Goal: Information Seeking & Learning: Learn about a topic

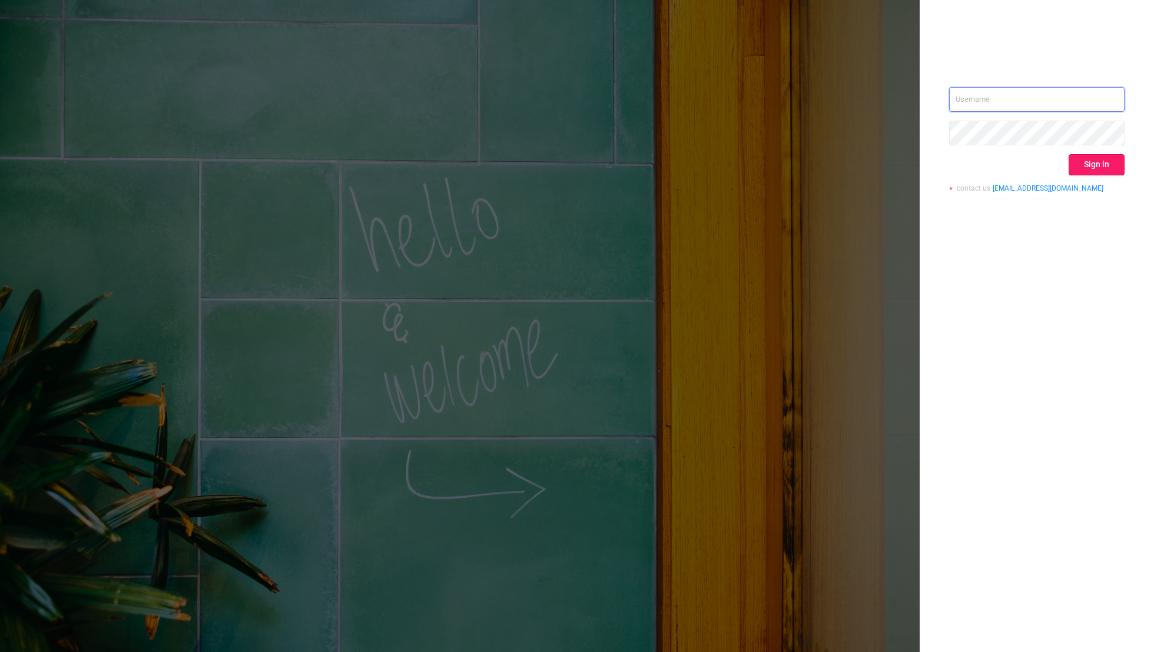
type input "[EMAIL_ADDRESS][DOMAIN_NAME]"
click at [786, 162] on button "Sign in" at bounding box center [1096, 164] width 56 height 21
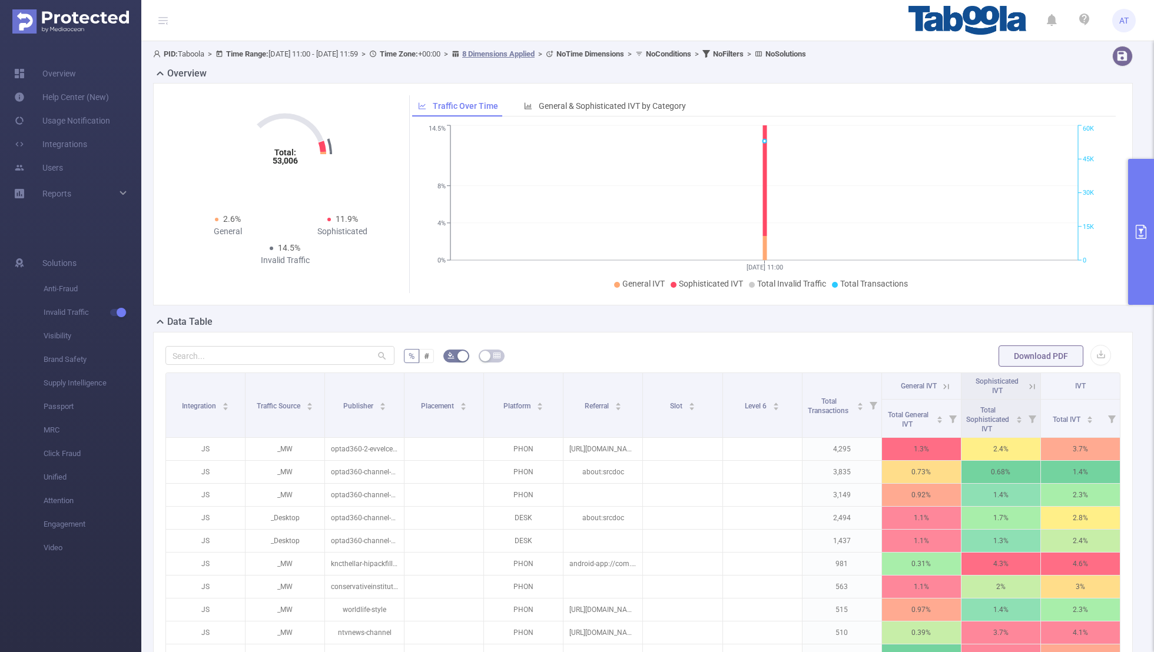
click at [786, 217] on button "primary" at bounding box center [1141, 232] width 26 height 146
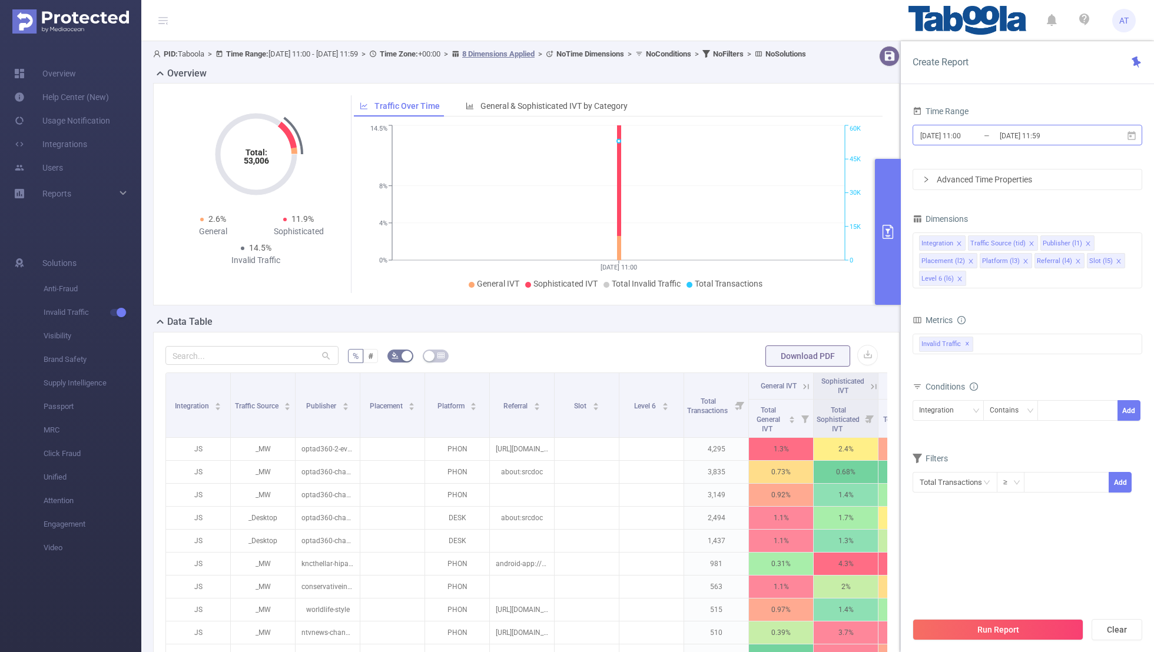
click at [786, 138] on input "[DATE] 11:59" at bounding box center [1045, 136] width 95 height 16
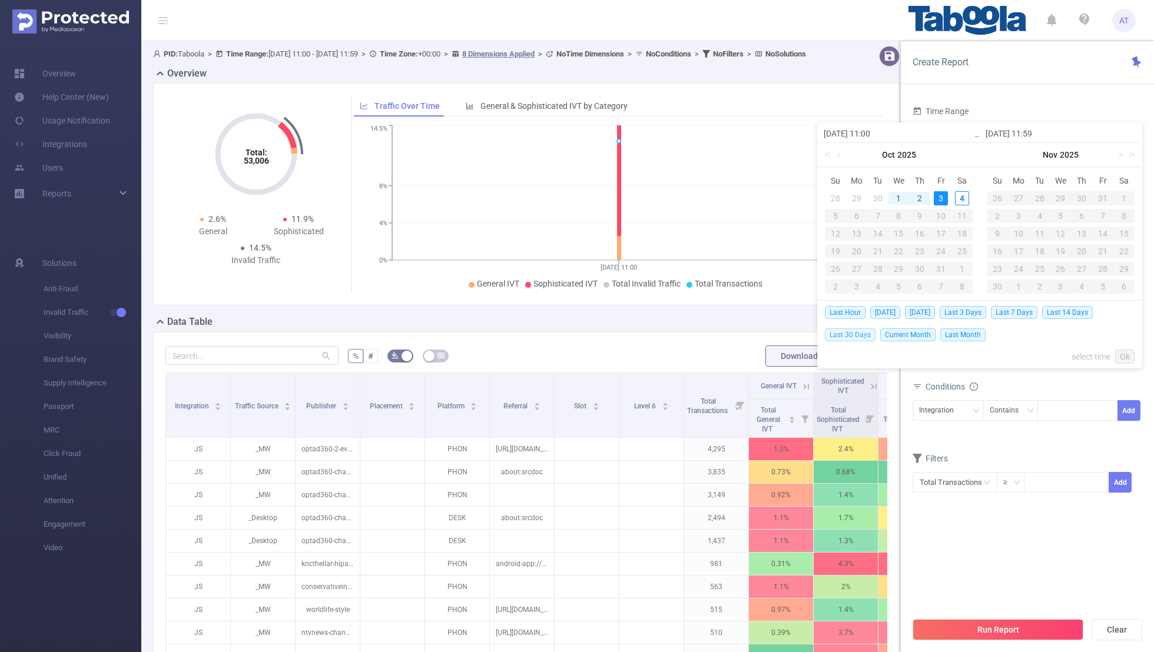
click at [786, 330] on span "Last 30 Days" at bounding box center [850, 334] width 51 height 13
type input "[DATE] 00:00"
type input "[DATE] 23:59"
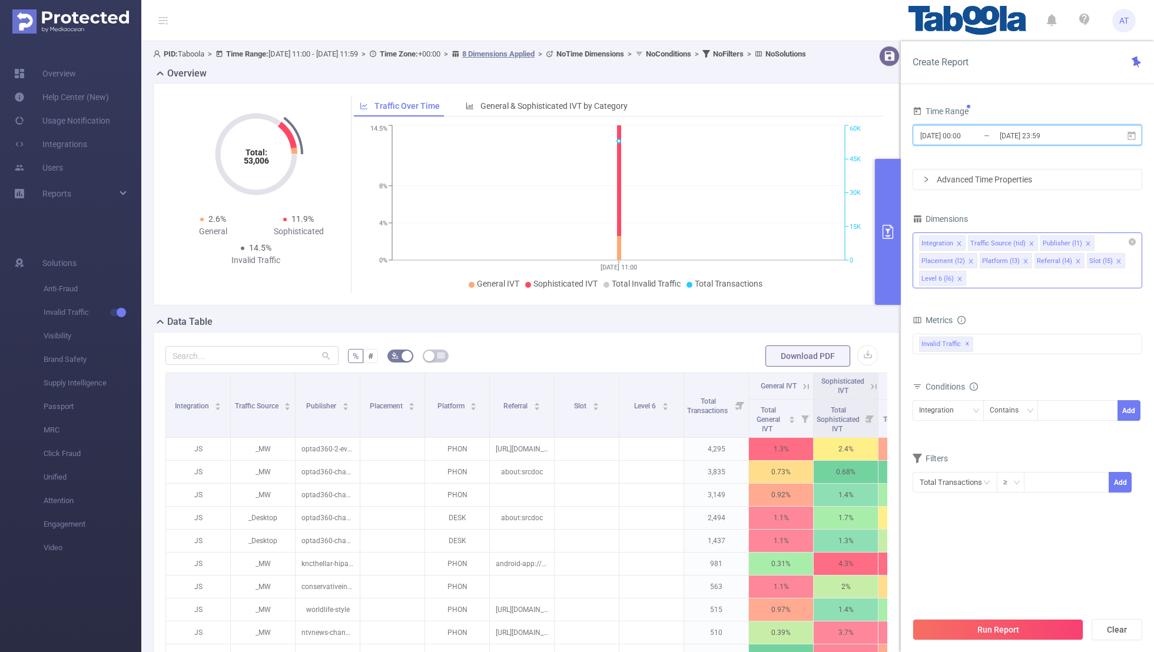
click at [786, 241] on icon "icon: close" at bounding box center [959, 244] width 6 height 6
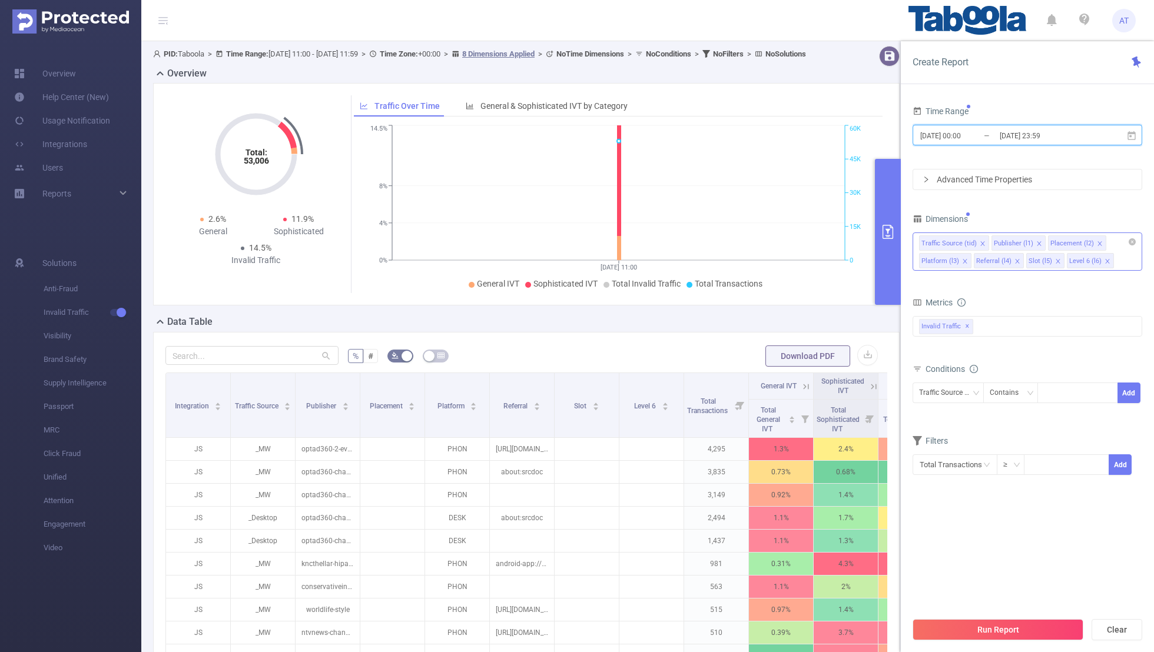
click at [786, 238] on span at bounding box center [982, 243] width 6 height 13
click at [786, 241] on icon "icon: close" at bounding box center [1027, 244] width 6 height 6
click at [786, 242] on icon "icon: close" at bounding box center [1021, 244] width 6 height 6
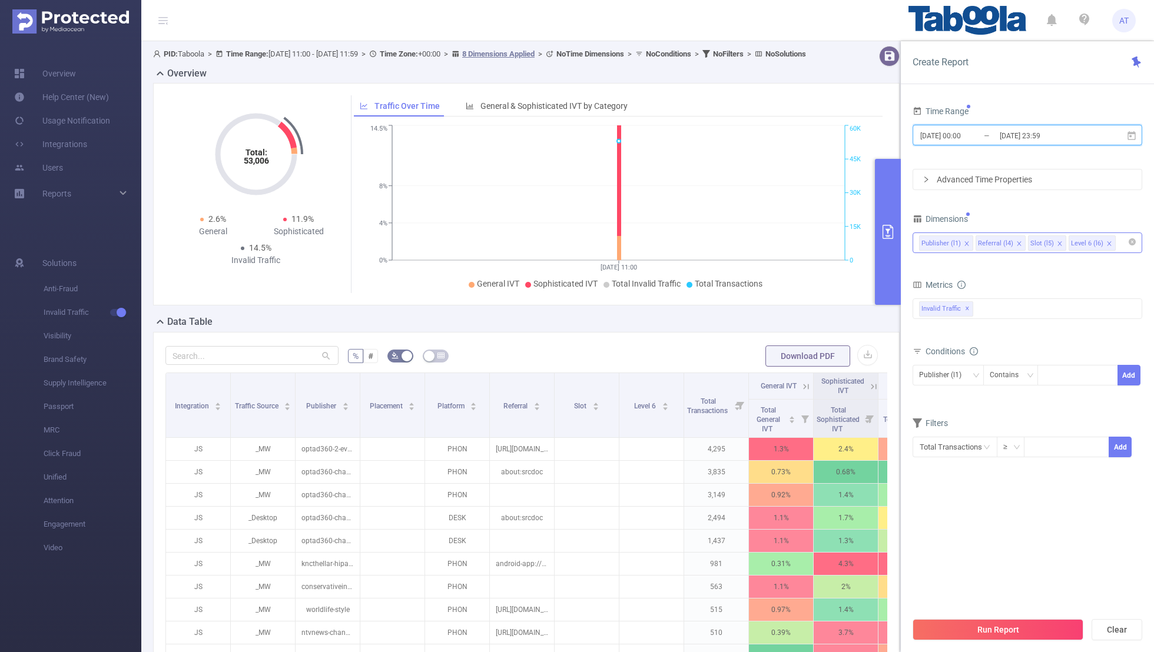
click at [786, 241] on icon "icon: close" at bounding box center [1019, 243] width 4 height 4
click at [786, 241] on icon "icon: close" at bounding box center [1007, 244] width 6 height 6
click at [786, 201] on div "Time Range [DATE] 00:00 _ [DATE] 23:59 Advanced Time Properties Dimensions Publ…" at bounding box center [1027, 288] width 230 height 370
click at [786, 380] on input at bounding box center [1046, 375] width 5 height 15
paste input "banglorelocal-sntgoldin"
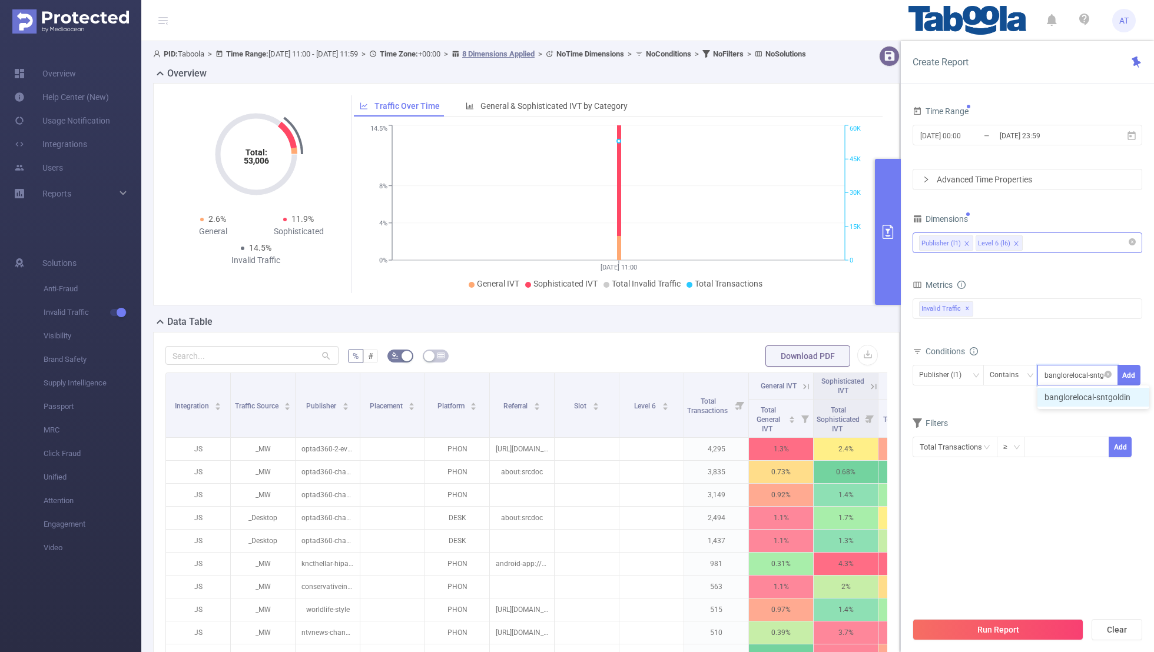
scroll to position [0, 7]
type input "banglorelocal-sntgoldin"
click at [786, 371] on button "Add" at bounding box center [1128, 375] width 23 height 21
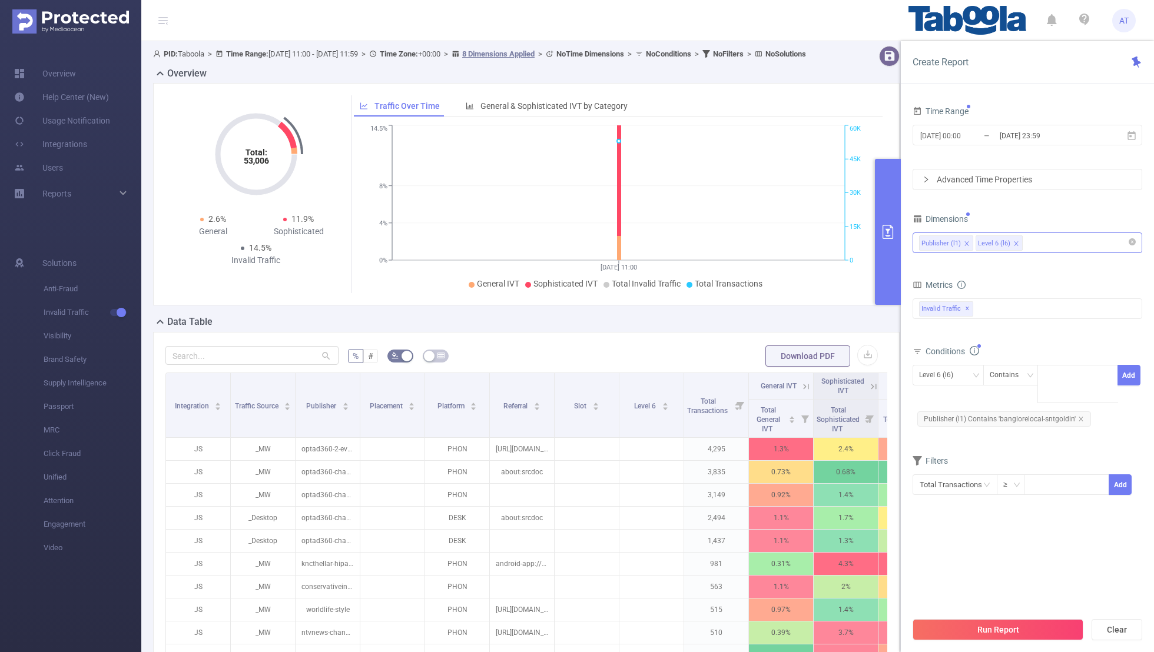
click at [786, 426] on form "Dimensions Publisher (l1) Level 6 (l6) Metrics bp_total bp_adult bp_arms bp_cri…" at bounding box center [1027, 361] width 230 height 300
click at [786, 132] on input "[DATE] 00:00" at bounding box center [966, 136] width 95 height 16
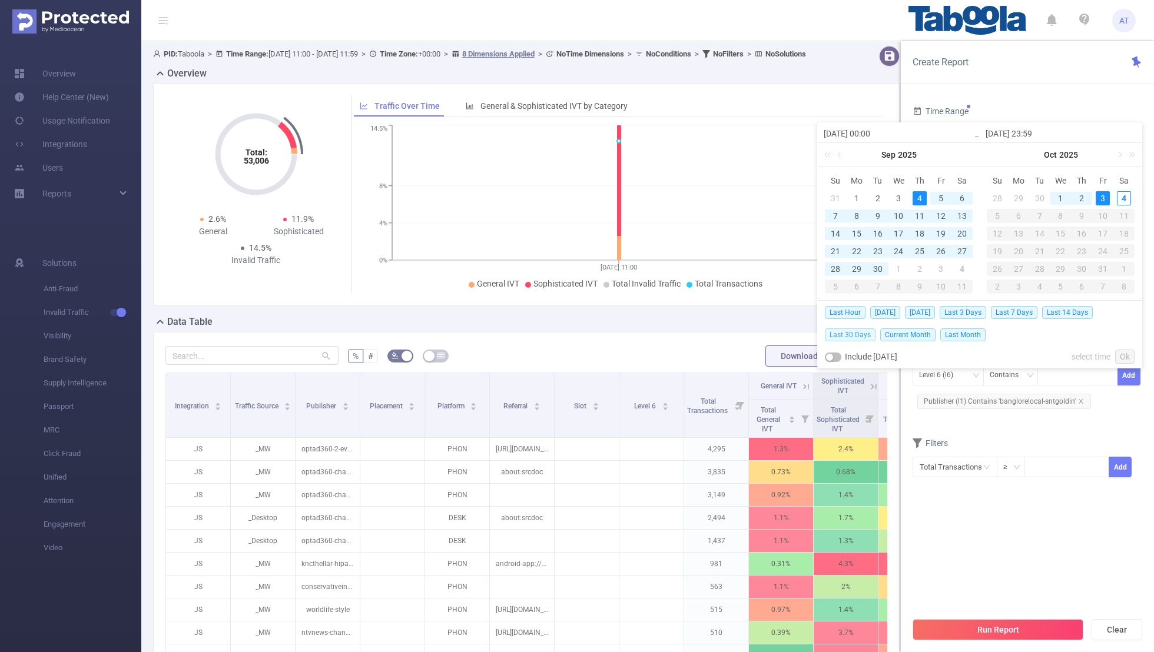
click at [786, 330] on span "Last 30 Days" at bounding box center [850, 334] width 51 height 13
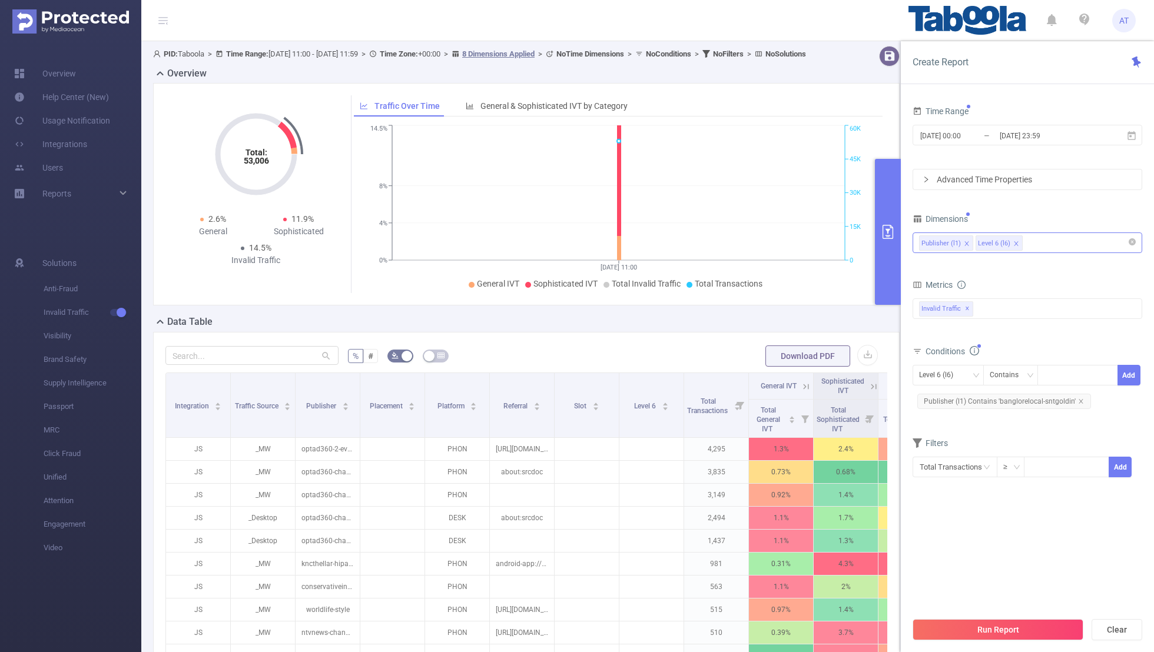
click at [786, 426] on div "Total Transactions ≥ Add" at bounding box center [1027, 471] width 230 height 34
click at [786, 426] on button "Run Report" at bounding box center [997, 629] width 171 height 21
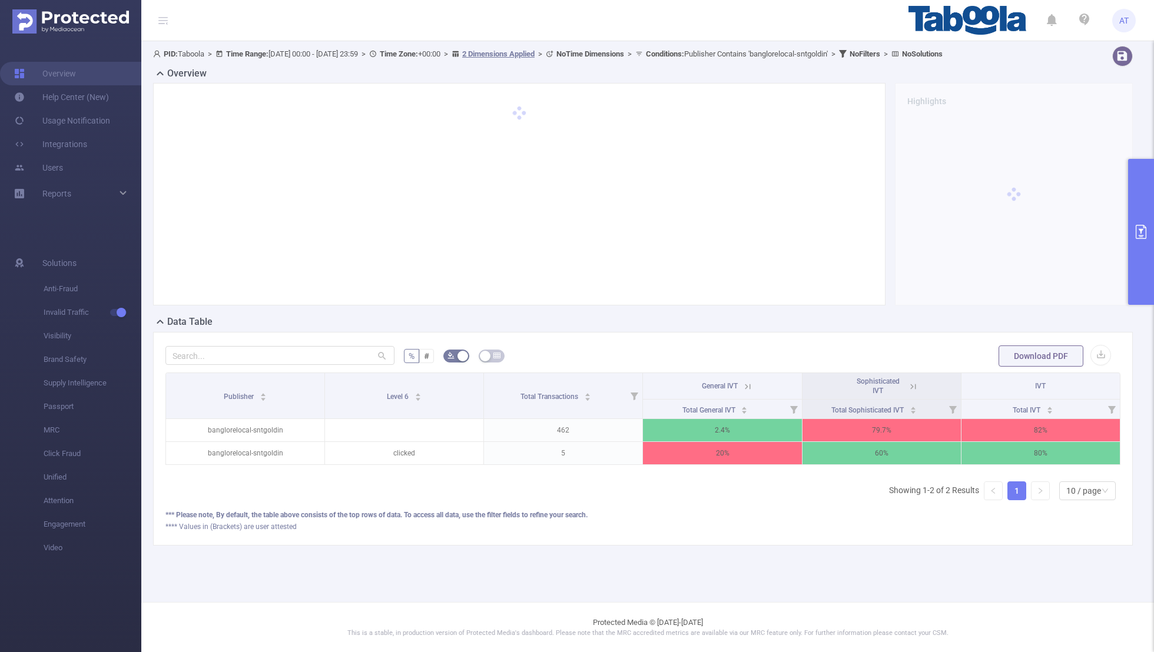
click at [786, 384] on icon at bounding box center [913, 386] width 11 height 11
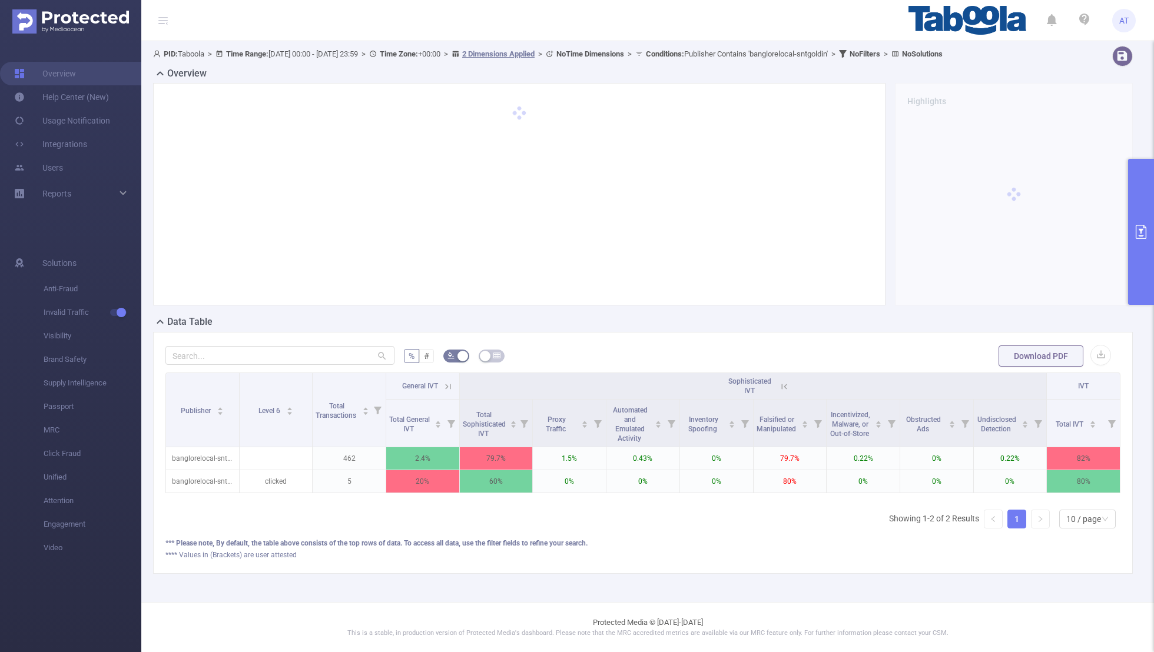
click at [449, 386] on icon at bounding box center [448, 386] width 11 height 11
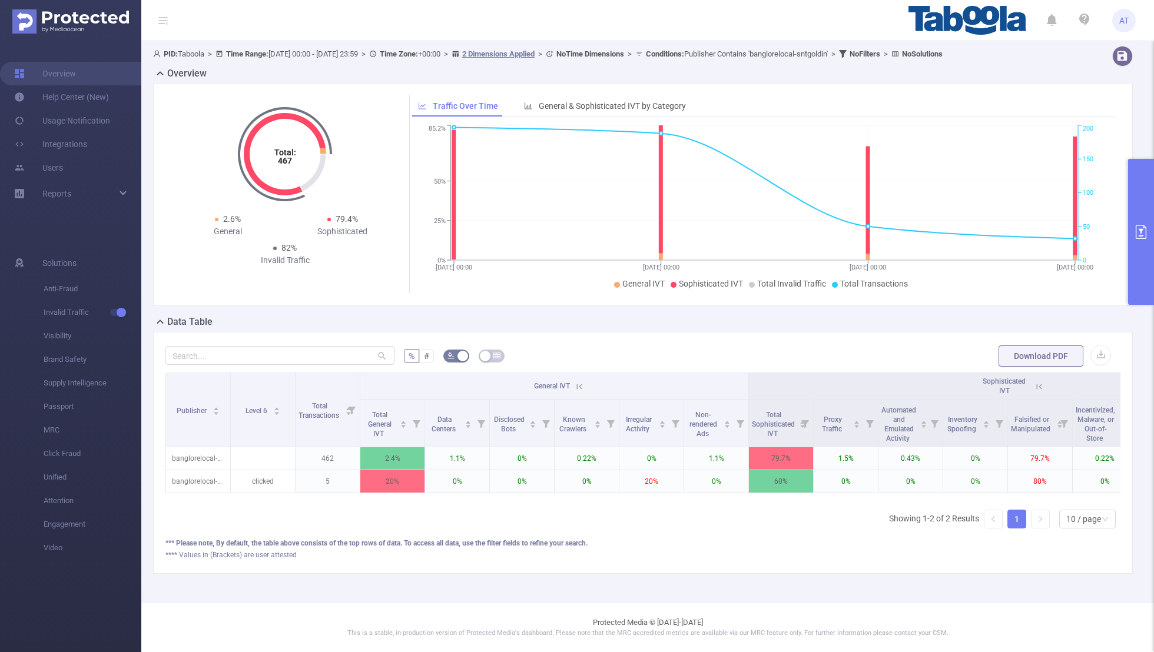
click at [786, 270] on button "primary" at bounding box center [1141, 232] width 26 height 146
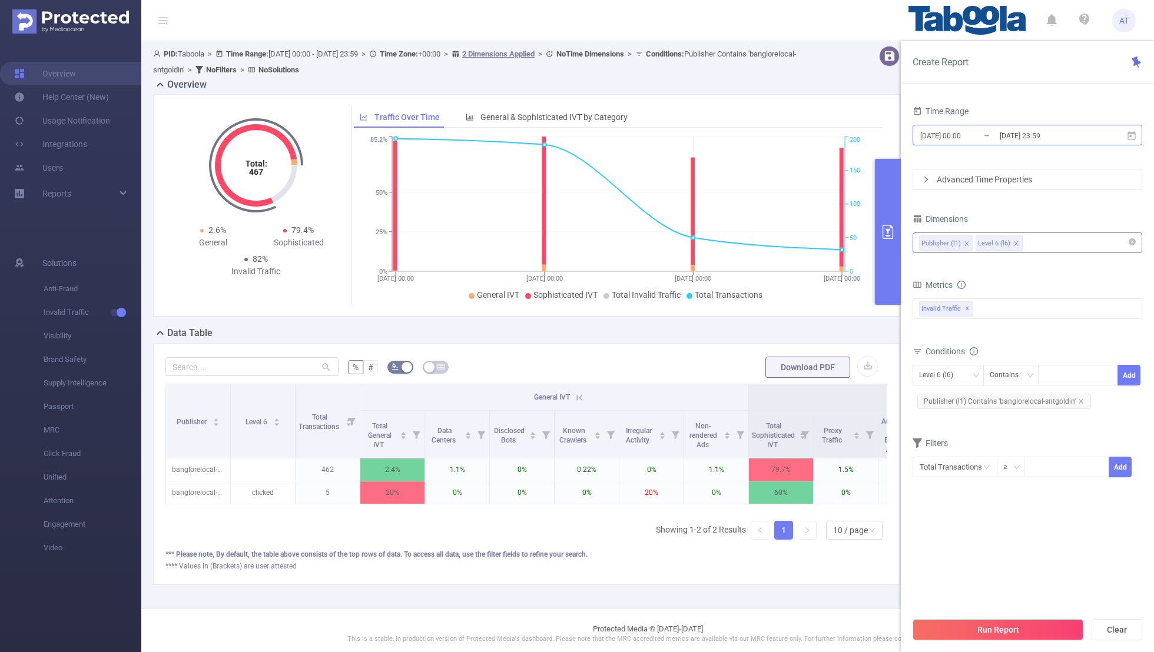
click at [786, 134] on input "[DATE] 00:00" at bounding box center [966, 136] width 95 height 16
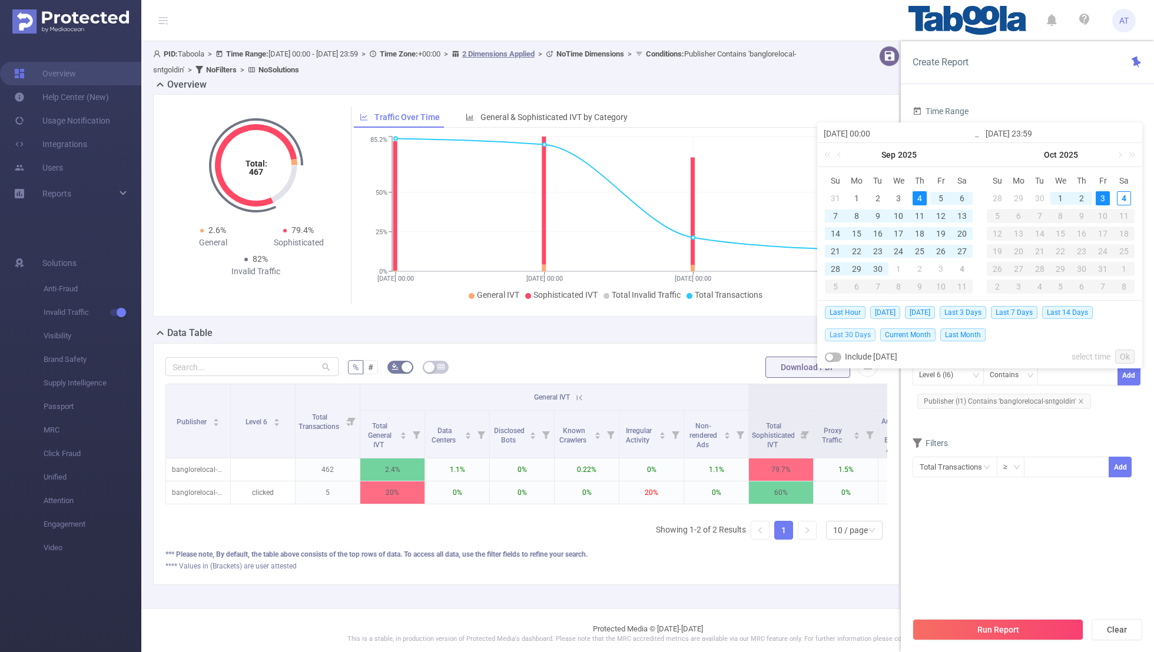
click at [786, 334] on span "Last 30 Days" at bounding box center [850, 334] width 51 height 13
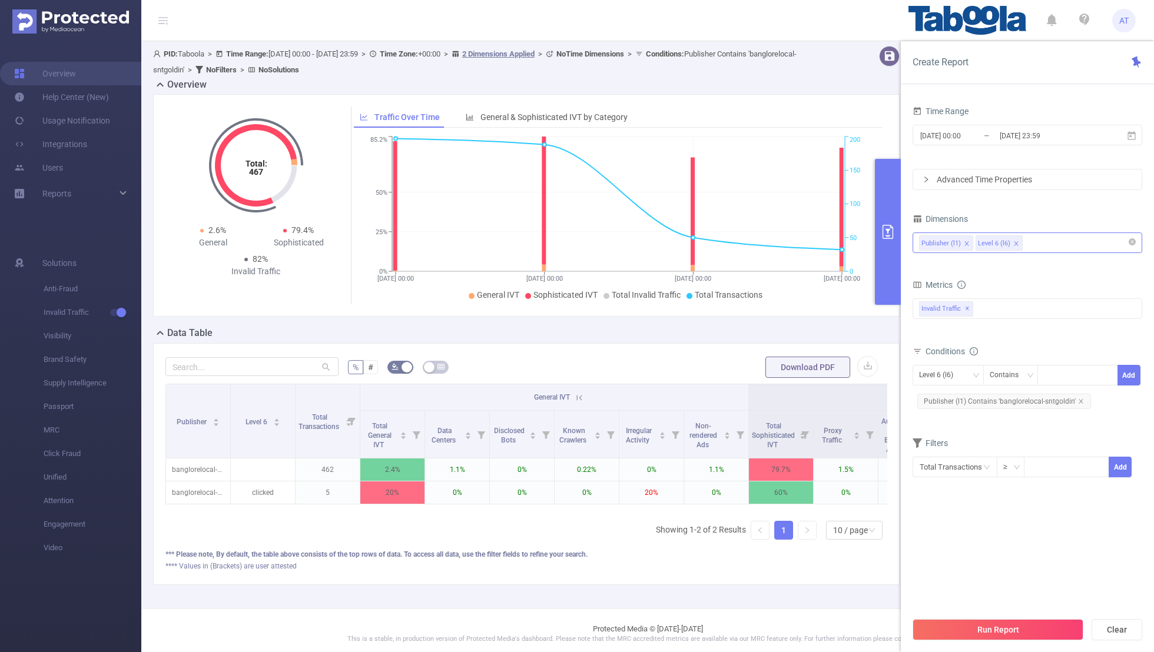
click at [786, 426] on div "Time Range [DATE] 00:00 _ [DATE] 23:59 Advanced Time Properties Dimensions Publ…" at bounding box center [1027, 305] width 230 height 404
click at [786, 426] on button "Run Report" at bounding box center [997, 629] width 171 height 21
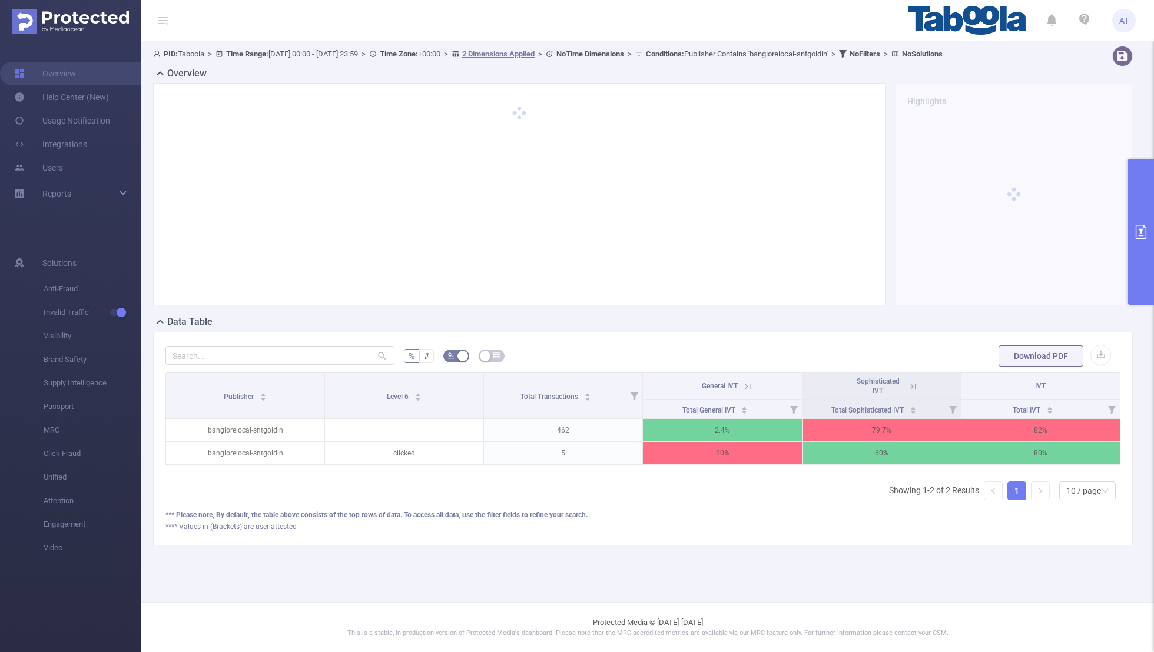
click at [786, 251] on button "primary" at bounding box center [1141, 232] width 26 height 146
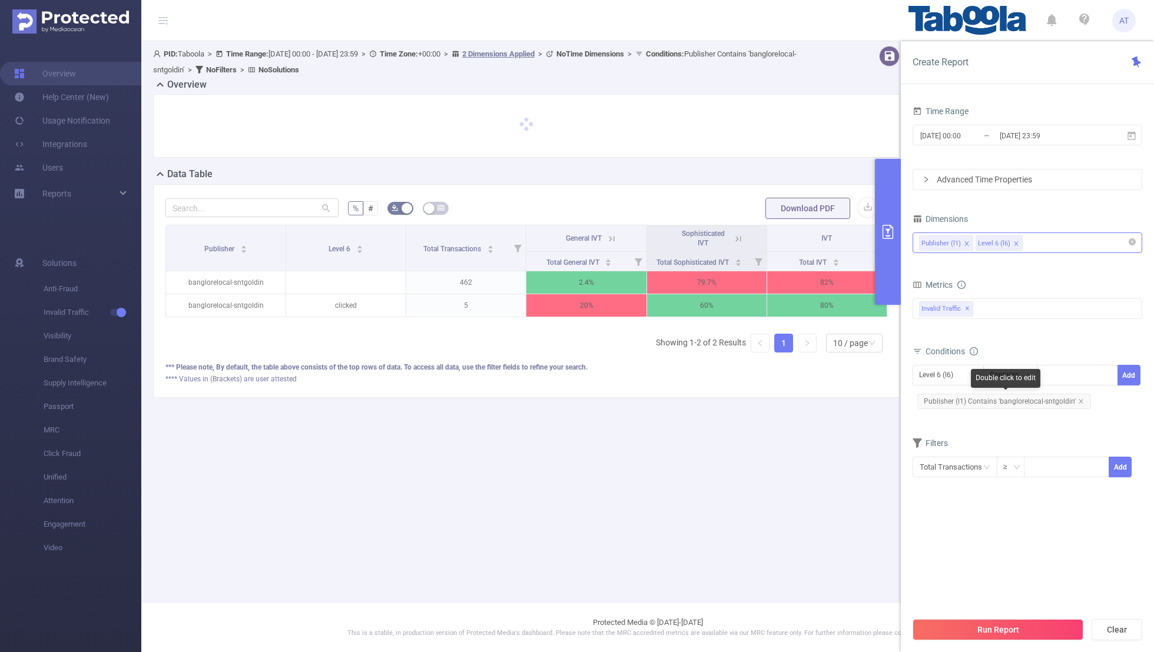
click at [786, 394] on span "Publisher (l1) Contains 'banglorelocal-sntgoldin'" at bounding box center [1004, 401] width 174 height 15
click at [761, 384] on div "% # Download PDF Publisher Level 6 Total Transactions General IVT Sophisticated…" at bounding box center [526, 291] width 746 height 214
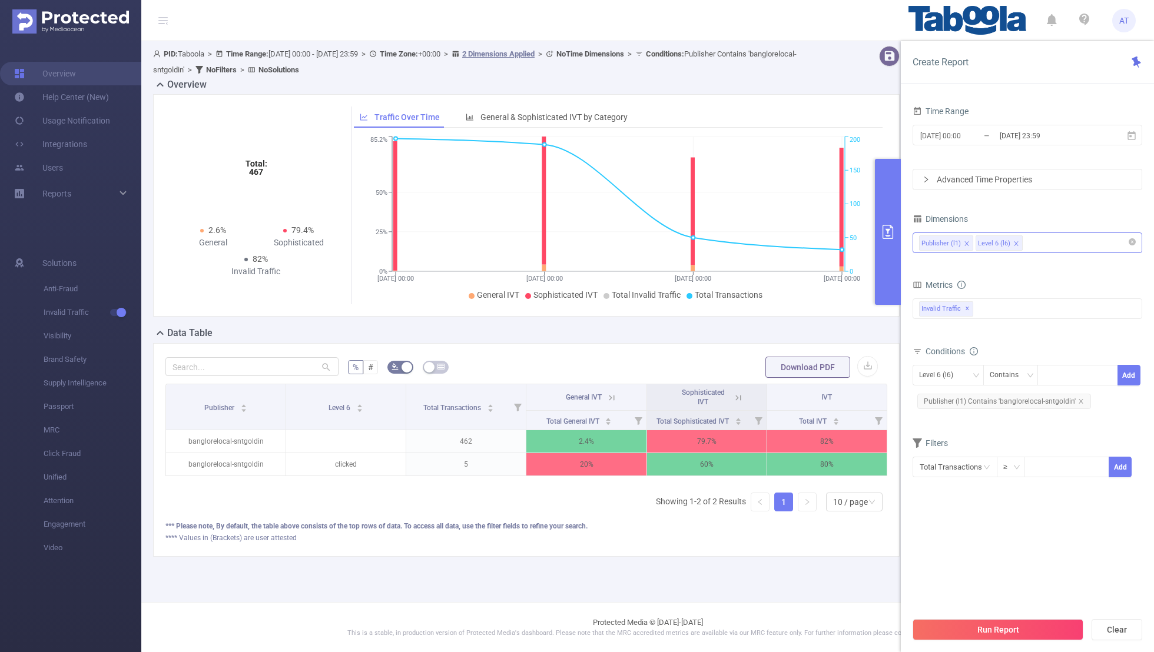
click at [786, 248] on button "primary" at bounding box center [888, 232] width 26 height 146
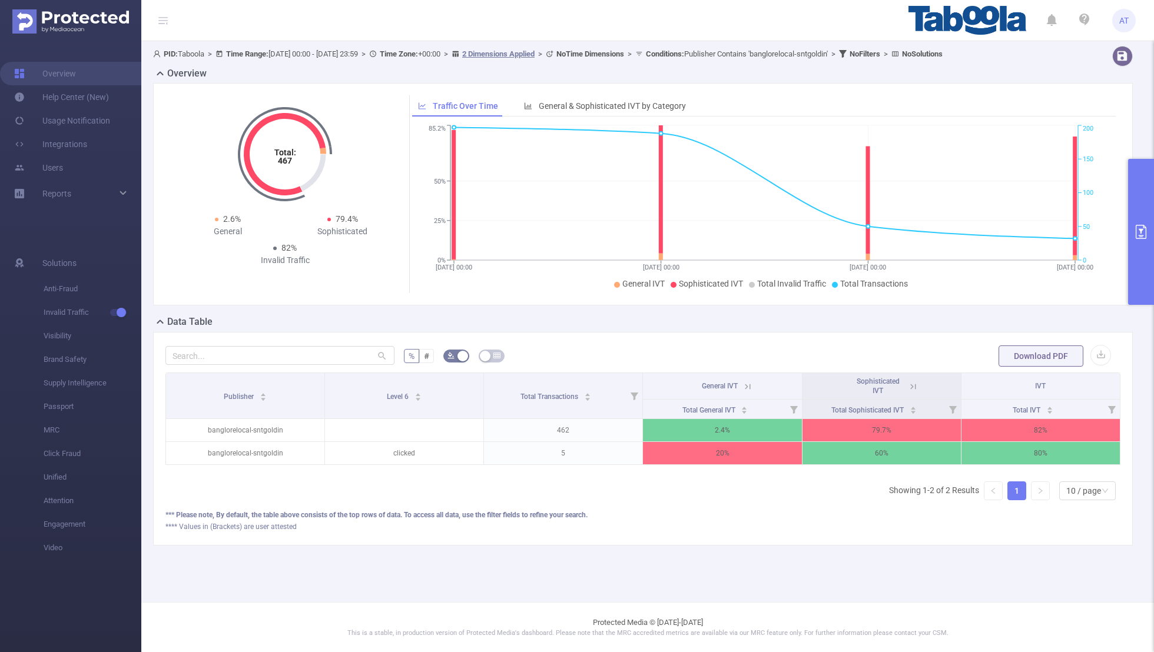
click at [786, 383] on icon at bounding box center [913, 386] width 11 height 11
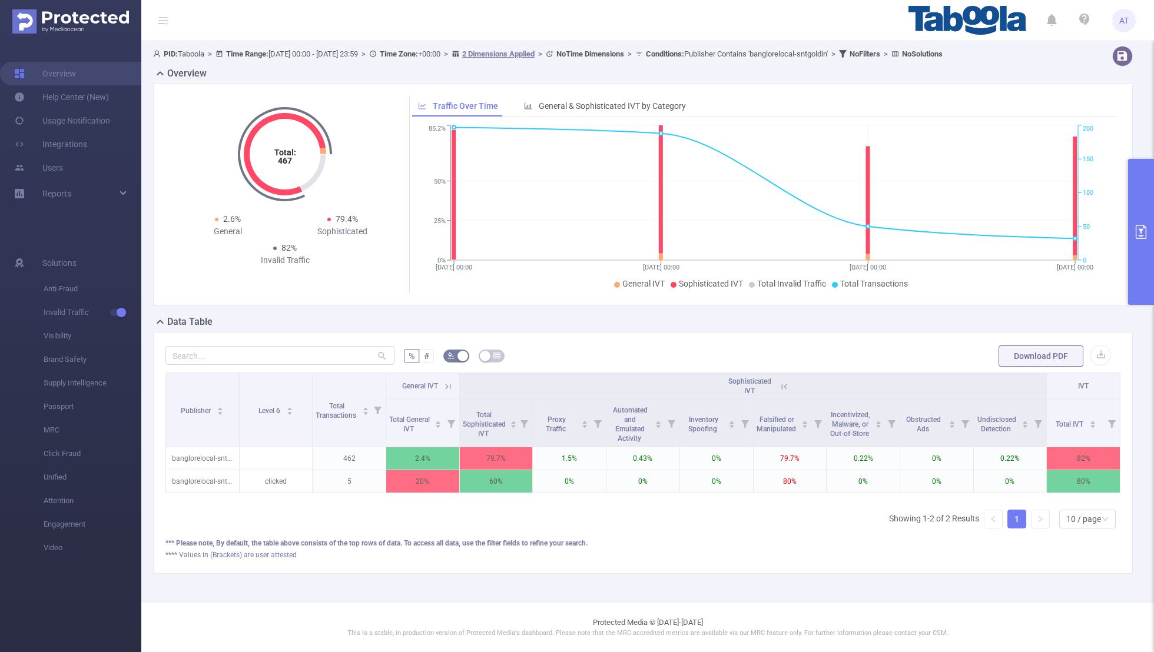
click at [786, 225] on icon "primary" at bounding box center [1141, 232] width 14 height 14
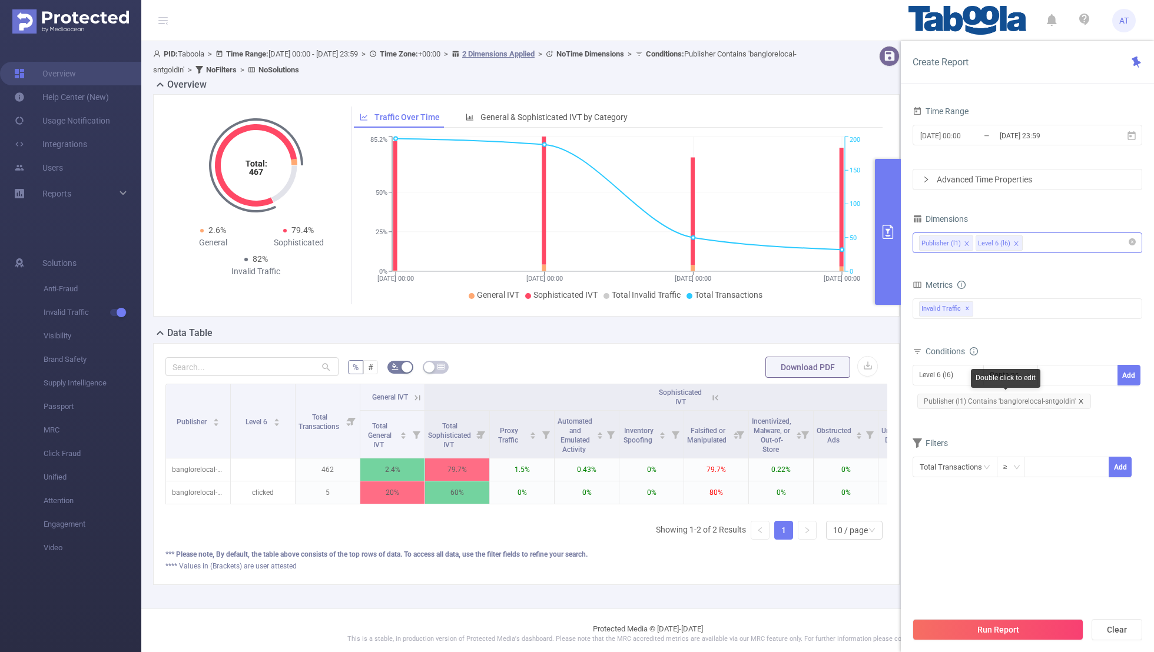
click at [786, 399] on icon "icon: close" at bounding box center [1081, 402] width 6 height 6
click at [786, 379] on div "Level 6 (l6)" at bounding box center [940, 375] width 42 height 19
click at [786, 398] on li "Publisher (l1)" at bounding box center [947, 397] width 71 height 19
click at [786, 373] on div at bounding box center [1078, 375] width 68 height 19
paste input "xuliang-reportlyst"
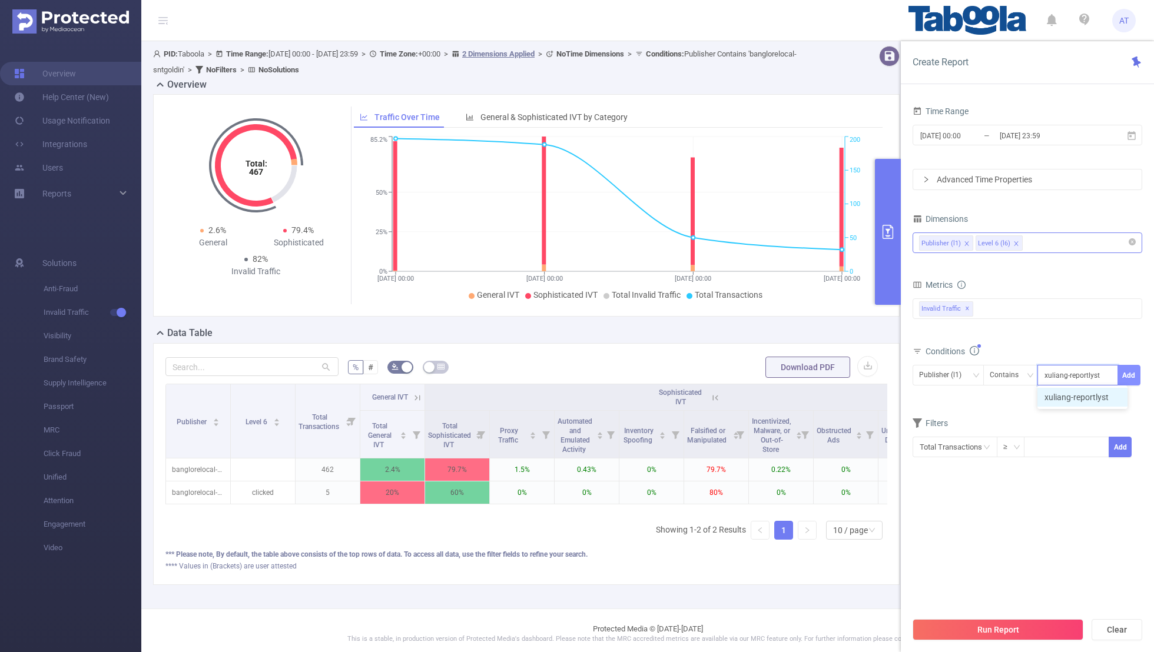
type input "xuliang-reportlyst"
click at [786, 374] on button "Add" at bounding box center [1128, 375] width 23 height 21
click at [786, 426] on form "Dimensions Publisher (l1) Level 6 (l6) Metrics bp_total bp_adult bp_arms bp_cri…" at bounding box center [1027, 361] width 230 height 300
click at [786, 132] on input "[DATE] 00:00" at bounding box center [966, 136] width 95 height 16
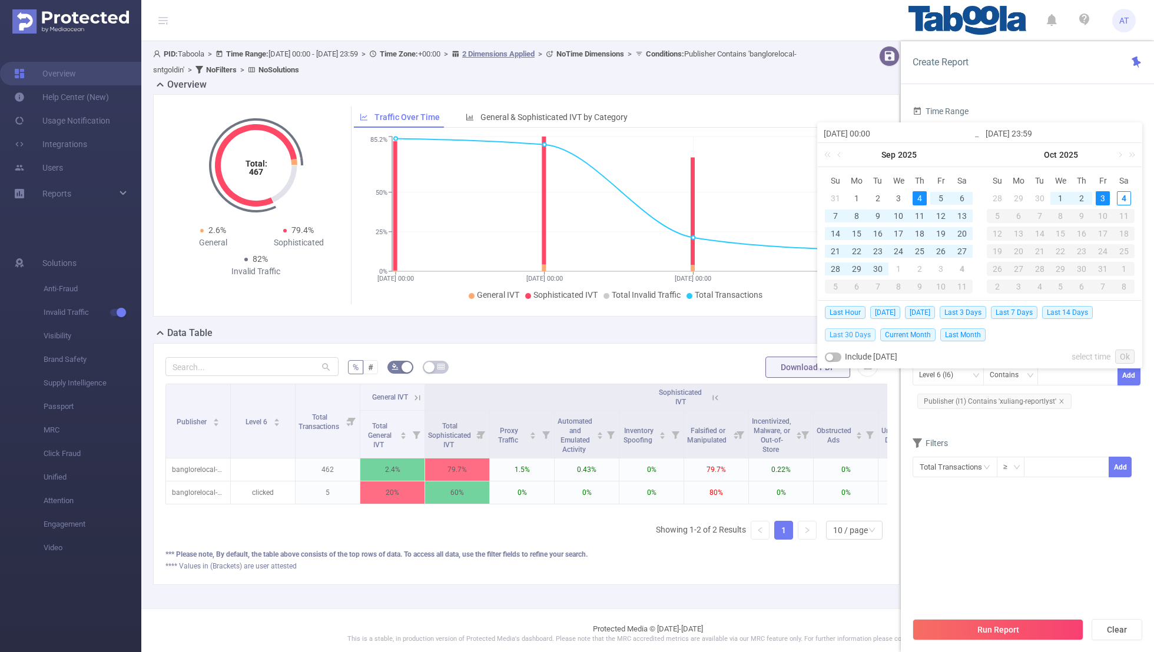
click at [786, 333] on span "Last 30 Days" at bounding box center [850, 334] width 51 height 13
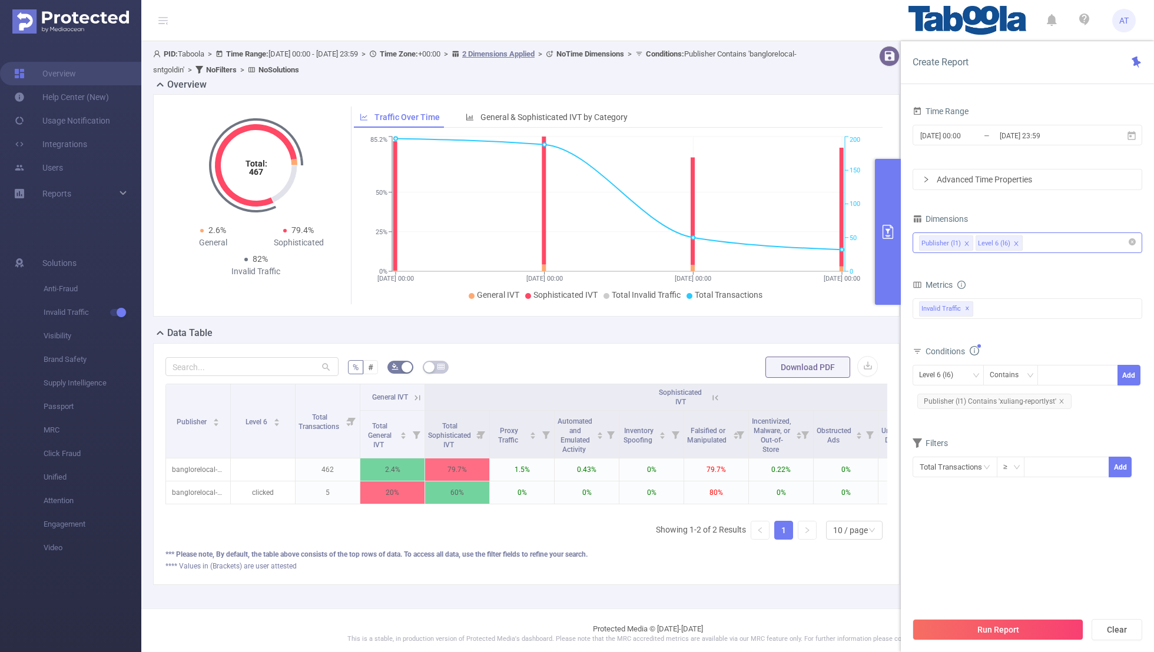
click at [786, 426] on section "Time Range [DATE] 00:00 _ [DATE] 23:59 Advanced Time Properties Dimensions Publ…" at bounding box center [1027, 357] width 230 height 508
click at [786, 426] on button "Run Report" at bounding box center [997, 629] width 171 height 21
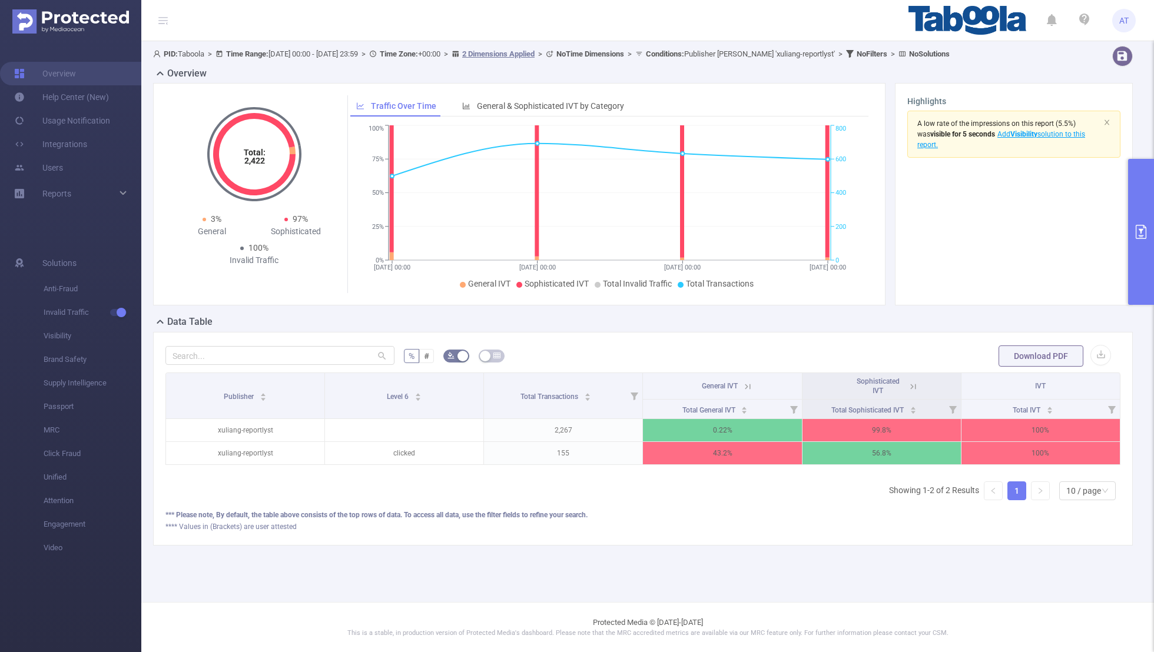
click at [786, 383] on icon at bounding box center [913, 386] width 11 height 11
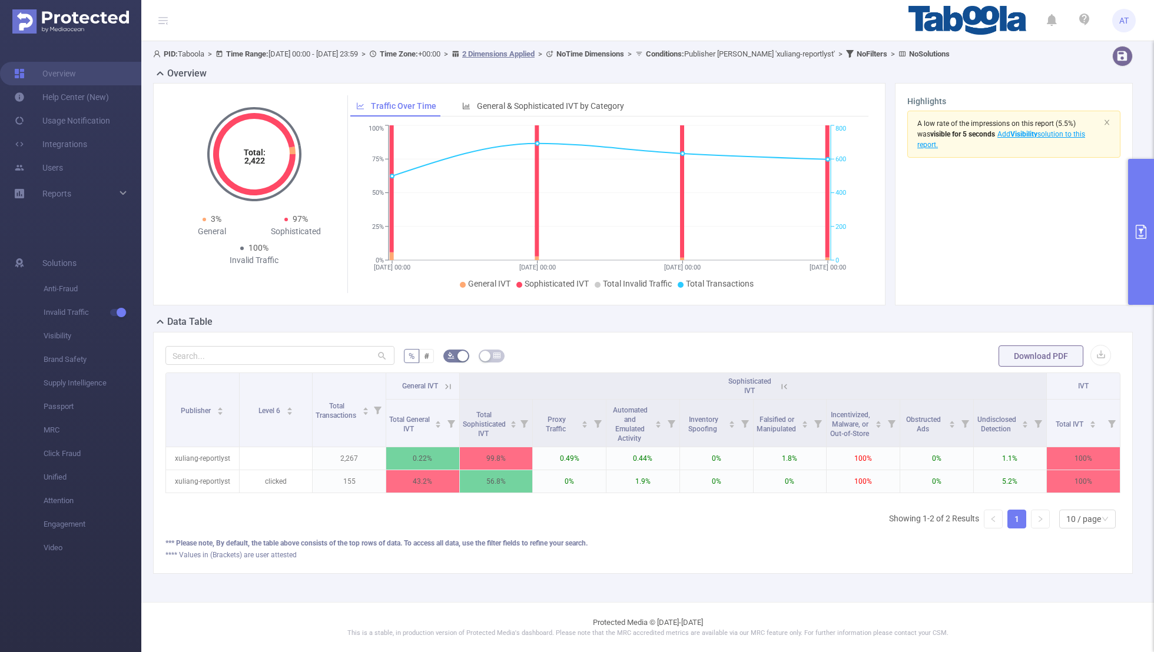
click at [451, 386] on icon at bounding box center [448, 386] width 11 height 11
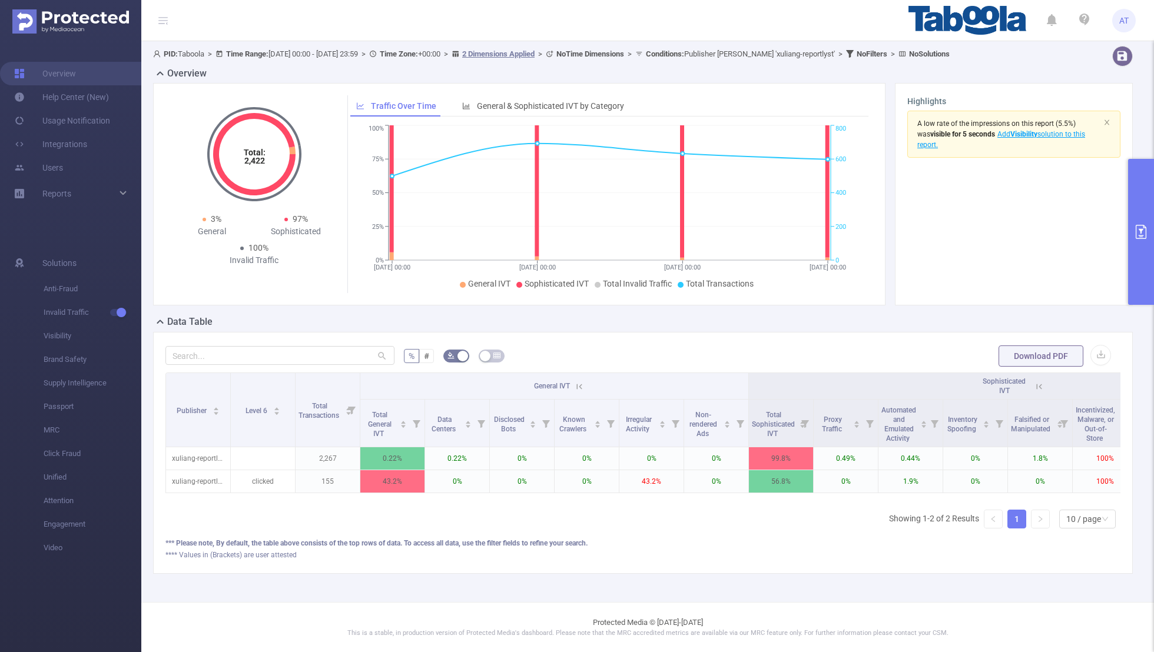
click at [786, 233] on icon "primary" at bounding box center [1141, 232] width 14 height 14
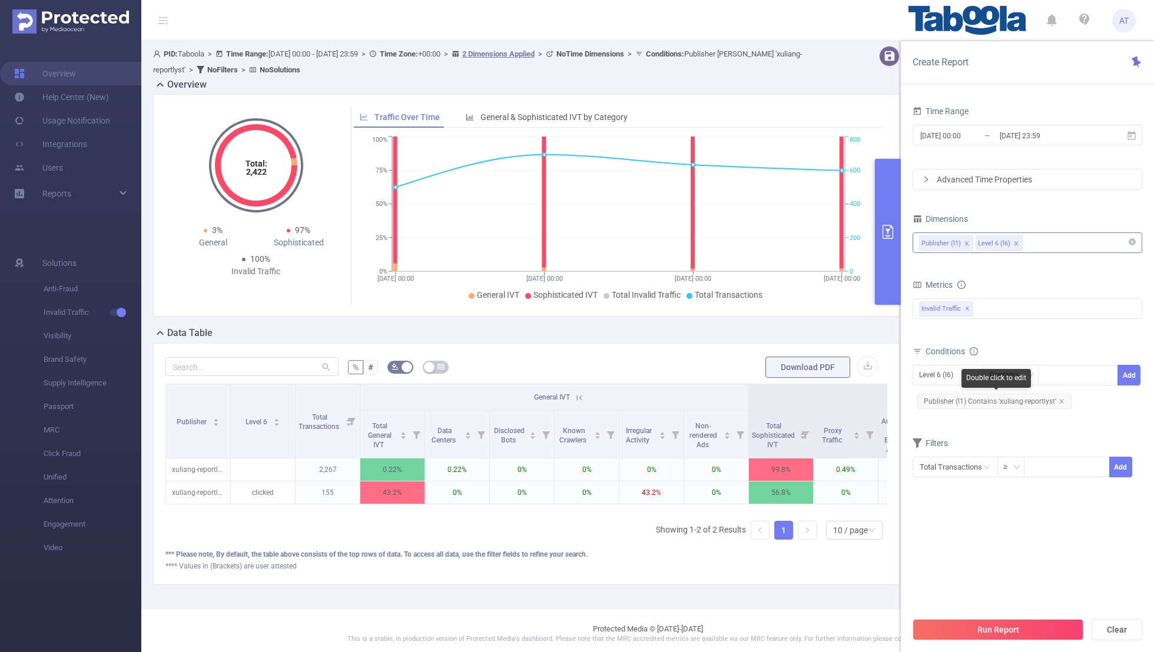
click at [786, 395] on span "Publisher (l1) Contains 'xuliang-reportlyst'" at bounding box center [994, 401] width 154 height 15
click at [786, 377] on div "Level 6 (l6)" at bounding box center [940, 375] width 42 height 19
click at [786, 397] on li "Publisher (l1)" at bounding box center [947, 397] width 71 height 19
click at [786, 399] on icon "icon: close" at bounding box center [1061, 402] width 6 height 6
click at [786, 379] on div at bounding box center [1078, 375] width 68 height 19
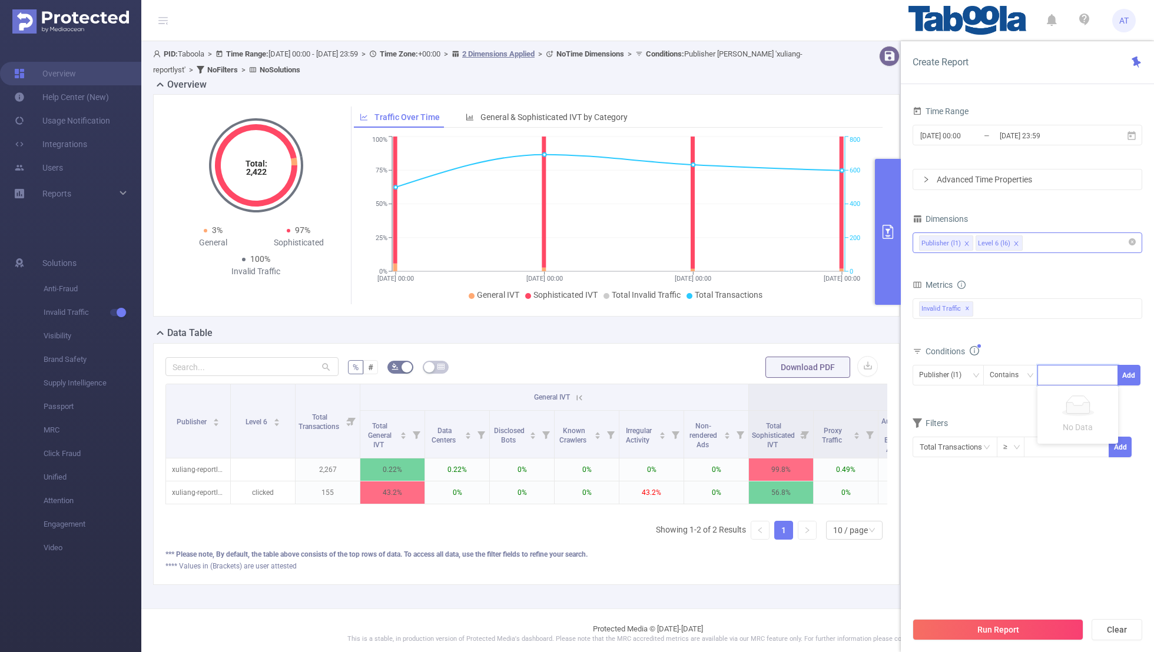
paste input "xuliang-hotbuzzly"
type input "xuliang-hotbuzzly"
click at [786, 368] on button "Add" at bounding box center [1128, 375] width 23 height 21
click at [786, 426] on div "Filters" at bounding box center [1027, 444] width 230 height 19
click at [786, 122] on div "[DATE] 00:00 _ [DATE] 23:59" at bounding box center [1027, 136] width 230 height 28
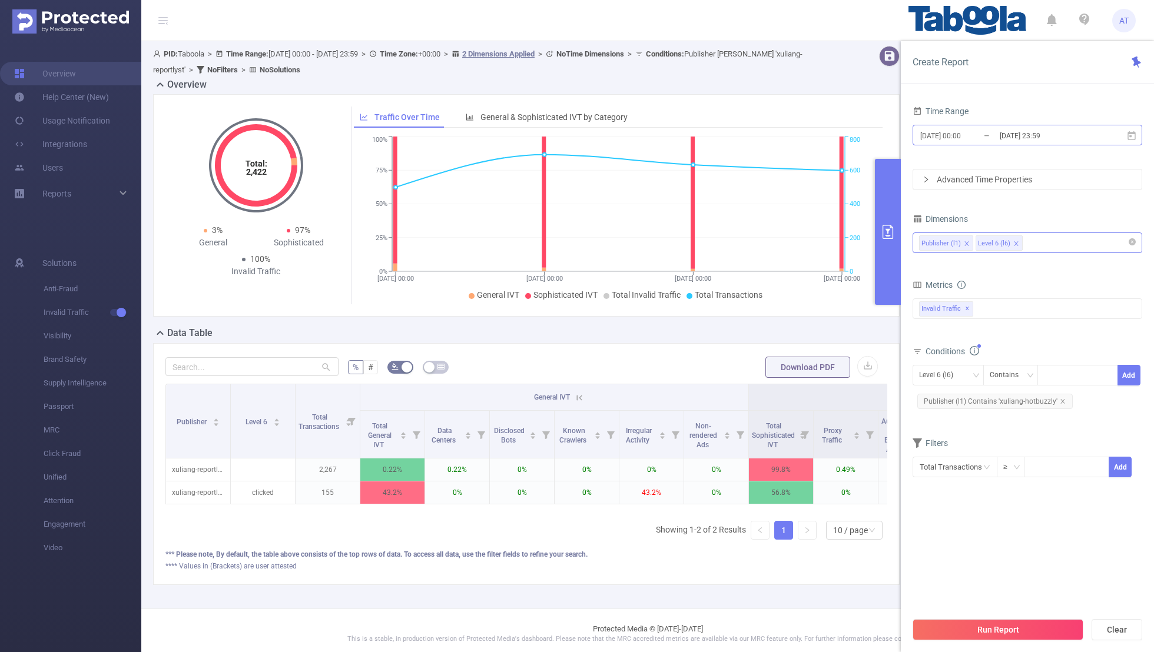
click at [786, 137] on input "[DATE] 00:00" at bounding box center [966, 136] width 95 height 16
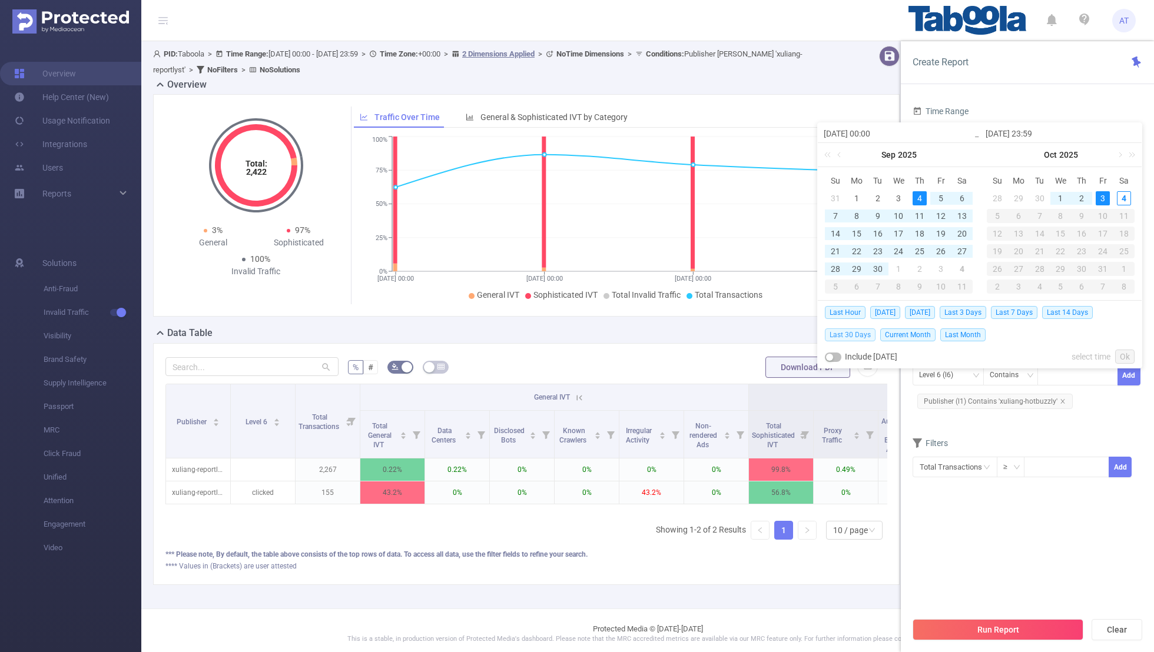
click at [786, 334] on span "Last 30 Days" at bounding box center [850, 334] width 51 height 13
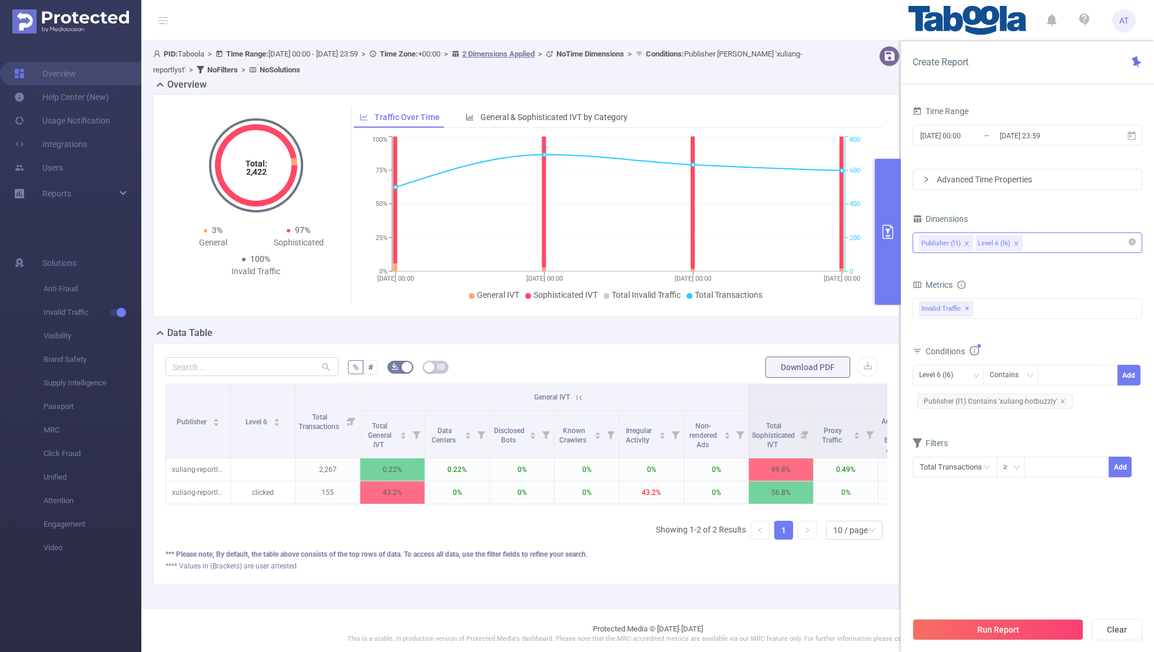
click at [786, 426] on section "Time Range [DATE] 00:00 _ [DATE] 23:59 Advanced Time Properties Dimensions Publ…" at bounding box center [1027, 357] width 230 height 508
click at [786, 426] on button "Run Report" at bounding box center [997, 629] width 171 height 21
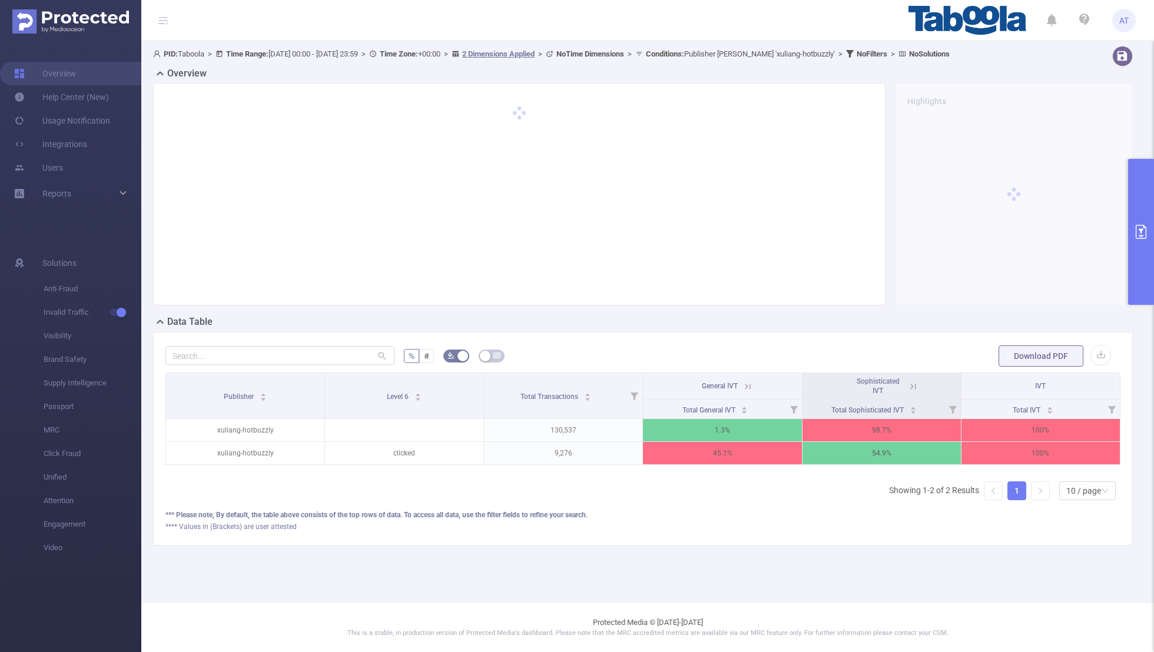
click at [786, 394] on div "Sophisticated IVT" at bounding box center [880, 386] width 69 height 19
click at [786, 388] on icon at bounding box center [913, 386] width 11 height 11
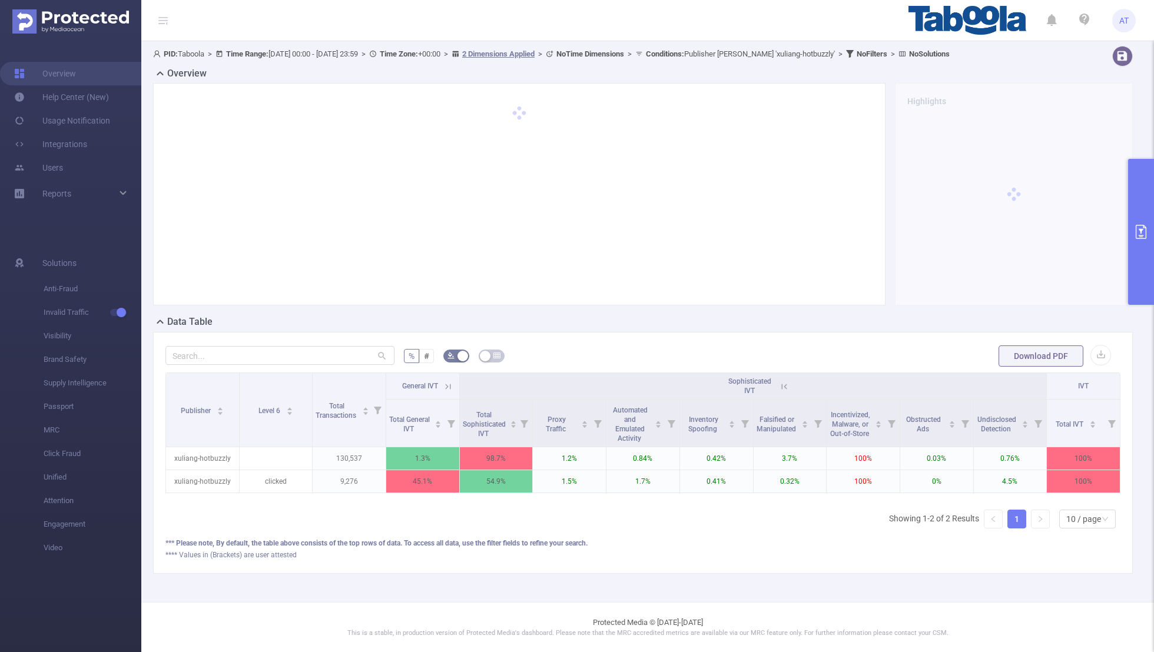
click at [449, 391] on th "General IVT" at bounding box center [423, 386] width 74 height 26
click at [449, 388] on icon at bounding box center [448, 386] width 11 height 11
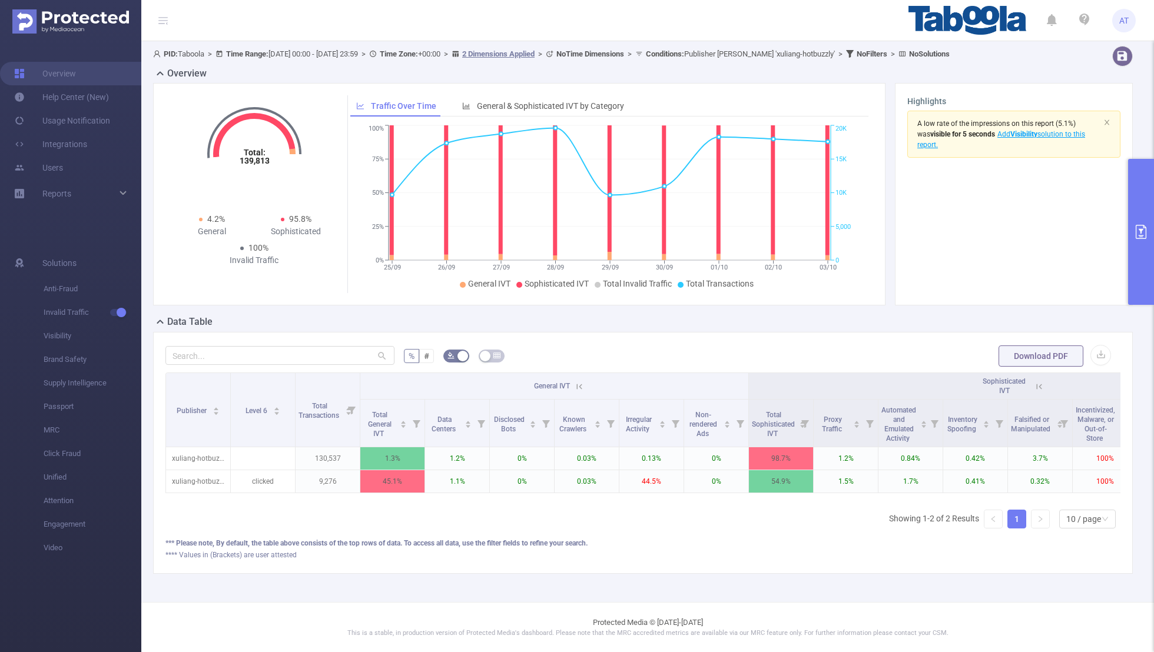
click at [786, 221] on button "primary" at bounding box center [1141, 232] width 26 height 146
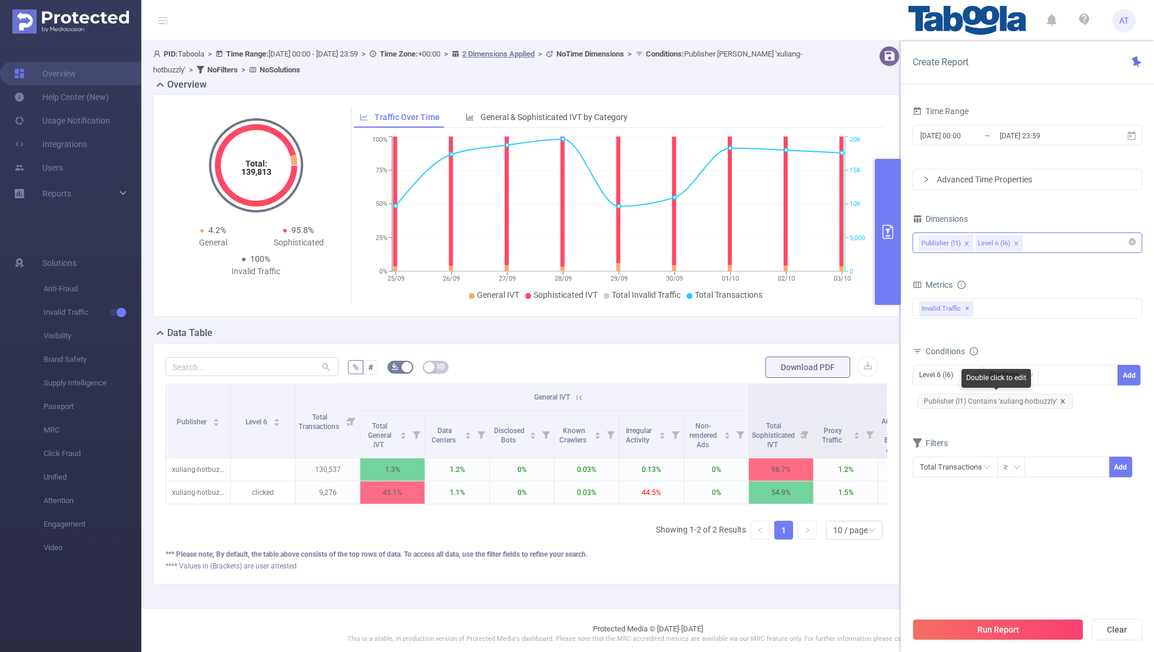
click at [786, 400] on icon "icon: close" at bounding box center [1062, 401] width 4 height 4
click at [786, 372] on div "Level 6 (l6)" at bounding box center [940, 375] width 42 height 19
click at [786, 391] on li "Publisher (l1)" at bounding box center [947, 397] width 71 height 19
click at [786, 373] on div at bounding box center [1078, 375] width 68 height 19
paste input "kncthellar-prncin"
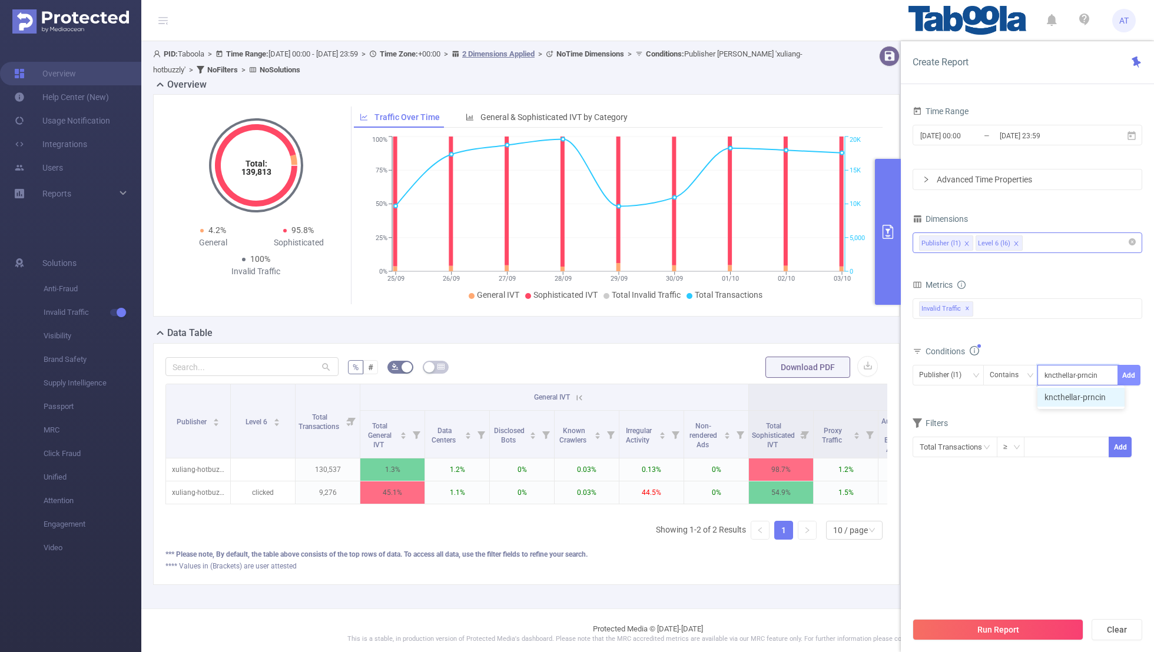
type input "kncthellar-prncin"
click at [786, 373] on button "Add" at bounding box center [1128, 375] width 23 height 21
click at [786, 426] on div "Filters" at bounding box center [1027, 444] width 230 height 19
click at [786, 135] on input "[DATE] 23:59" at bounding box center [1045, 136] width 95 height 16
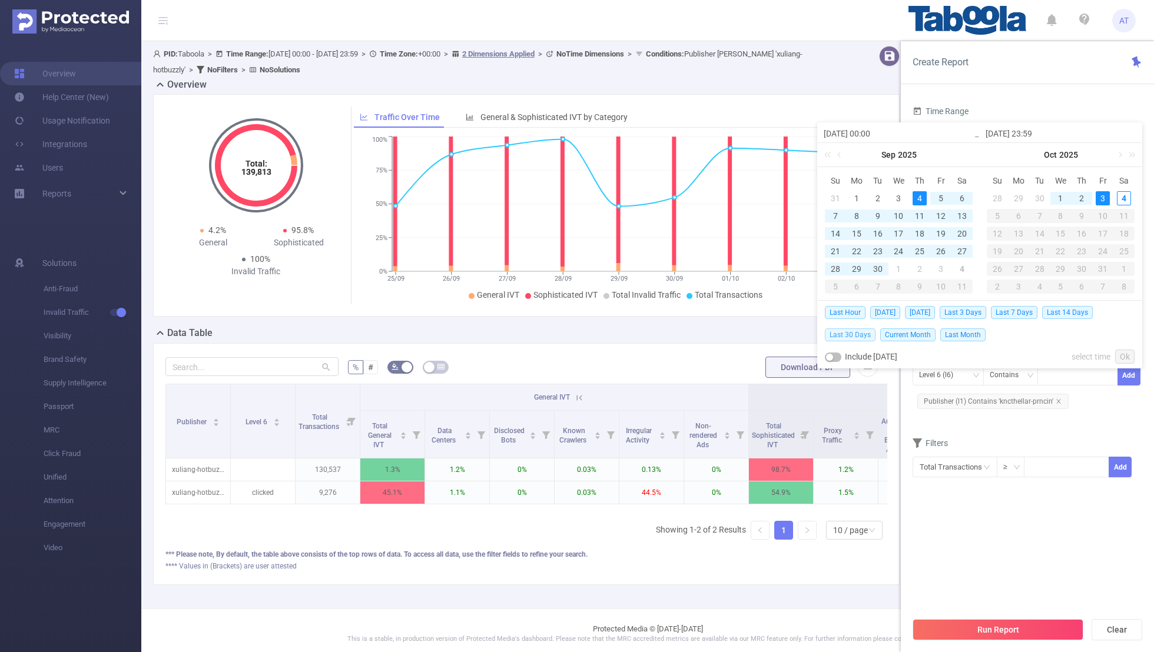
click at [786, 331] on span "Last 30 Days" at bounding box center [850, 334] width 51 height 13
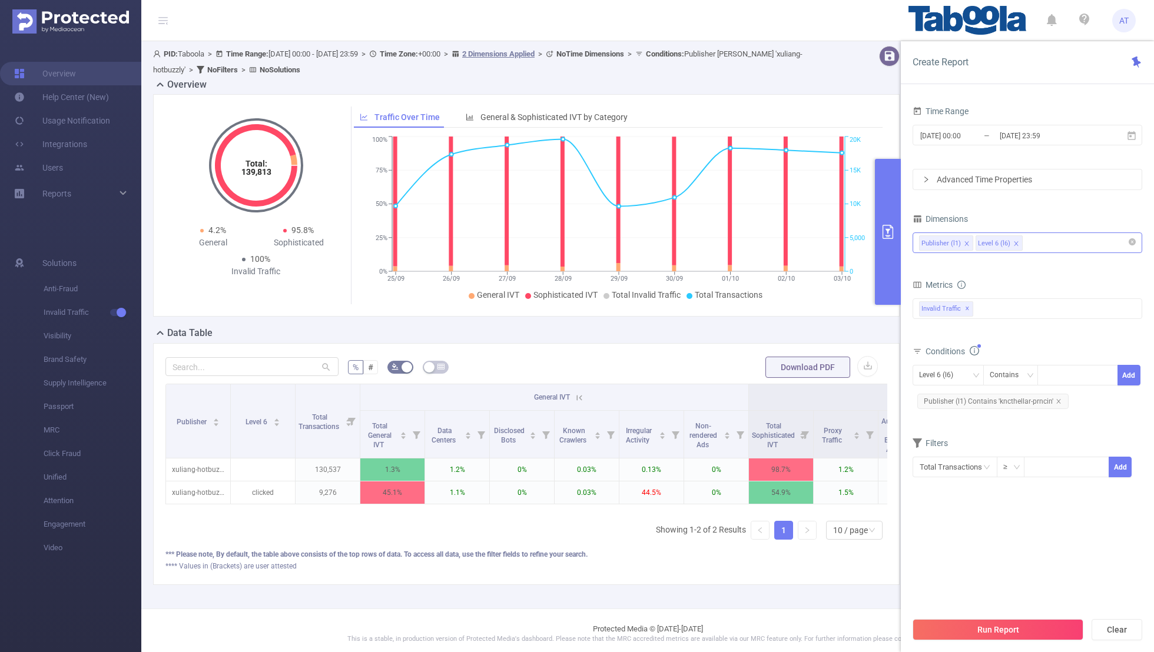
click at [786, 426] on section "Time Range [DATE] 00:00 _ [DATE] 23:59 Advanced Time Properties Dimensions Publ…" at bounding box center [1027, 357] width 230 height 508
click at [786, 426] on button "Run Report" at bounding box center [997, 629] width 171 height 21
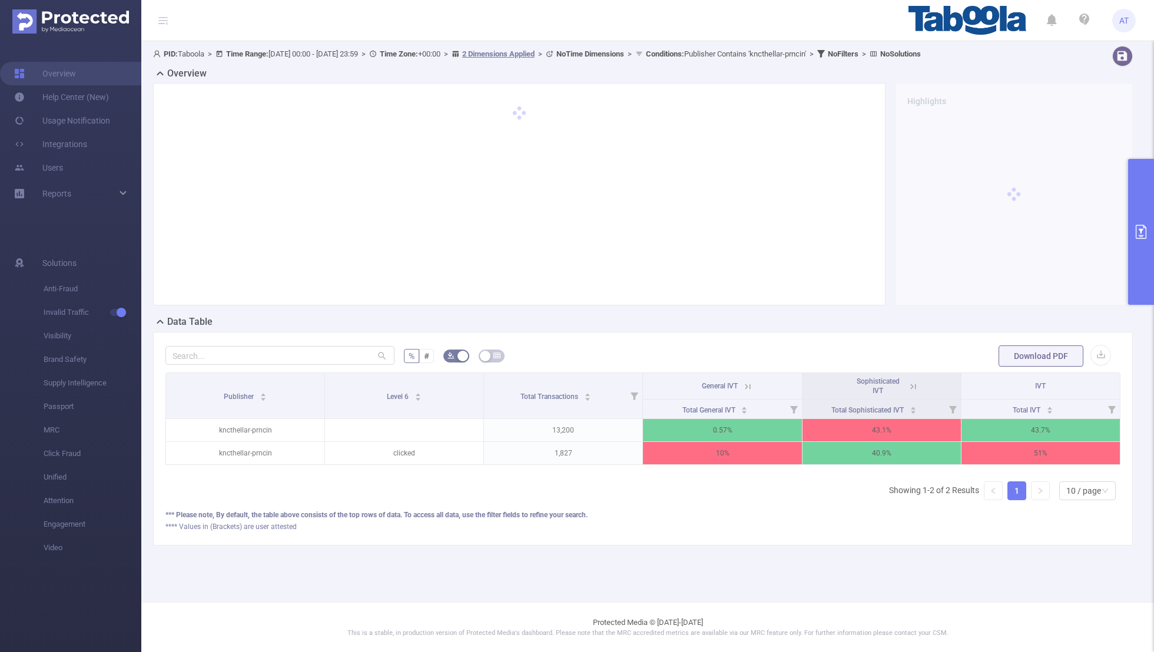
click at [786, 377] on div "Sophisticated IVT" at bounding box center [880, 386] width 69 height 19
click at [786, 386] on icon at bounding box center [913, 386] width 11 height 11
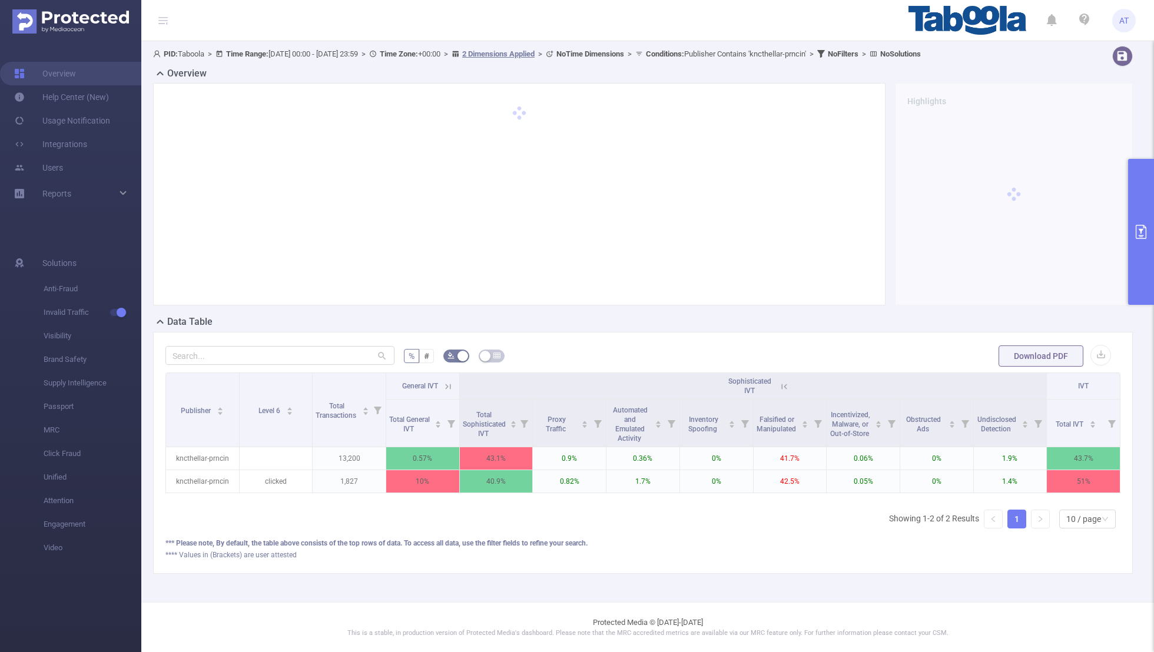
click at [448, 384] on icon at bounding box center [448, 386] width 11 height 11
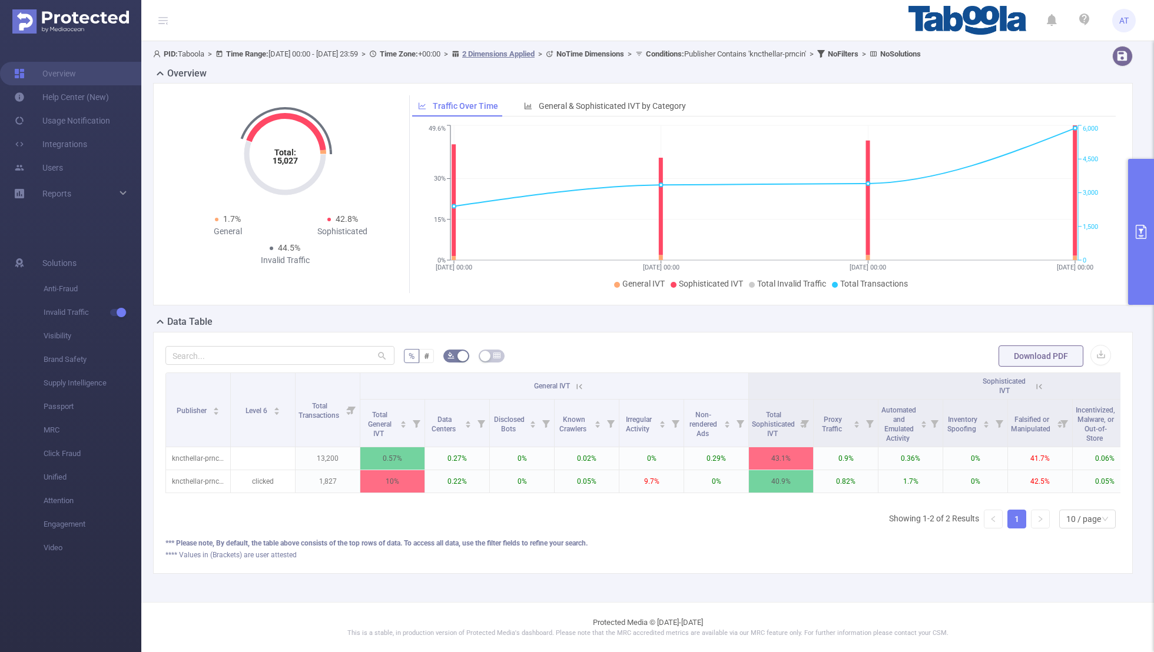
click at [786, 225] on icon "primary" at bounding box center [1140, 232] width 11 height 14
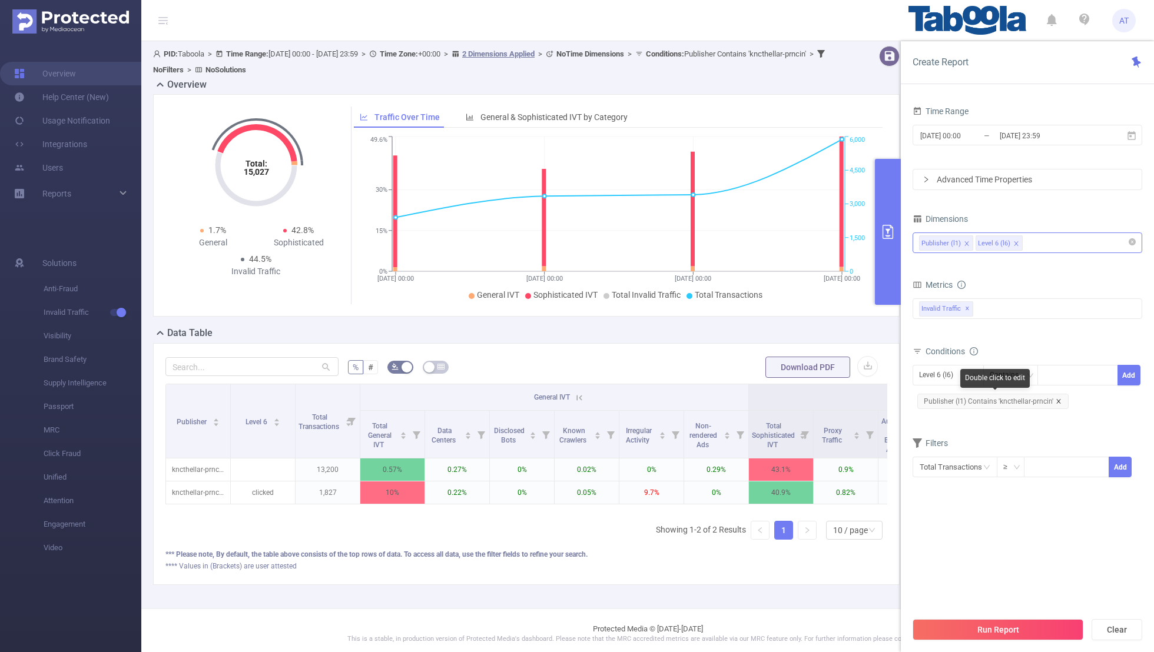
click at [786, 401] on icon "icon: close" at bounding box center [1058, 402] width 6 height 6
click at [786, 371] on div "Level 6 (l6)" at bounding box center [940, 375] width 42 height 19
click at [786, 393] on li "Publisher (l1)" at bounding box center [947, 397] width 71 height 19
click at [786, 375] on div at bounding box center [1078, 375] width 68 height 19
paste input "innovaworld-aidctenderscoza"
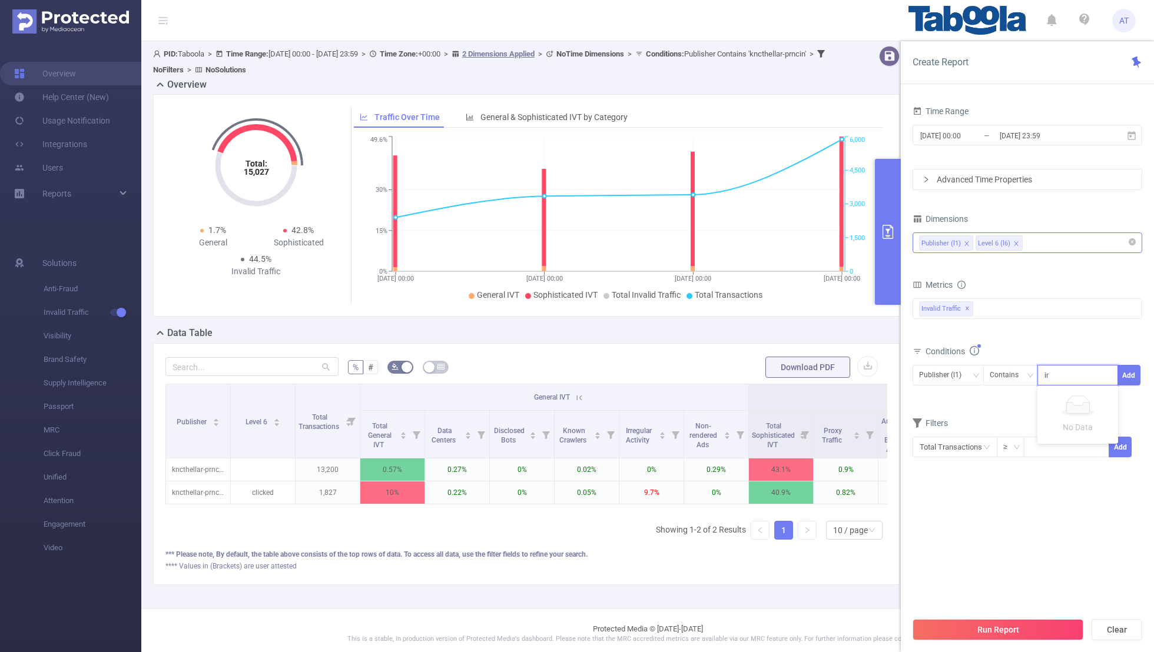
scroll to position [0, 25]
type input "innovaworld-aidctenderscoza"
click at [786, 374] on button "Add" at bounding box center [1128, 375] width 23 height 21
click at [786, 426] on form "Dimensions Publisher (l1) Level 6 (l6) Metrics bp_total bp_adult bp_arms bp_cri…" at bounding box center [1027, 361] width 230 height 300
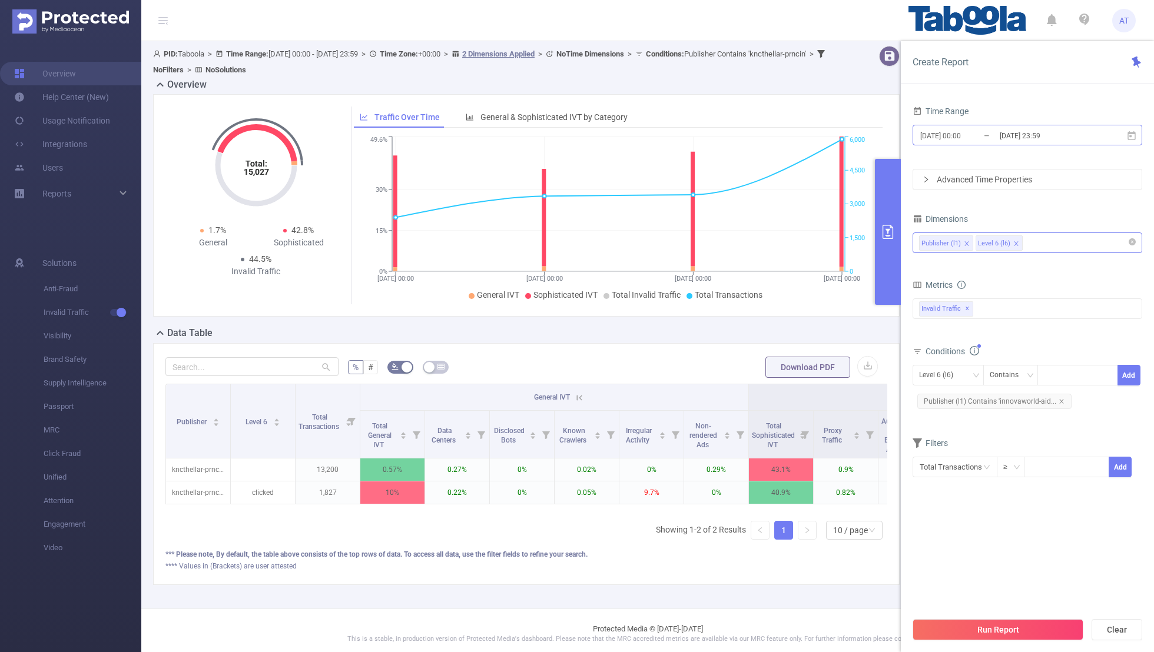
click at [786, 132] on input "[DATE] 00:00" at bounding box center [966, 136] width 95 height 16
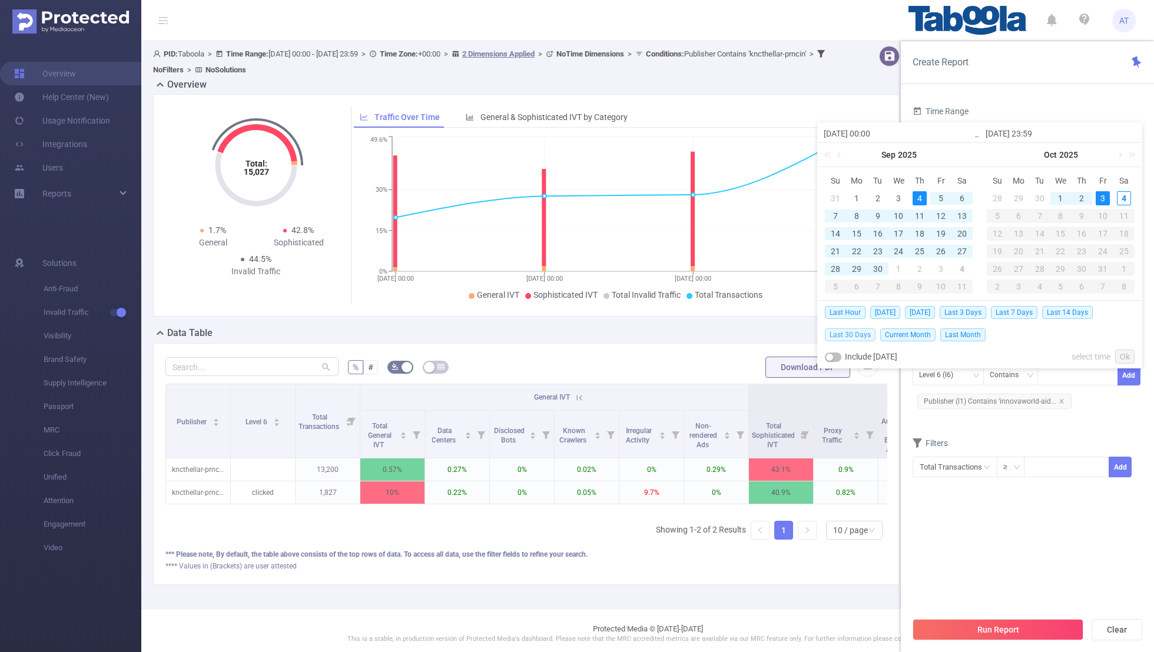
click at [786, 333] on span "Last 30 Days" at bounding box center [850, 334] width 51 height 13
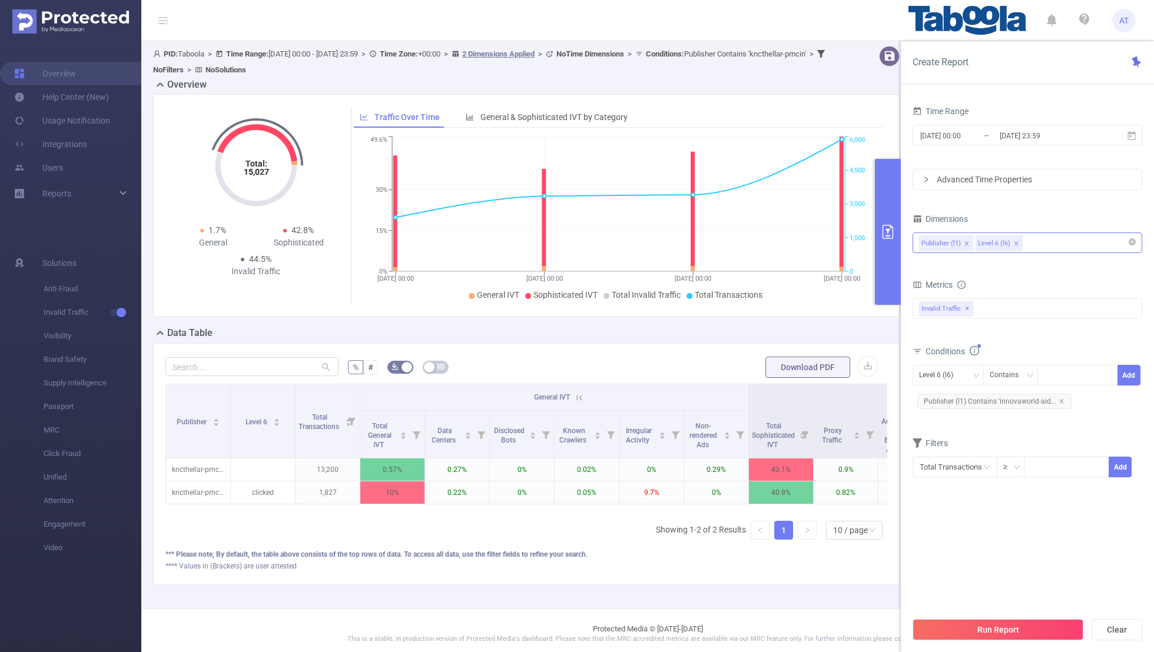
click at [786, 426] on section "Time Range [DATE] 00:00 _ [DATE] 23:59 Advanced Time Properties Dimensions Publ…" at bounding box center [1027, 357] width 230 height 508
click at [786, 426] on button "Run Report" at bounding box center [997, 629] width 171 height 21
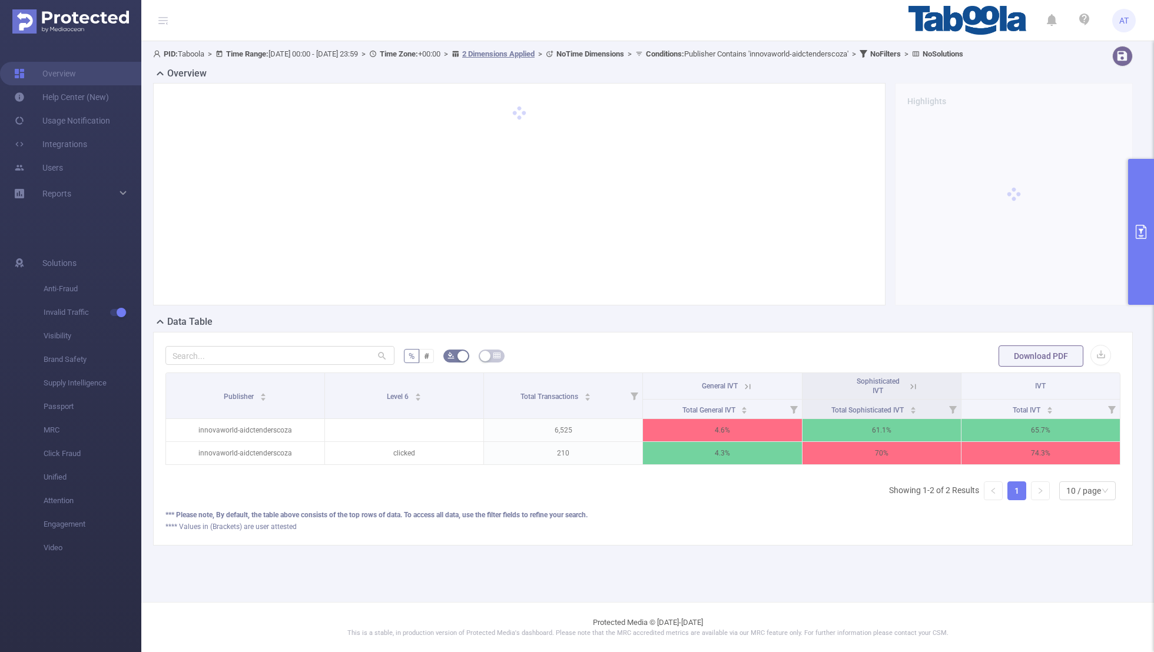
click at [747, 392] on icon at bounding box center [747, 386] width 11 height 11
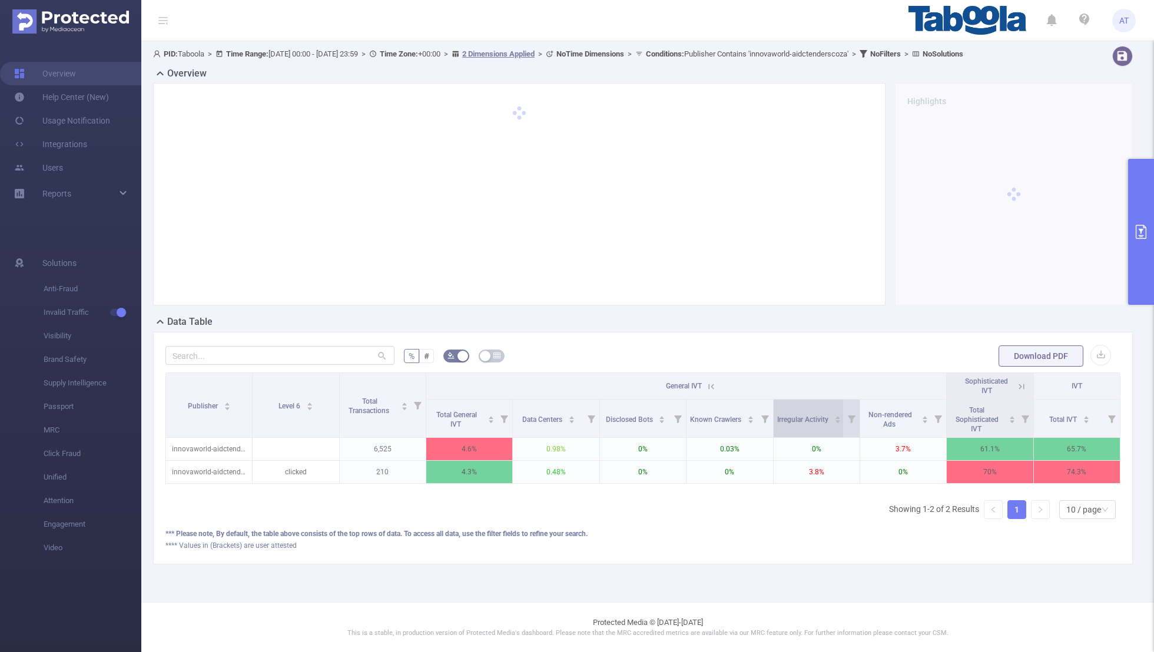
scroll to position [0, 2]
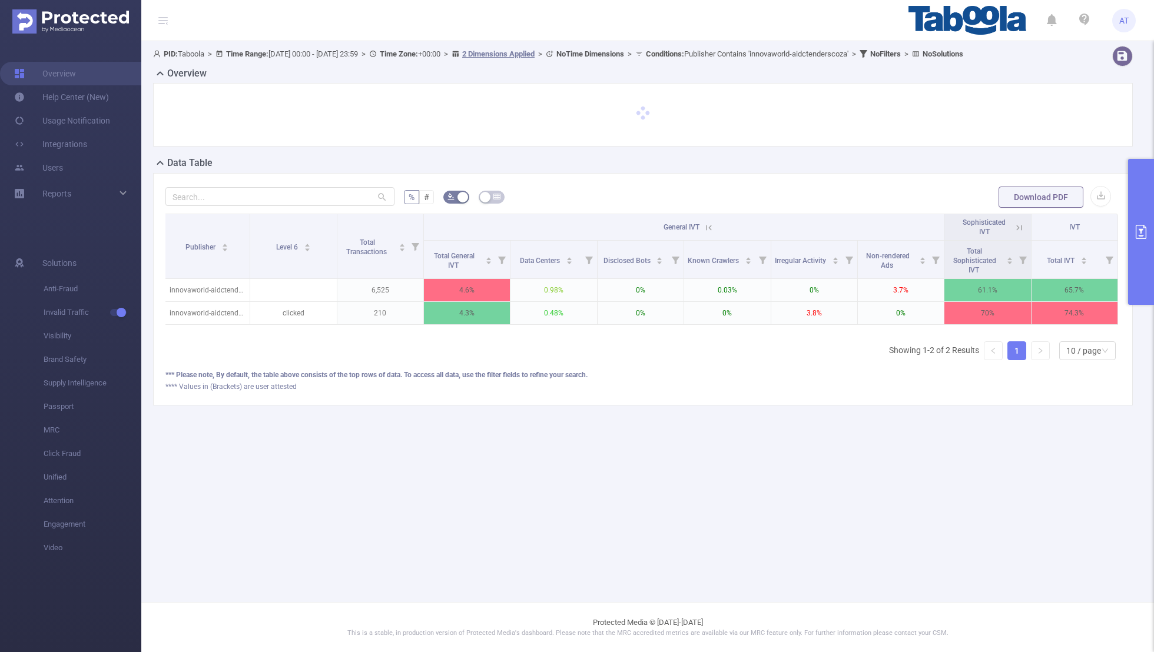
click at [786, 230] on icon at bounding box center [1018, 227] width 5 height 5
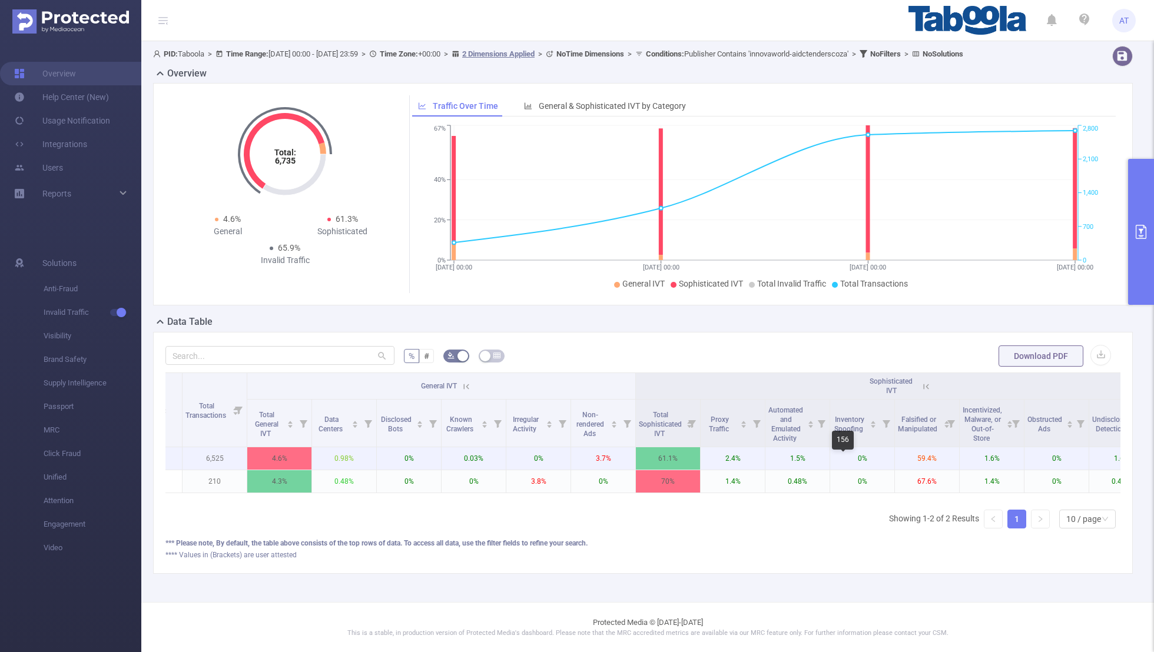
scroll to position [0, 213]
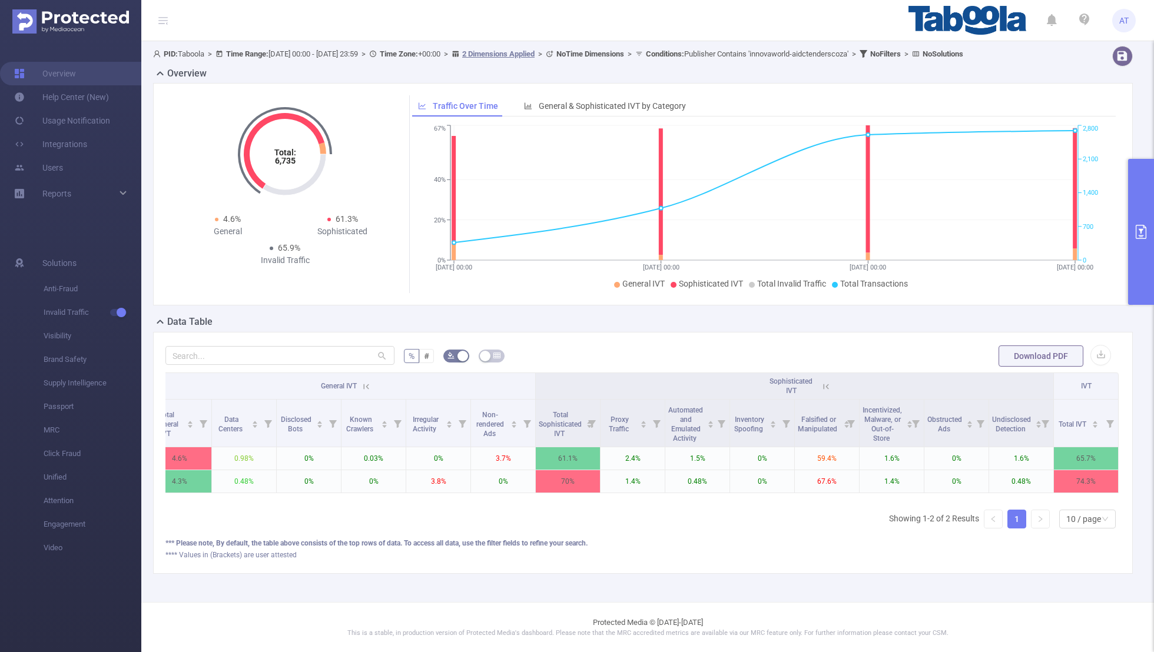
click at [786, 211] on div "Total: 6,735 Total: 6,735 4.6% General 61.3% Sophisticated 65.9% Invalid Traffi…" at bounding box center [642, 194] width 979 height 223
click at [786, 237] on button "primary" at bounding box center [1141, 232] width 26 height 146
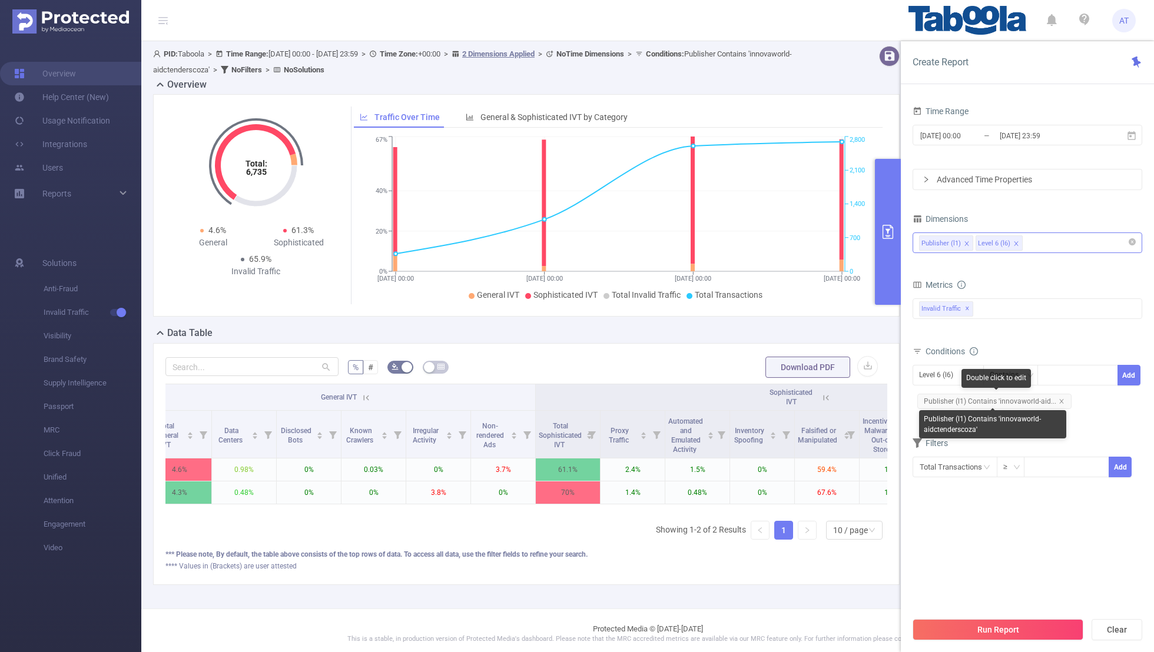
click at [786, 396] on span "Publisher (l1) Contains 'innovaworld-aid..." at bounding box center [994, 401] width 154 height 15
click at [786, 378] on div "Level 6 (l6)" at bounding box center [940, 375] width 42 height 19
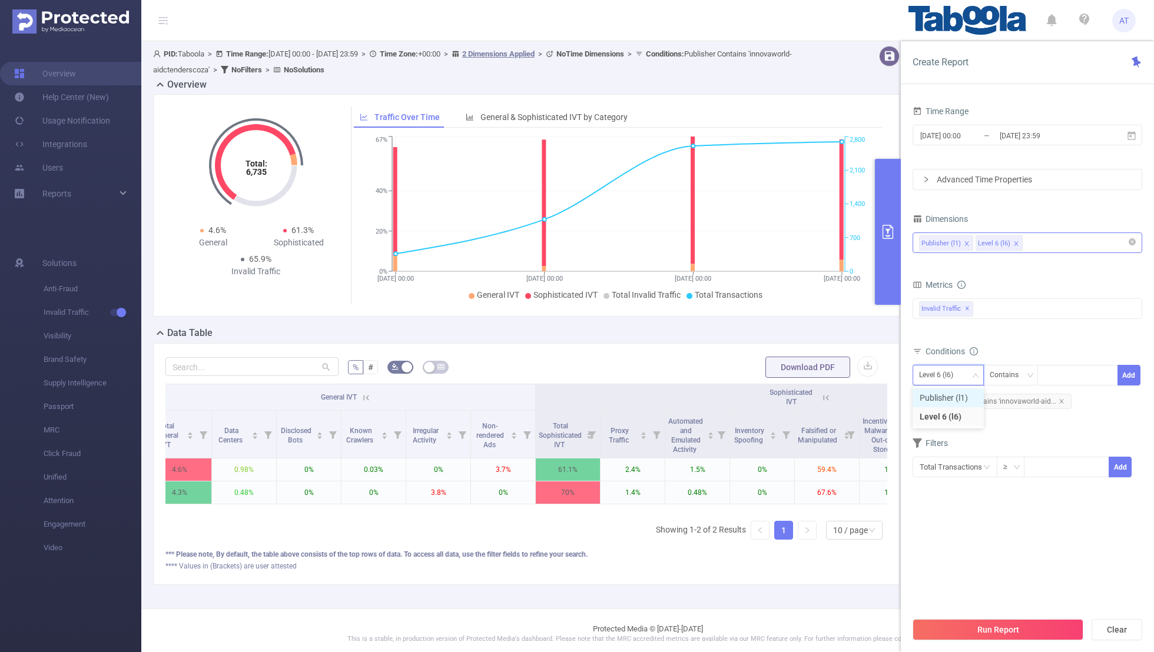
click at [786, 393] on li "Publisher (l1)" at bounding box center [947, 397] width 71 height 19
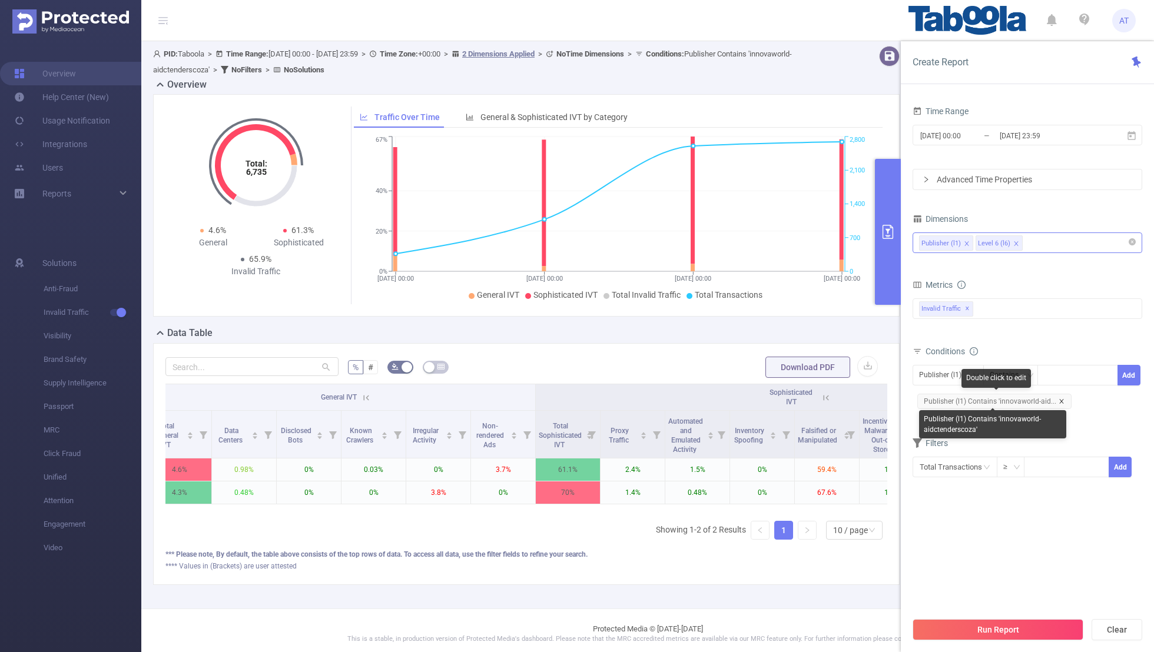
click at [786, 399] on icon "icon: close" at bounding box center [1061, 402] width 6 height 6
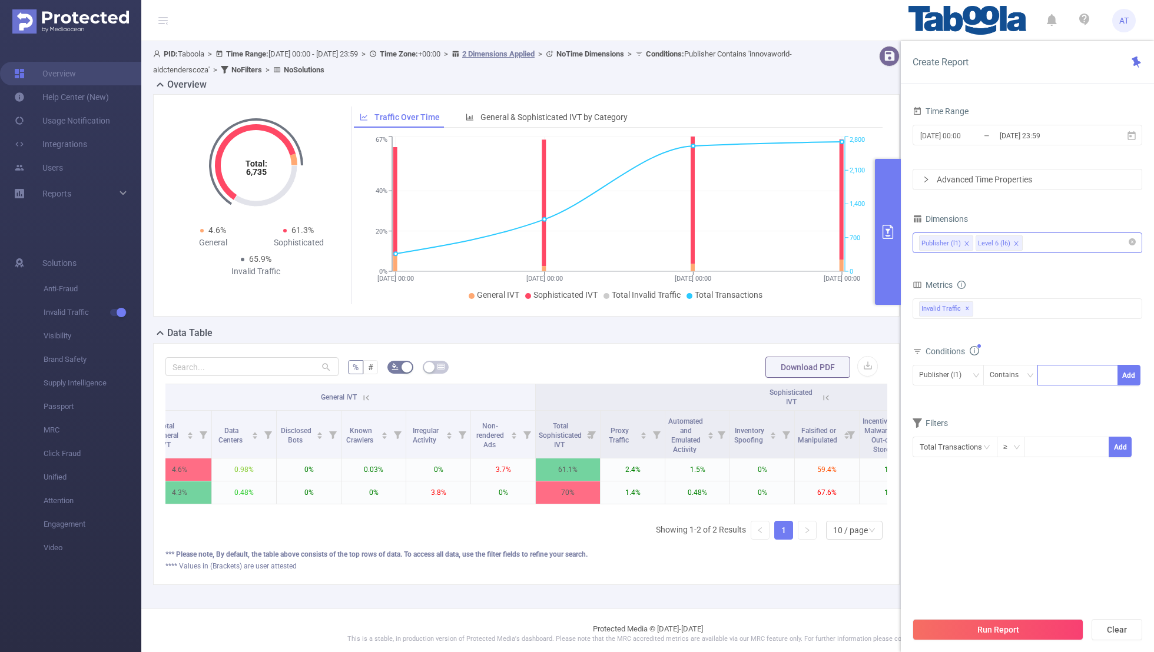
click at [786, 370] on div at bounding box center [1078, 375] width 68 height 19
paste input "xuliang-topicspree"
type input "xuliang-topicspree"
click at [786, 369] on button "Add" at bounding box center [1128, 375] width 23 height 21
click at [786, 426] on form "Dimensions Publisher (l1) Level 6 (l6) Metrics bp_total bp_adult bp_arms bp_cri…" at bounding box center [1027, 361] width 230 height 300
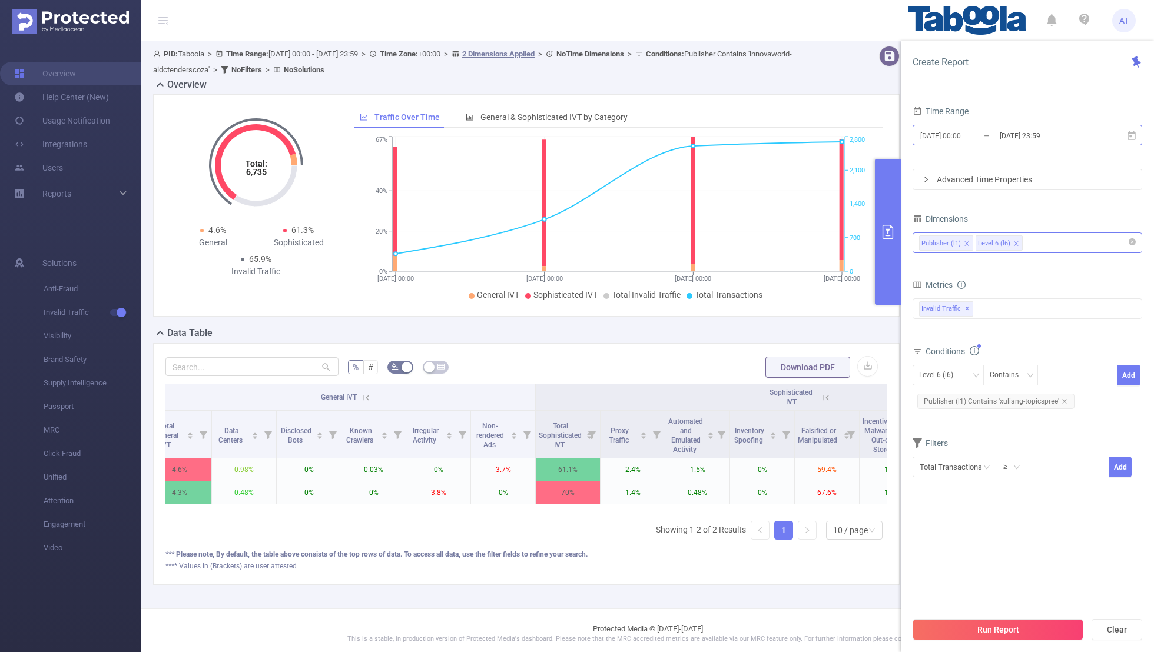
click at [786, 135] on input "[DATE] 23:59" at bounding box center [1045, 136] width 95 height 16
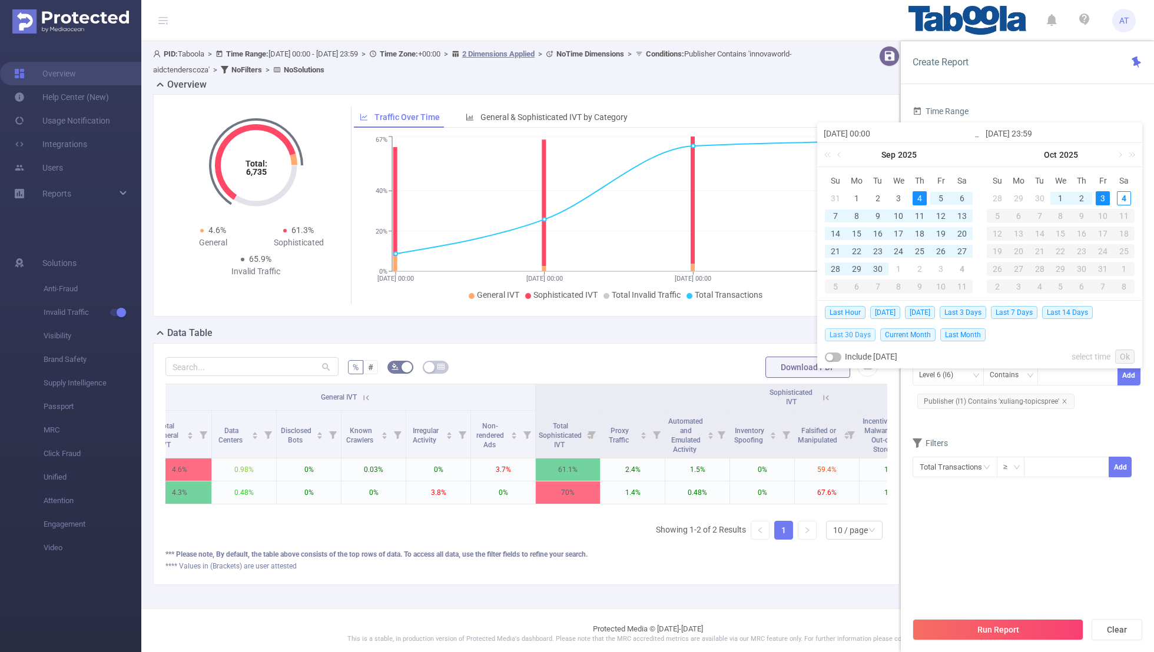
click at [786, 331] on span "Last 30 Days" at bounding box center [850, 334] width 51 height 13
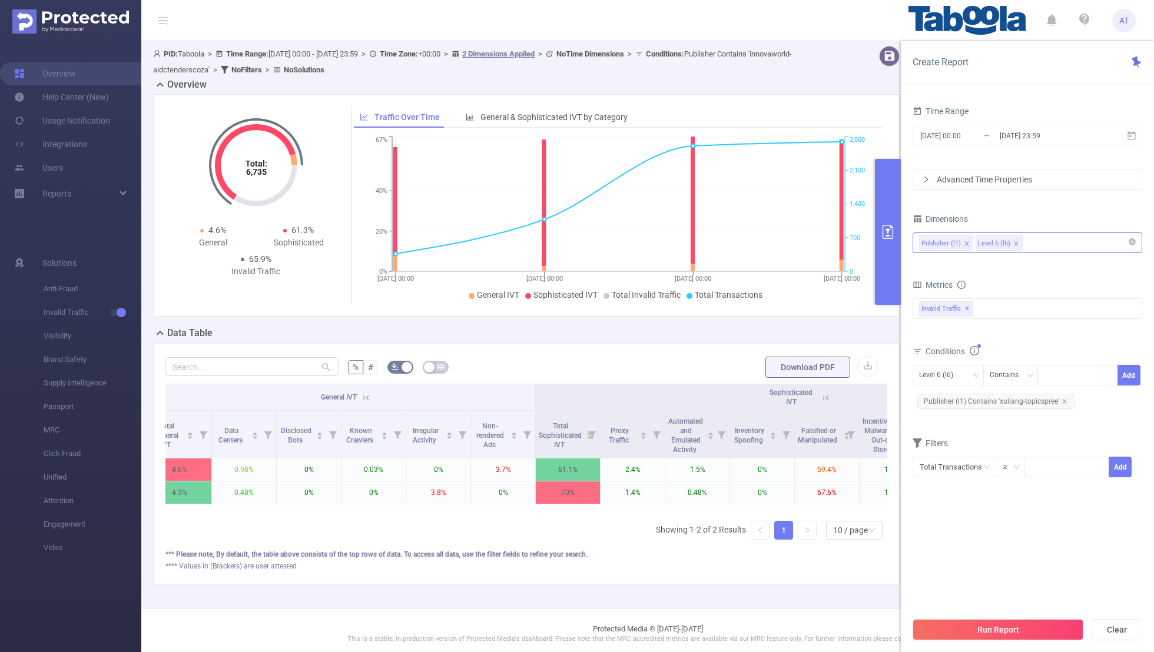
click at [786, 426] on section "Time Range [DATE] 00:00 _ [DATE] 23:59 Advanced Time Properties Dimensions Publ…" at bounding box center [1027, 357] width 230 height 508
click at [786, 426] on button "Run Report" at bounding box center [997, 629] width 171 height 21
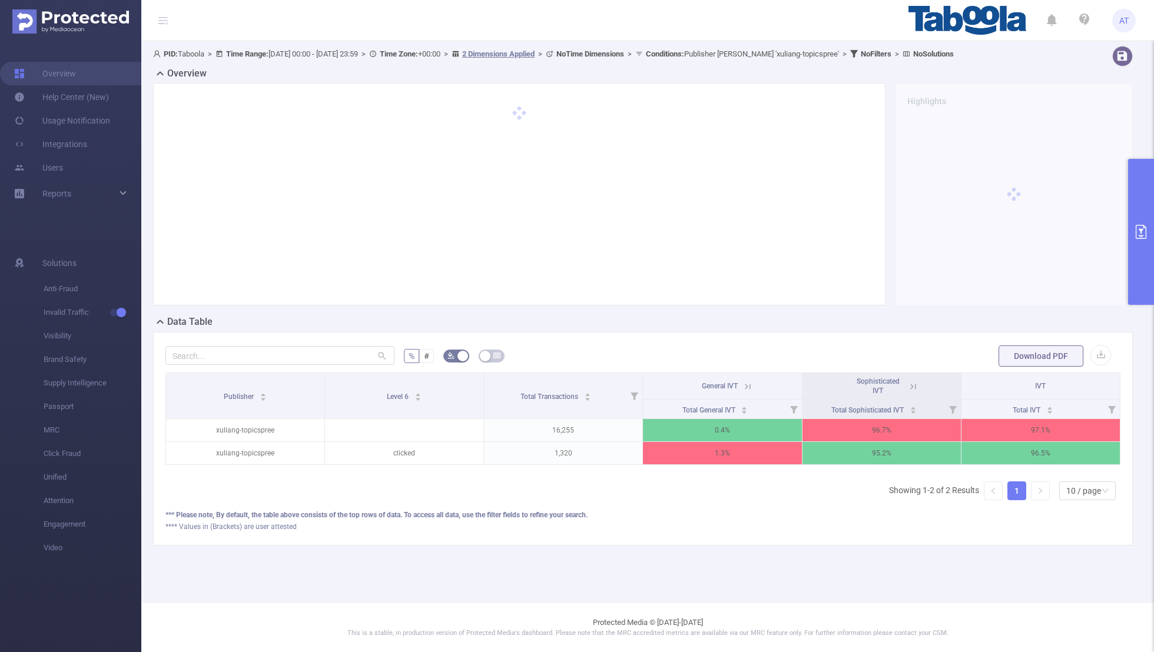
click at [786, 390] on icon at bounding box center [913, 386] width 11 height 11
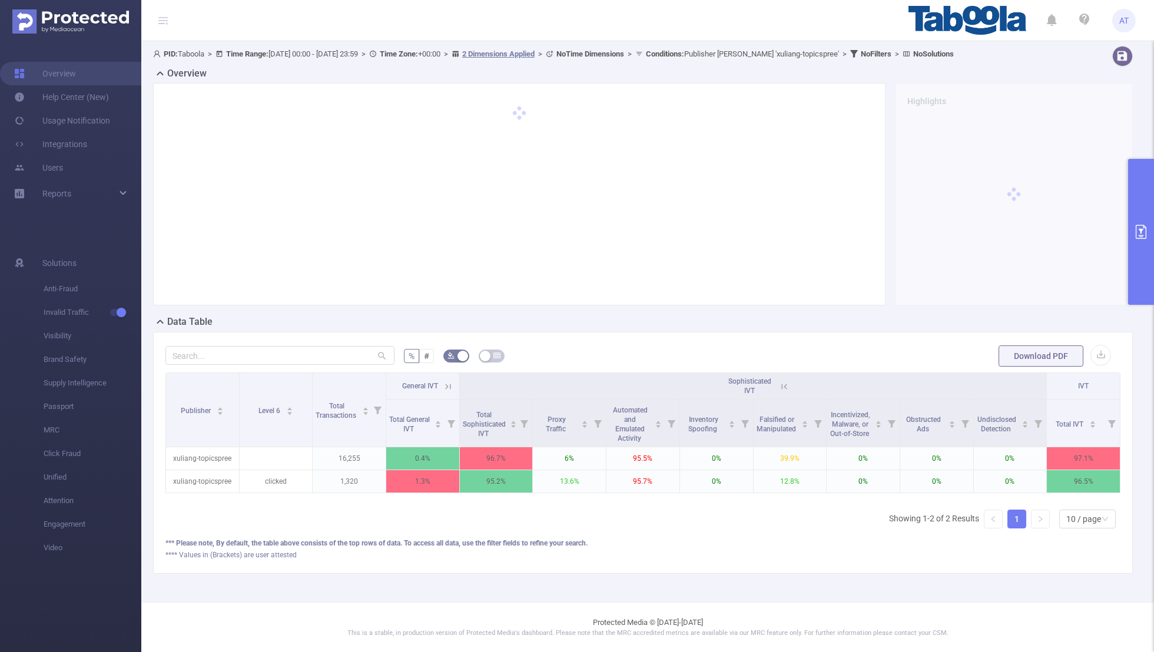
click at [444, 384] on icon at bounding box center [448, 386] width 11 height 11
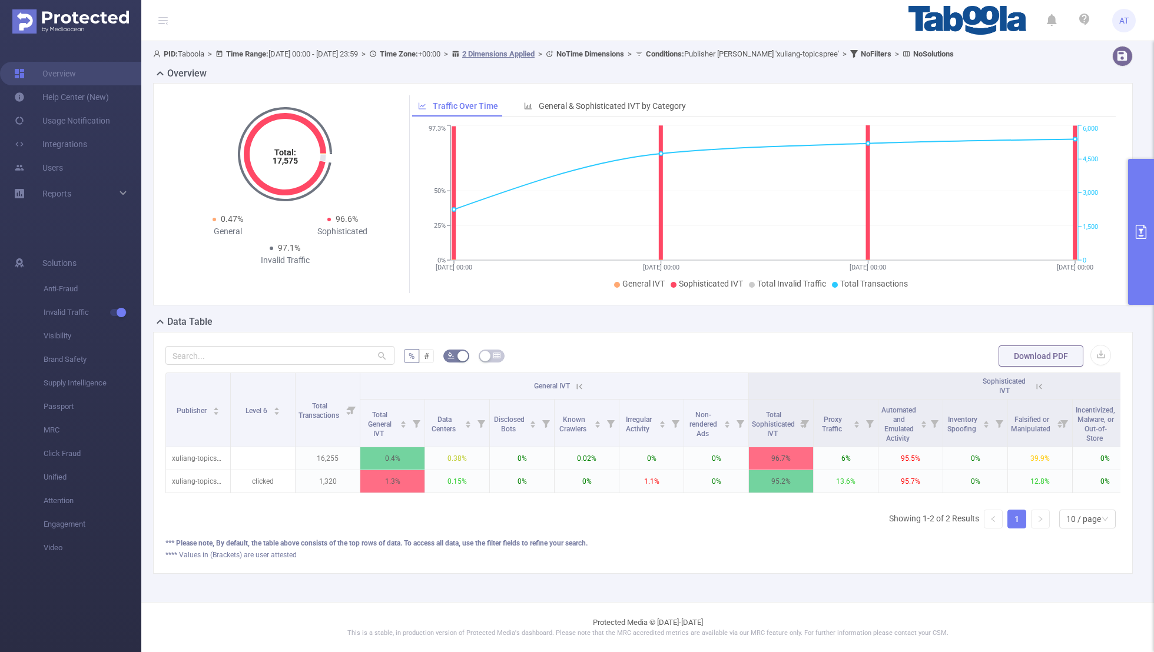
click at [786, 214] on button "primary" at bounding box center [1141, 232] width 26 height 146
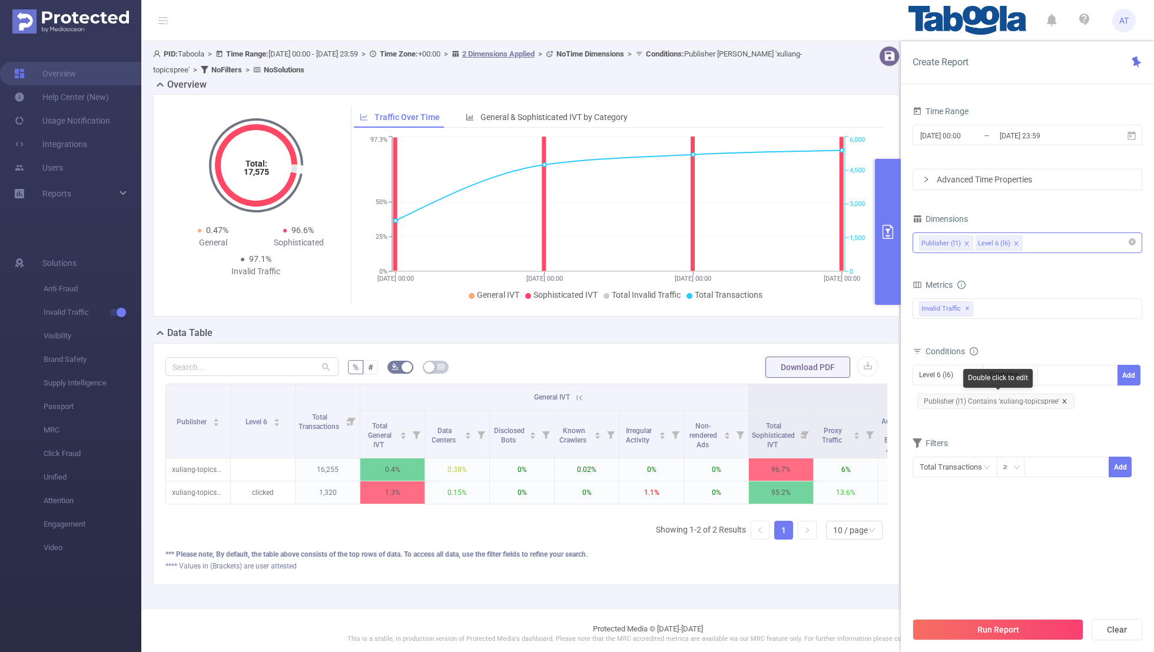
click at [786, 399] on icon "icon: close" at bounding box center [1064, 402] width 6 height 6
click at [786, 373] on div at bounding box center [1078, 375] width 68 height 19
click at [786, 367] on div "Level 6 (l6)" at bounding box center [940, 375] width 42 height 19
click at [786, 391] on li "Publisher (l1)" at bounding box center [947, 397] width 71 height 19
click at [786, 374] on input at bounding box center [1046, 375] width 5 height 15
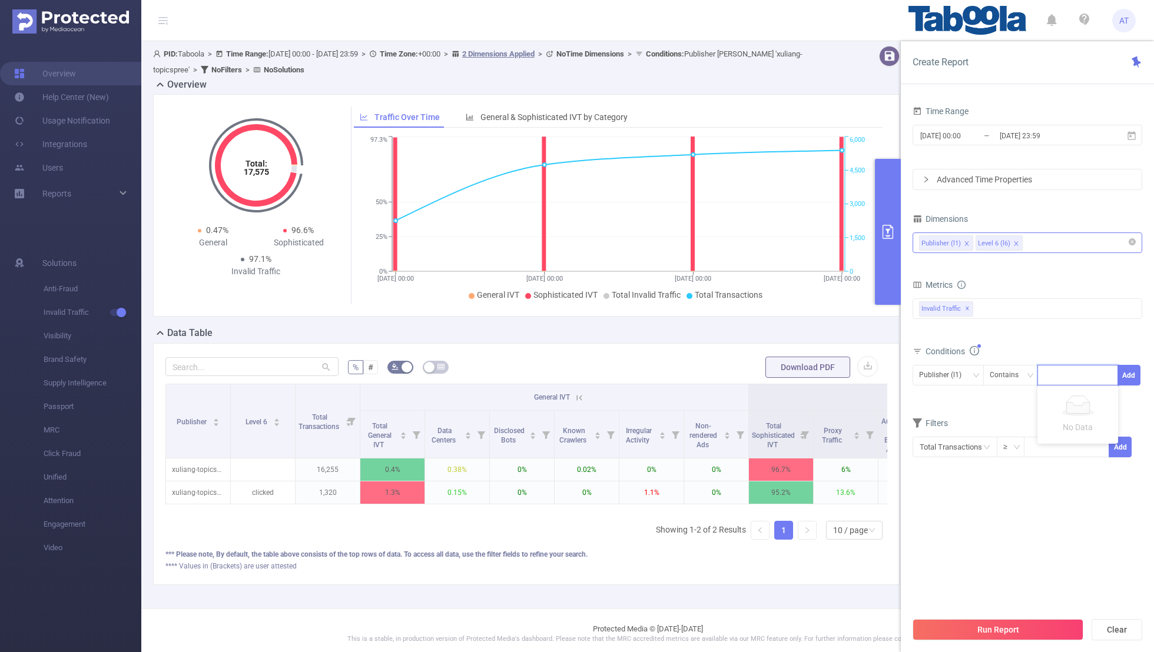
paste input "bangalorelocal-zajacaquaticscom"
type input "bangalorelocal-zajacaquaticscom"
click at [786, 373] on button "Add" at bounding box center [1128, 375] width 23 height 21
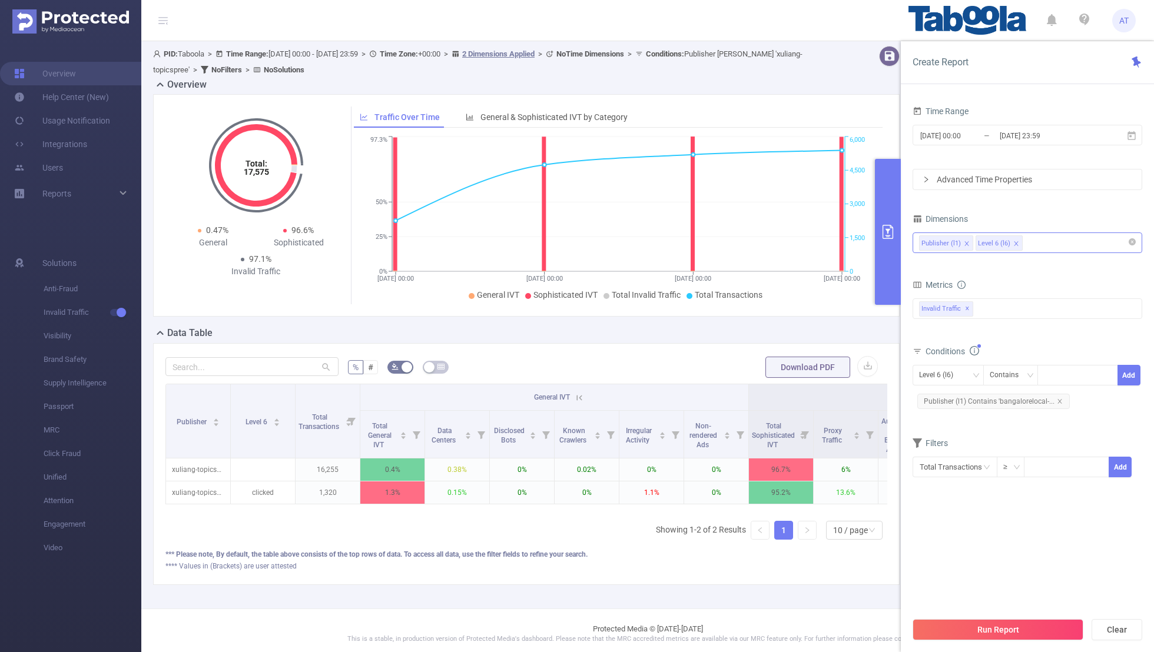
click at [786, 426] on form "Dimensions Publisher (l1) Level 6 (l6) Metrics bp_total bp_adult bp_arms bp_cri…" at bounding box center [1027, 352] width 230 height 282
click at [786, 144] on span "[DATE] 00:00 _ [DATE] 23:59" at bounding box center [1027, 135] width 230 height 21
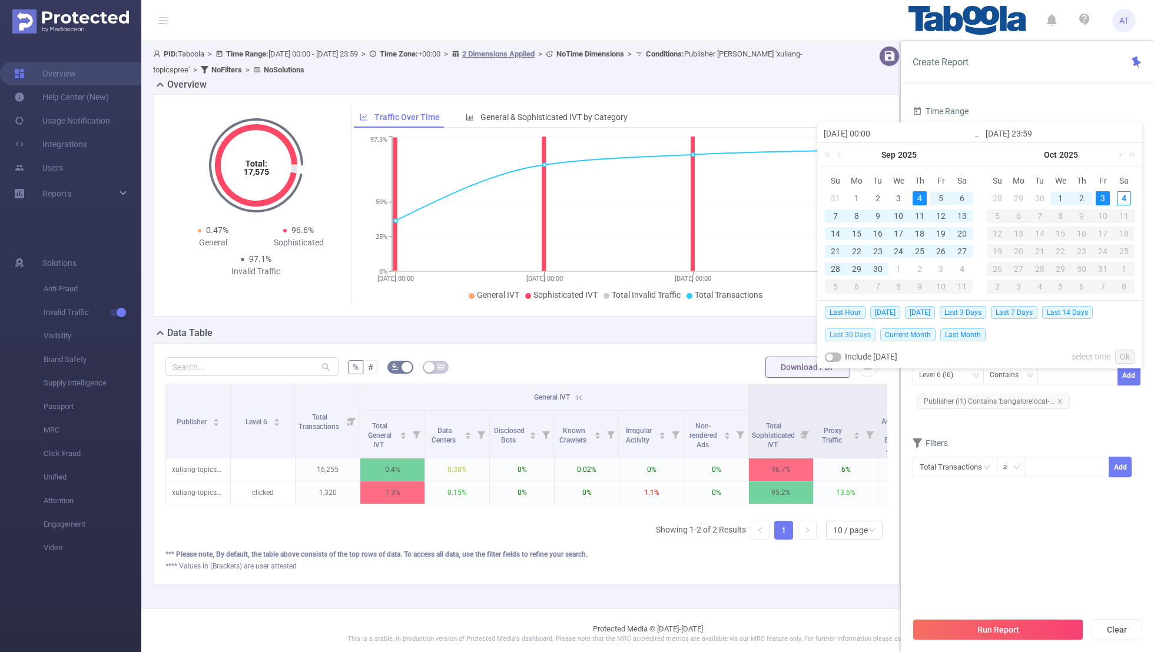
click at [786, 331] on span "Last 30 Days" at bounding box center [850, 334] width 51 height 13
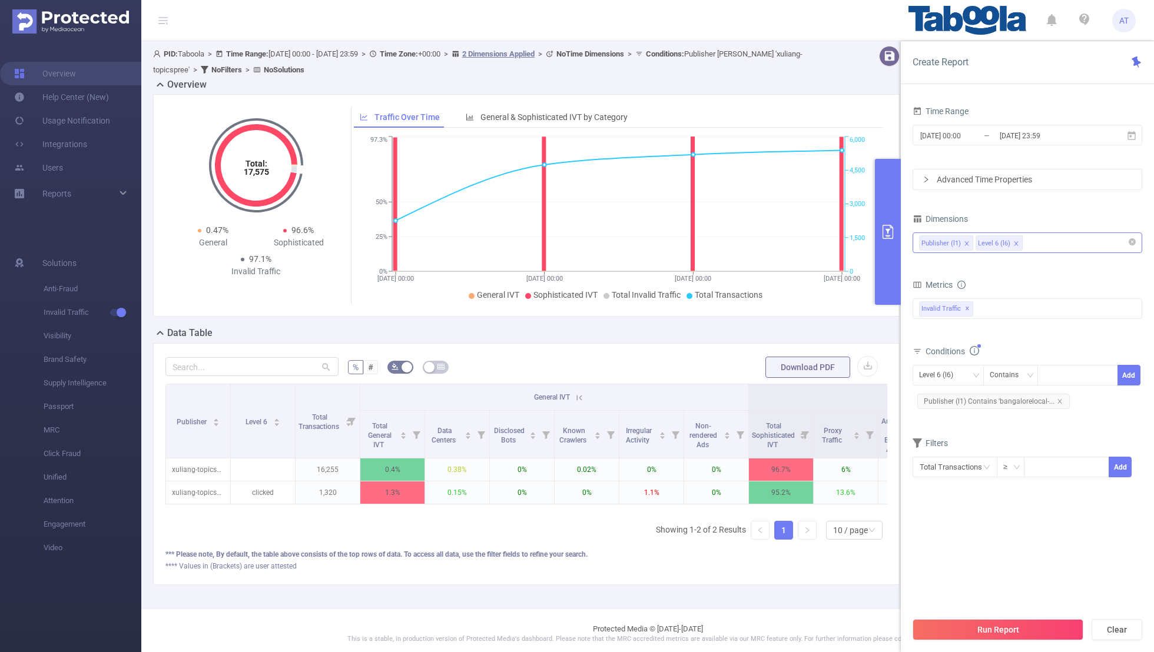
click at [786, 426] on section "Time Range [DATE] 00:00 _ [DATE] 23:59 Advanced Time Properties Dimensions Publ…" at bounding box center [1027, 357] width 230 height 508
click at [786, 426] on div "Run Report Clear" at bounding box center [1027, 629] width 253 height 45
click at [786, 426] on button "Run Report" at bounding box center [997, 629] width 171 height 21
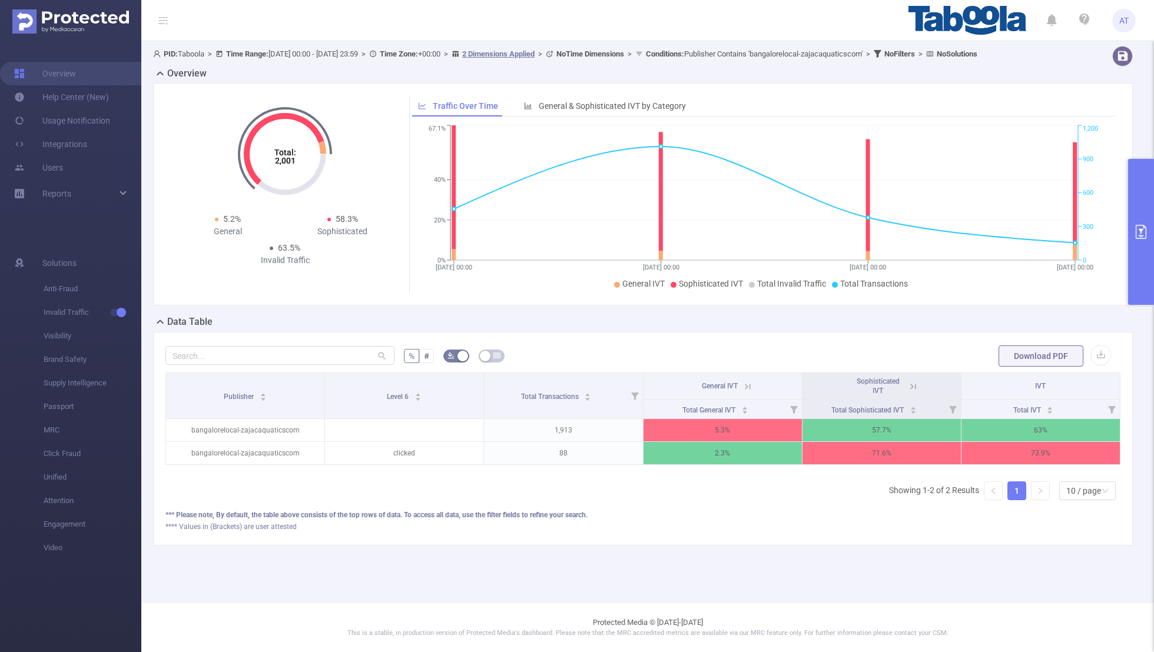
click at [748, 392] on icon at bounding box center [747, 386] width 11 height 11
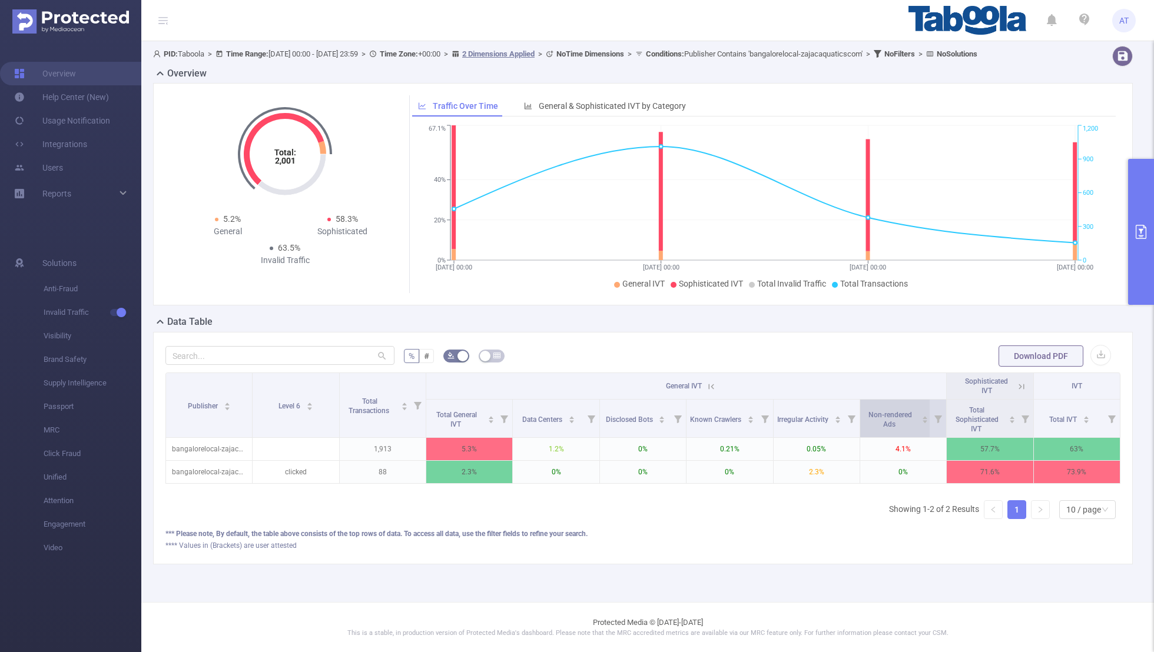
scroll to position [0, 2]
click at [786, 392] on icon at bounding box center [1019, 386] width 11 height 11
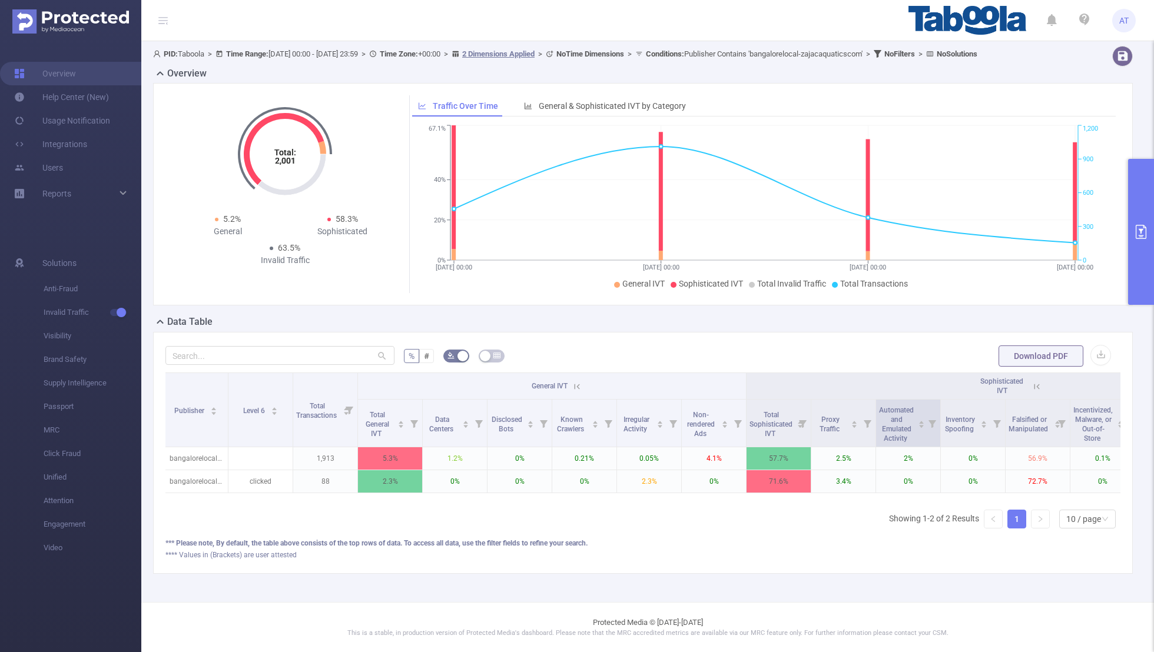
scroll to position [0, 213]
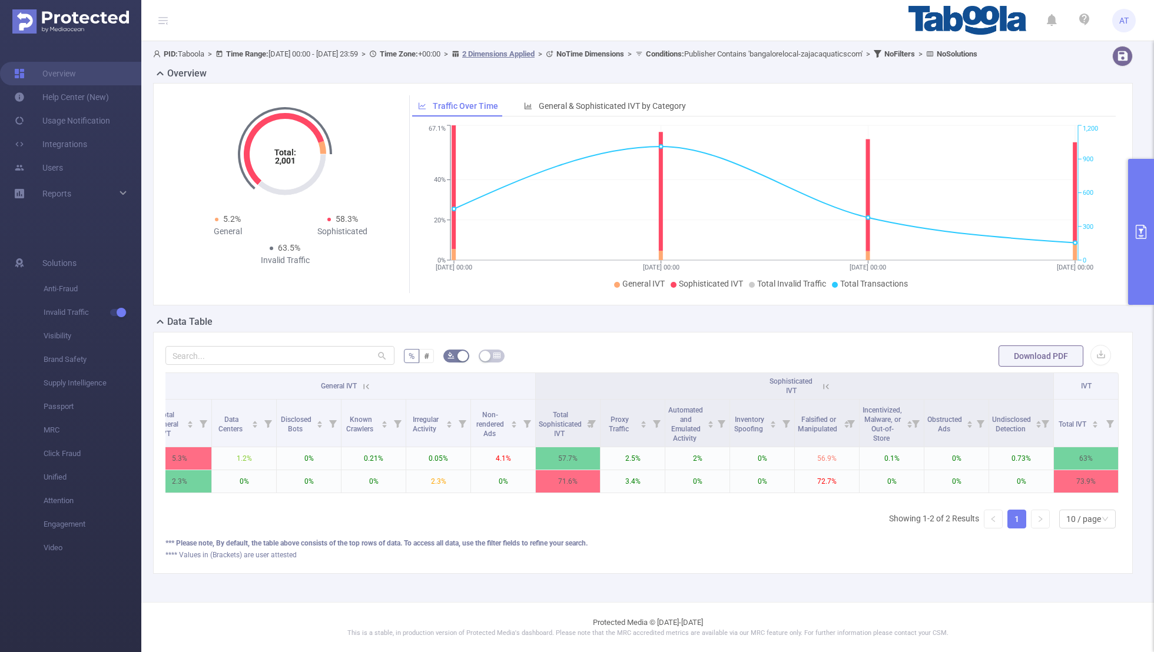
click at [786, 244] on button "primary" at bounding box center [1141, 232] width 26 height 146
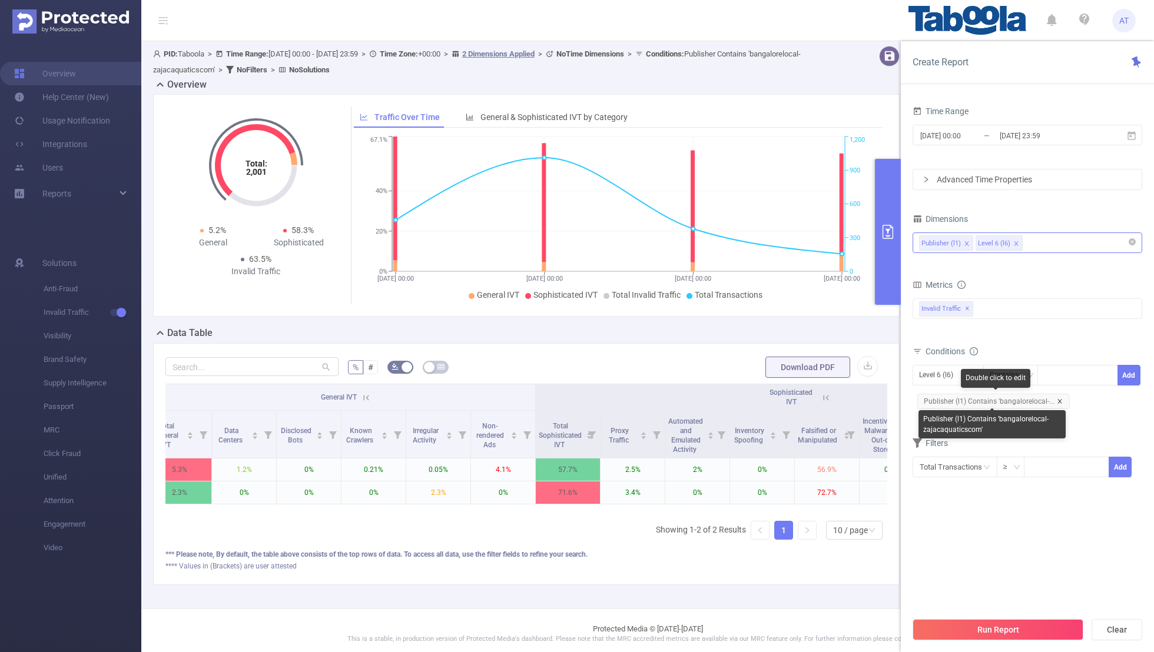
click at [786, 400] on icon "icon: close" at bounding box center [1060, 402] width 6 height 6
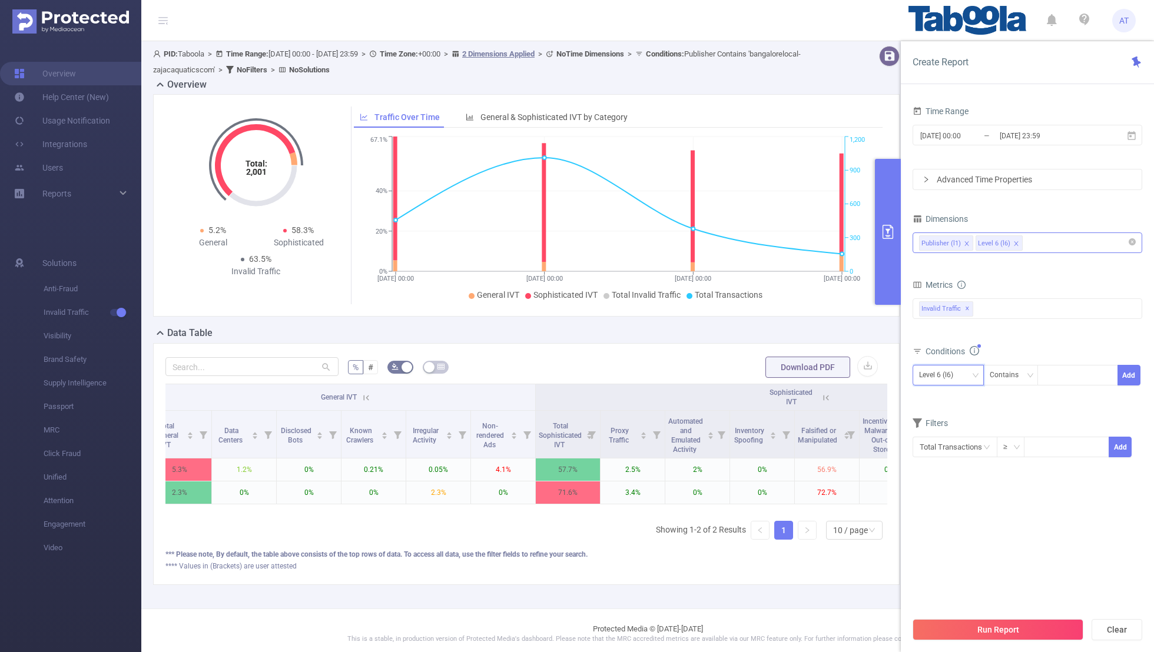
click at [786, 373] on div "Level 6 (l6)" at bounding box center [940, 375] width 42 height 19
click at [786, 396] on li "Publisher (l1)" at bounding box center [947, 397] width 71 height 19
click at [786, 377] on div at bounding box center [1078, 375] width 68 height 19
paste input "zmfgcontent-insightainow"
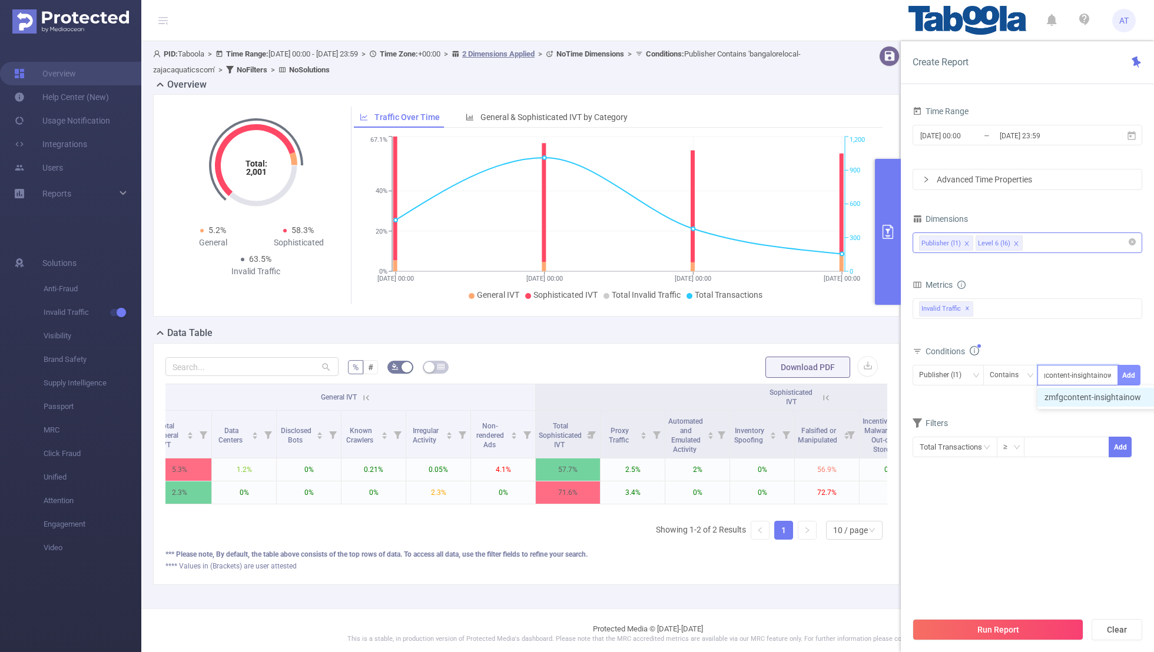
type input "zmfgcontent-insightainow"
click at [786, 371] on button "Add" at bounding box center [1128, 375] width 23 height 21
click at [786, 426] on div "Filters" at bounding box center [1027, 444] width 230 height 19
click at [786, 135] on input "[DATE] 23:59" at bounding box center [1045, 136] width 95 height 16
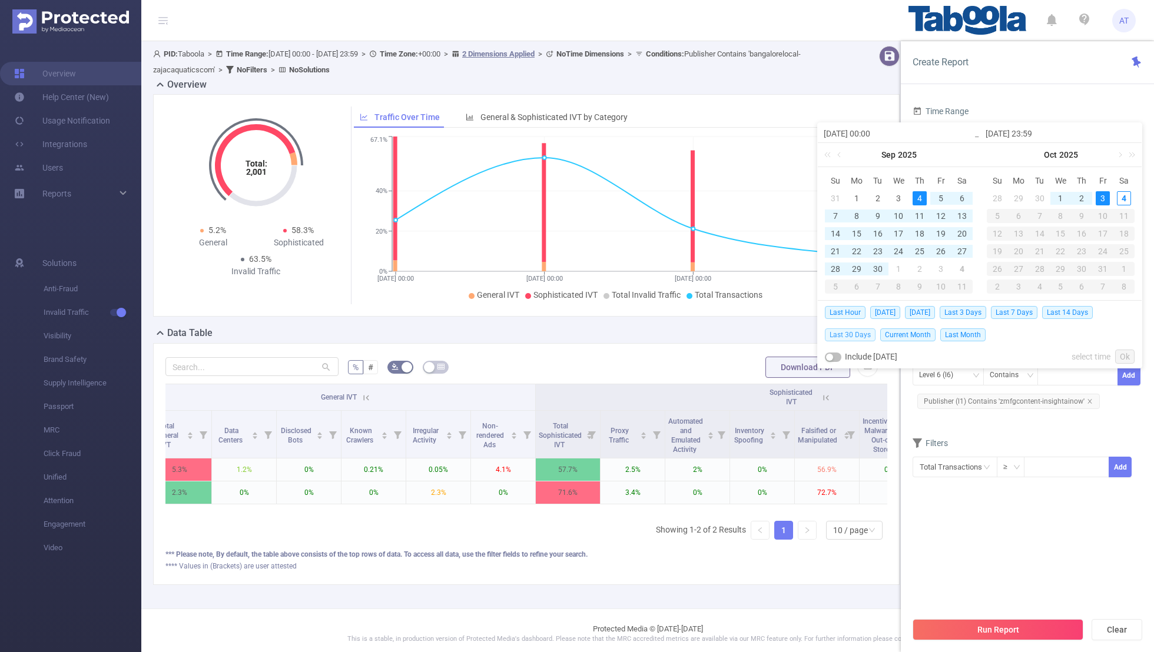
click at [786, 331] on span "Last 30 Days" at bounding box center [850, 334] width 51 height 13
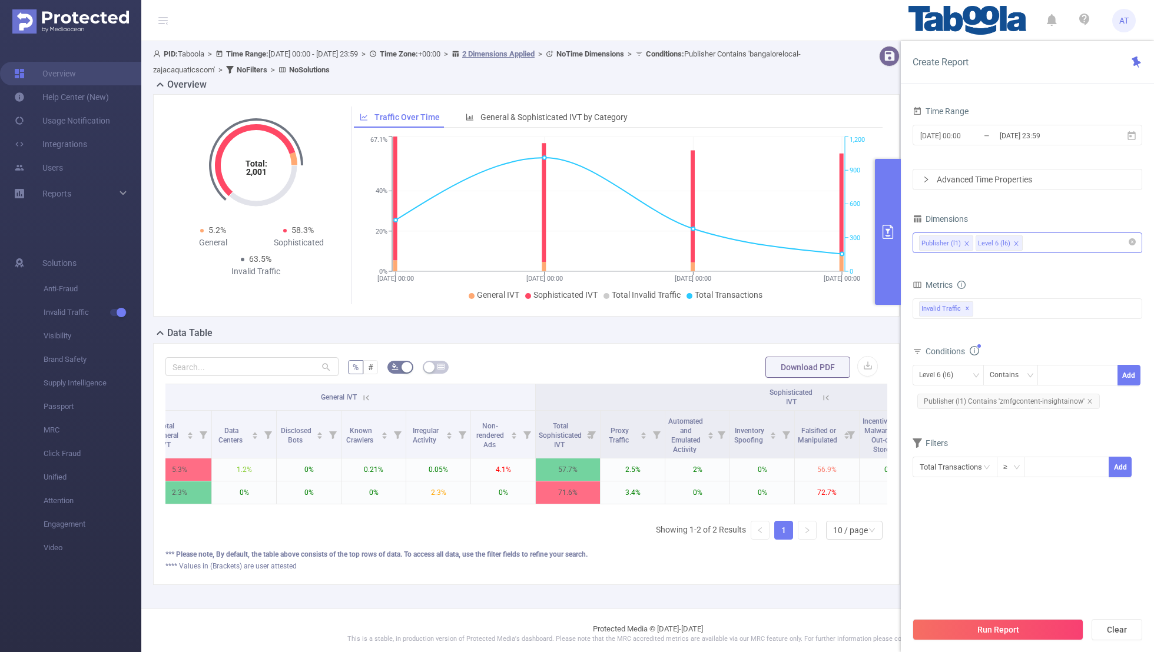
click at [786, 426] on div "Total Transactions ≥ Add" at bounding box center [1027, 471] width 230 height 34
click at [786, 426] on button "Run Report" at bounding box center [997, 629] width 171 height 21
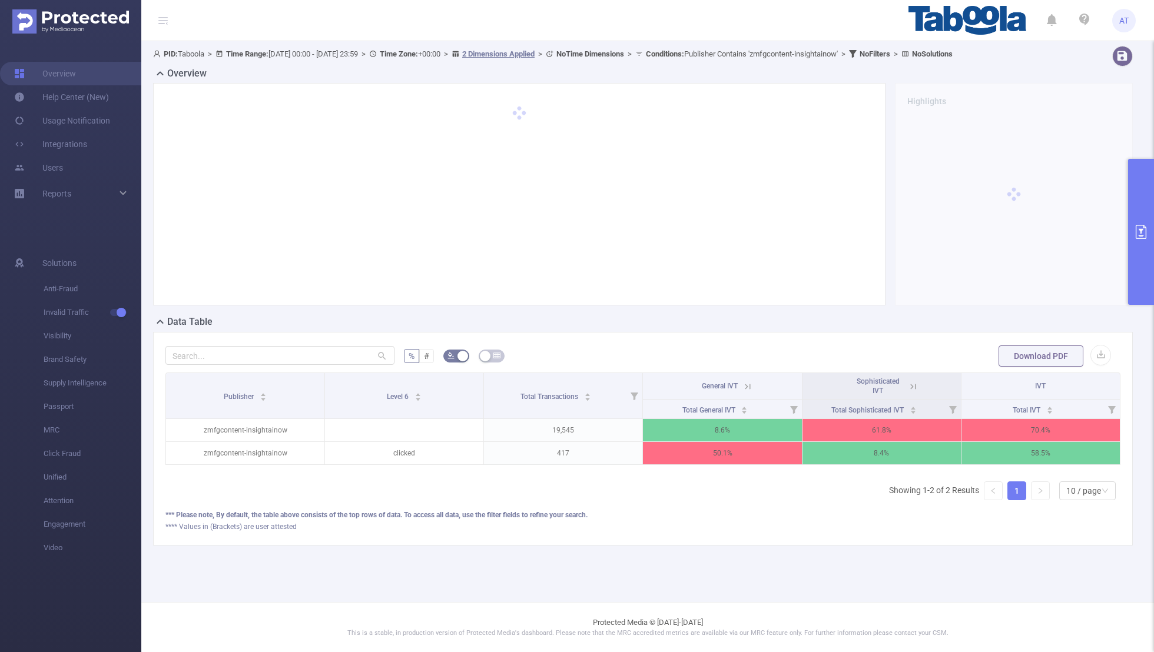
click at [746, 383] on icon at bounding box center [747, 386] width 11 height 11
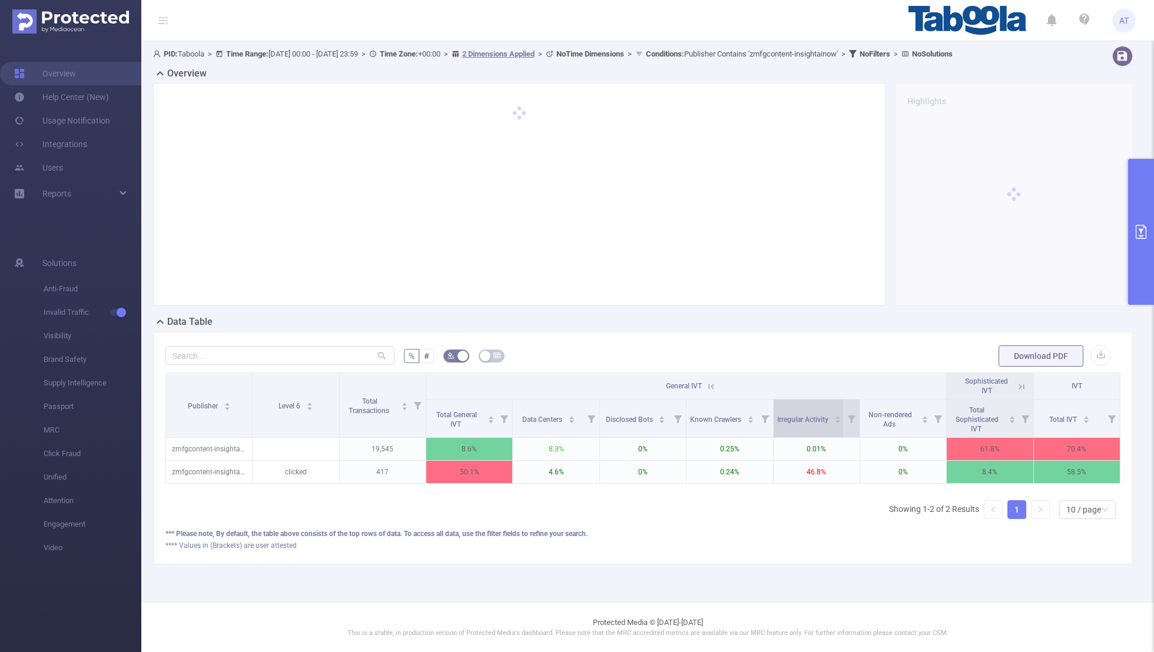
scroll to position [0, 2]
click at [786, 384] on icon at bounding box center [1019, 386] width 11 height 11
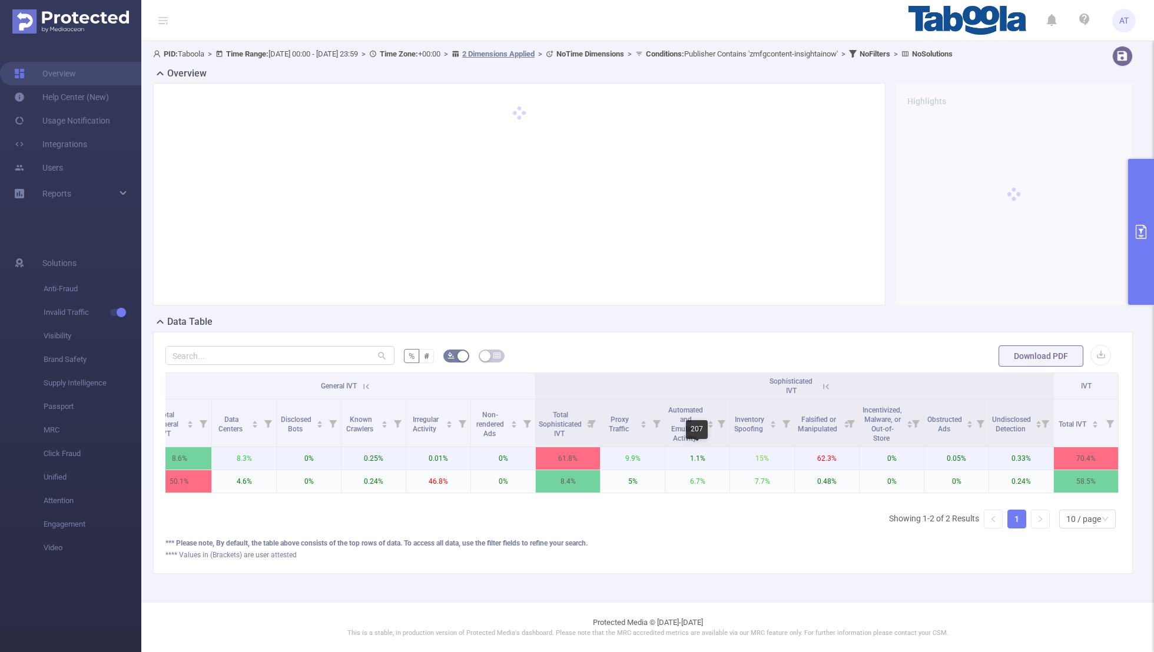
scroll to position [0, 0]
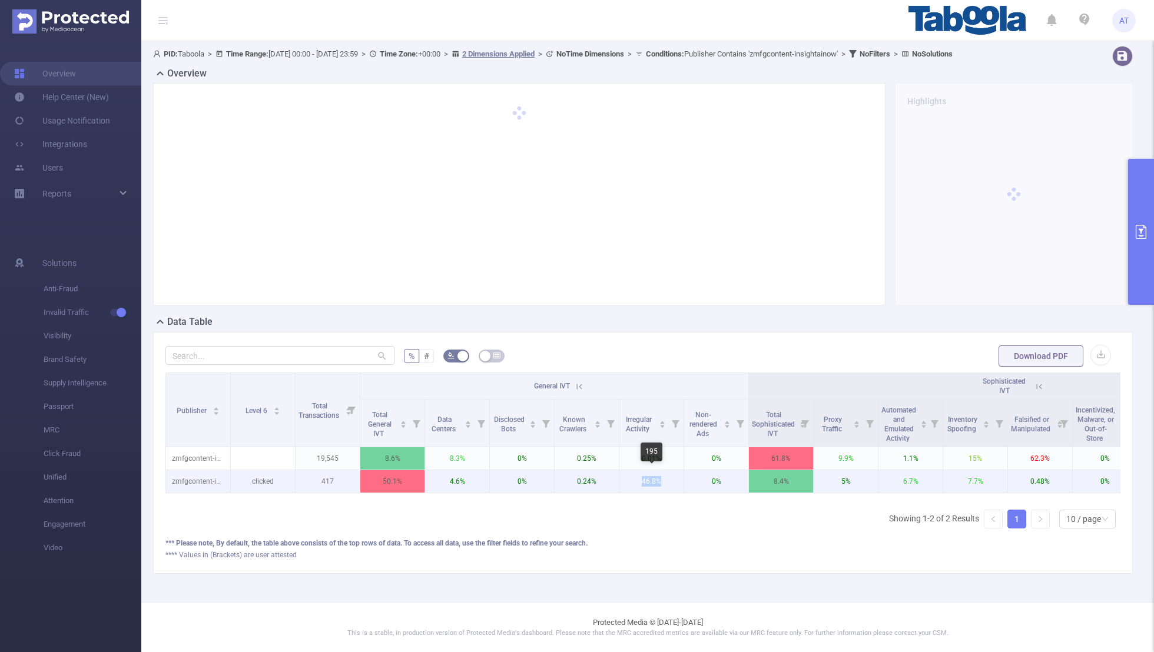
drag, startPoint x: 663, startPoint y: 477, endPoint x: 631, endPoint y: 477, distance: 31.8
click at [631, 426] on p "46.8%" at bounding box center [651, 481] width 64 height 22
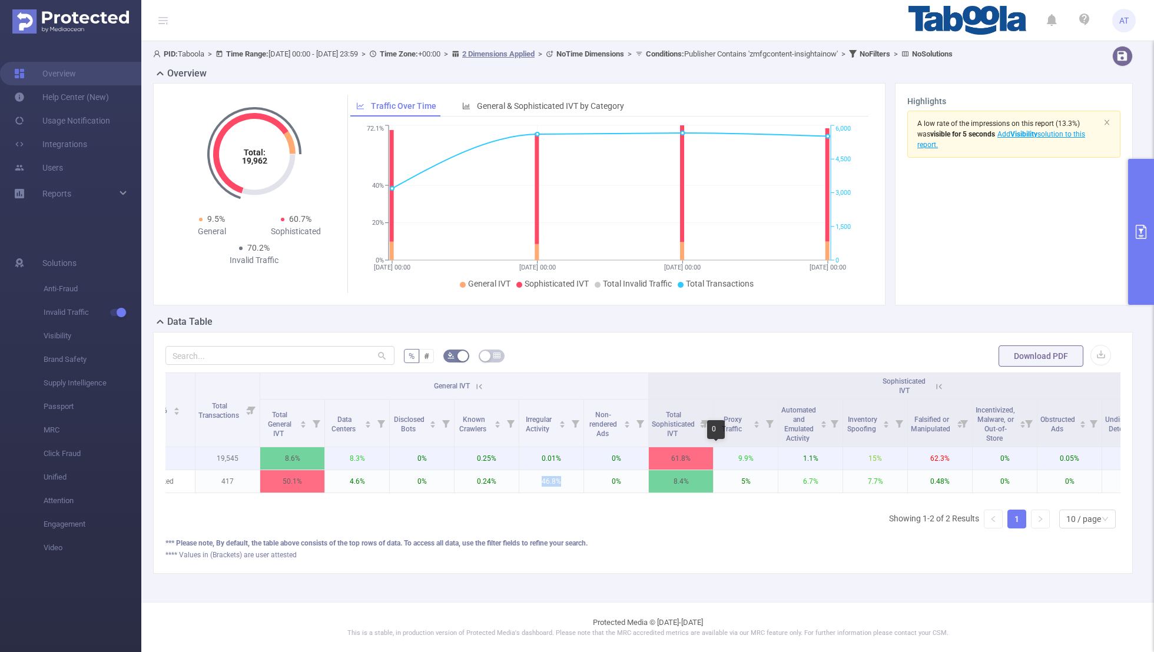
scroll to position [0, 213]
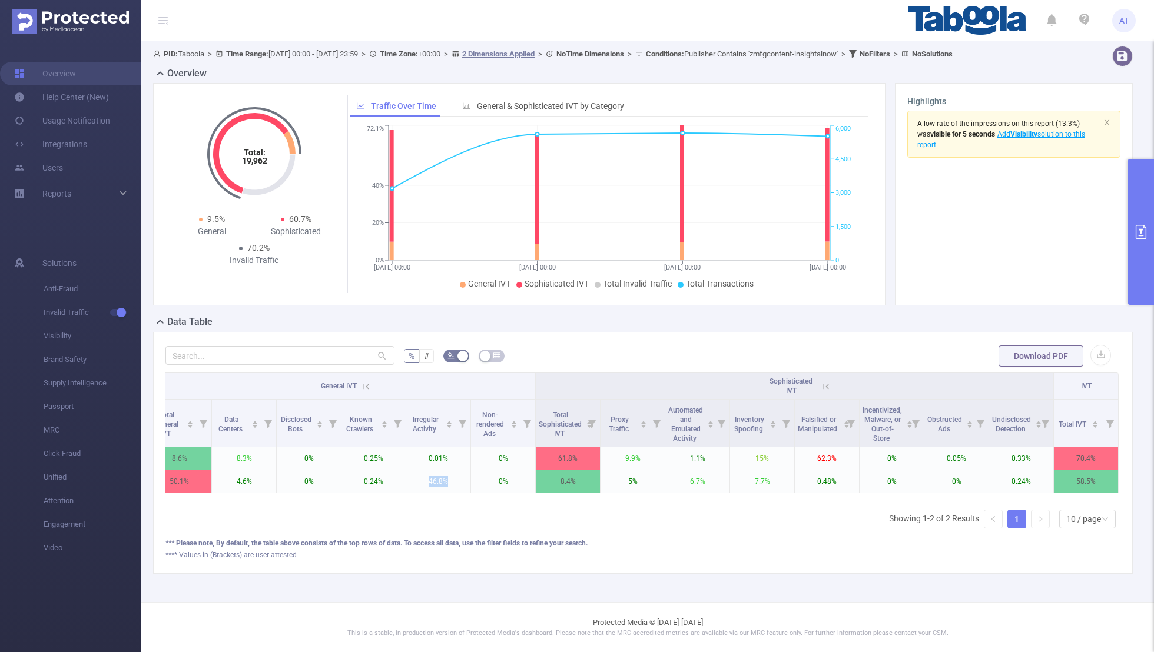
click at [786, 211] on button "primary" at bounding box center [1141, 232] width 26 height 146
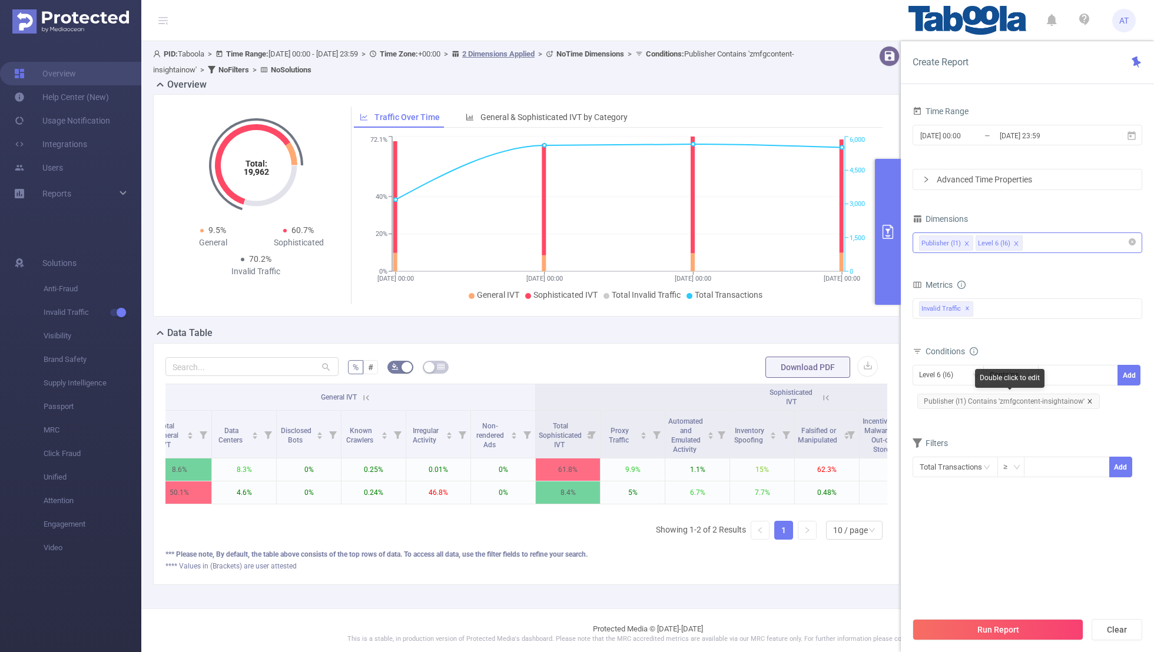
click at [786, 400] on icon "icon: close" at bounding box center [1089, 401] width 4 height 4
click at [786, 374] on div "Level 6 (l6)" at bounding box center [940, 375] width 42 height 19
click at [786, 397] on li "Publisher (l1)" at bounding box center [947, 397] width 71 height 19
click at [786, 375] on div at bounding box center [1078, 375] width 68 height 19
paste input "theranksolutions-gcstsi"
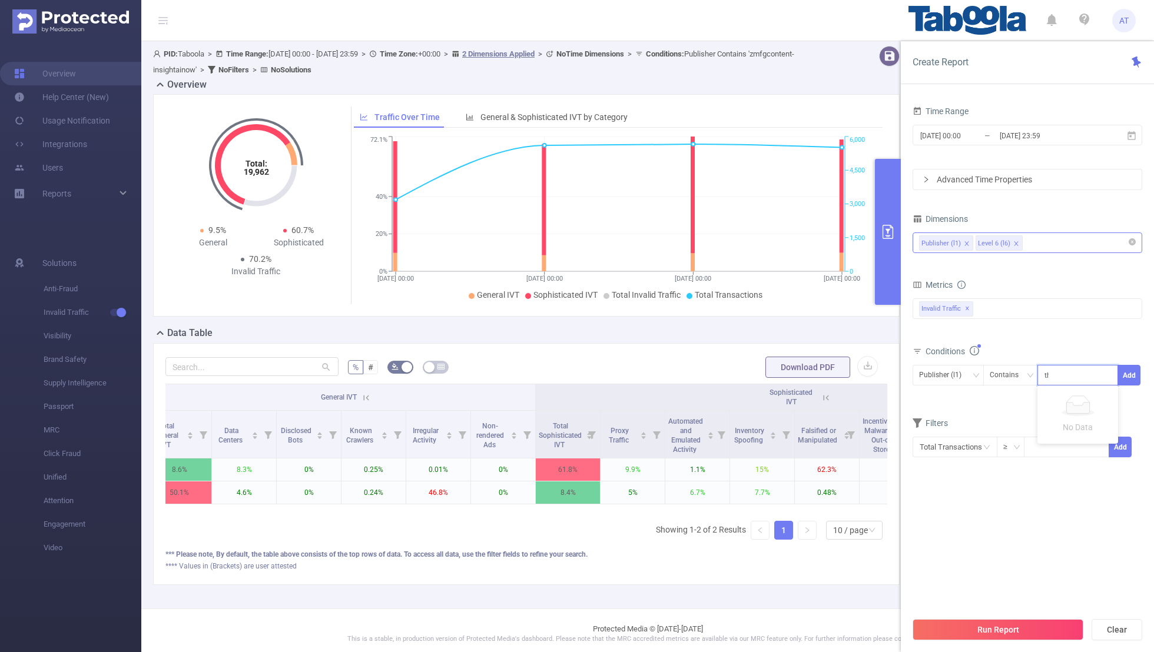
scroll to position [0, 6]
type input "theranksolutions-gcstsi"
click at [786, 373] on button "Add" at bounding box center [1128, 375] width 23 height 21
click at [786, 426] on div "Filters" at bounding box center [1027, 462] width 230 height 19
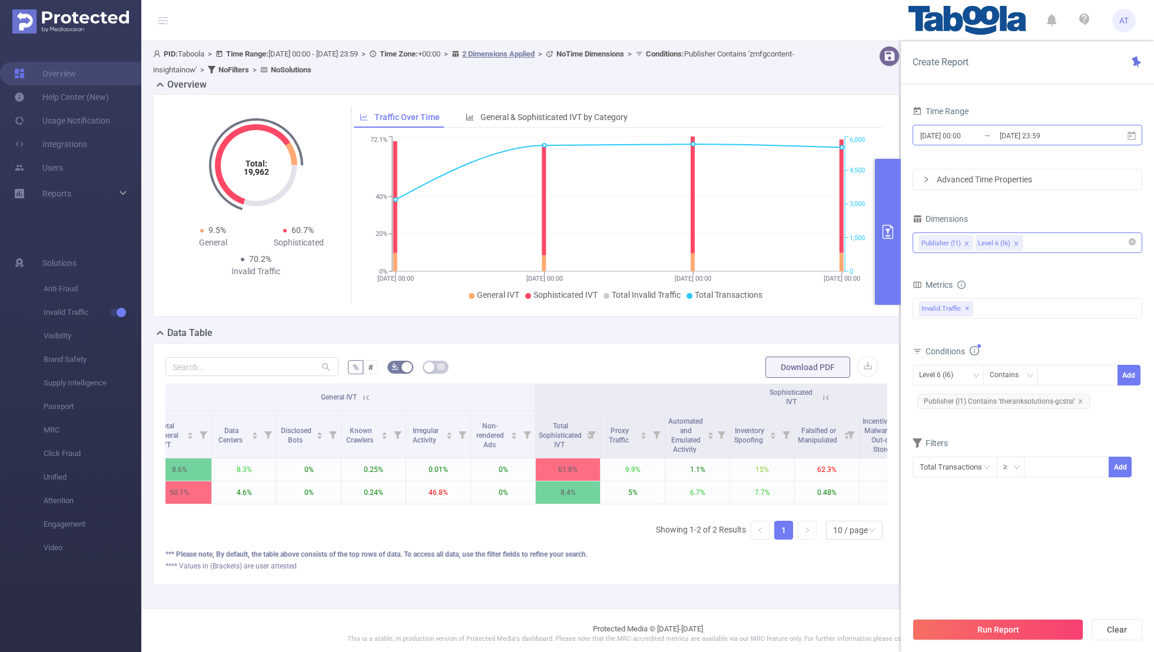
click at [786, 128] on input "[DATE] 00:00" at bounding box center [966, 136] width 95 height 16
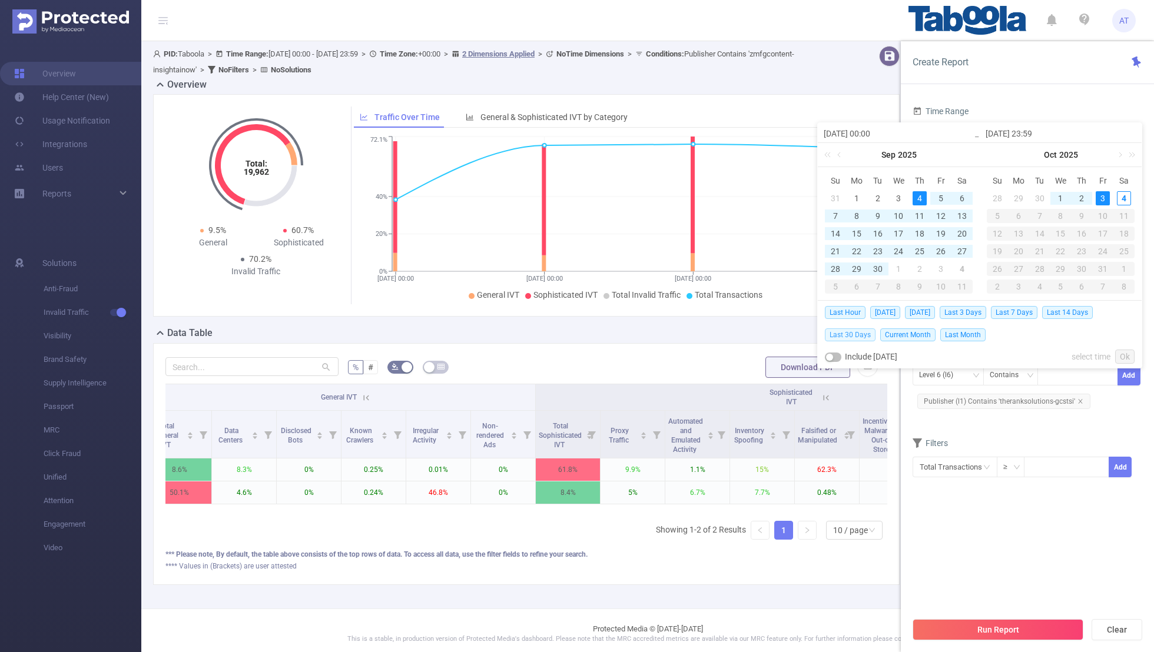
click at [786, 335] on span "Last 30 Days" at bounding box center [850, 334] width 51 height 13
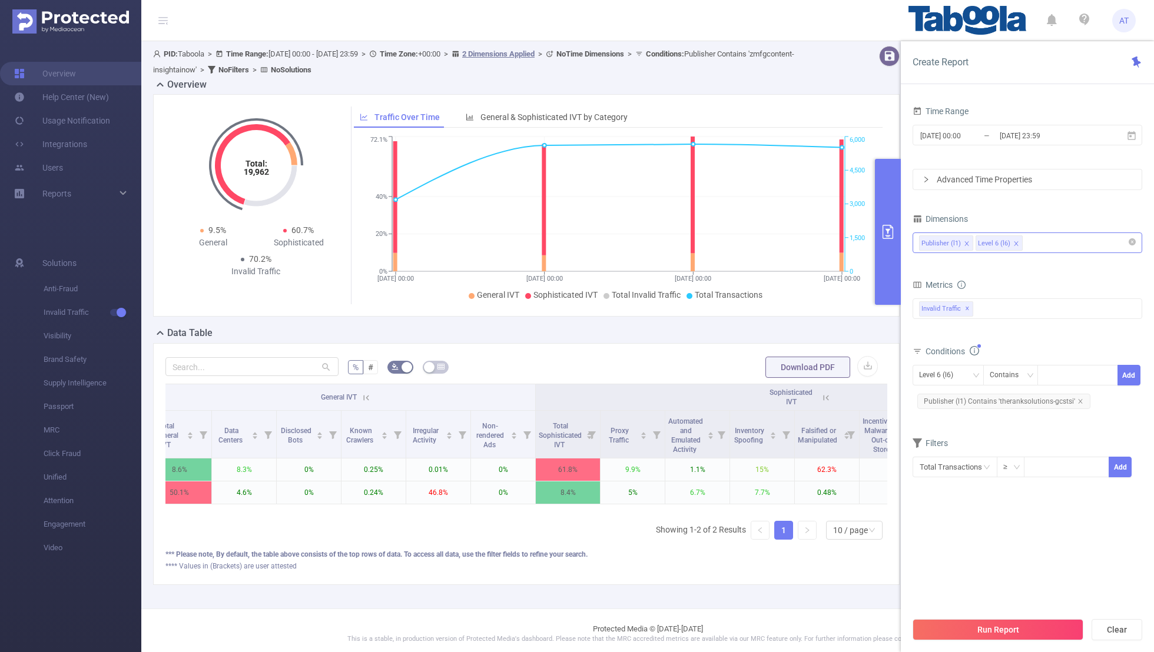
click at [786, 426] on section "Time Range [DATE] 00:00 _ [DATE] 23:59 Advanced Time Properties Dimensions Publ…" at bounding box center [1027, 357] width 230 height 508
click at [786, 426] on button "Run Report" at bounding box center [997, 629] width 171 height 21
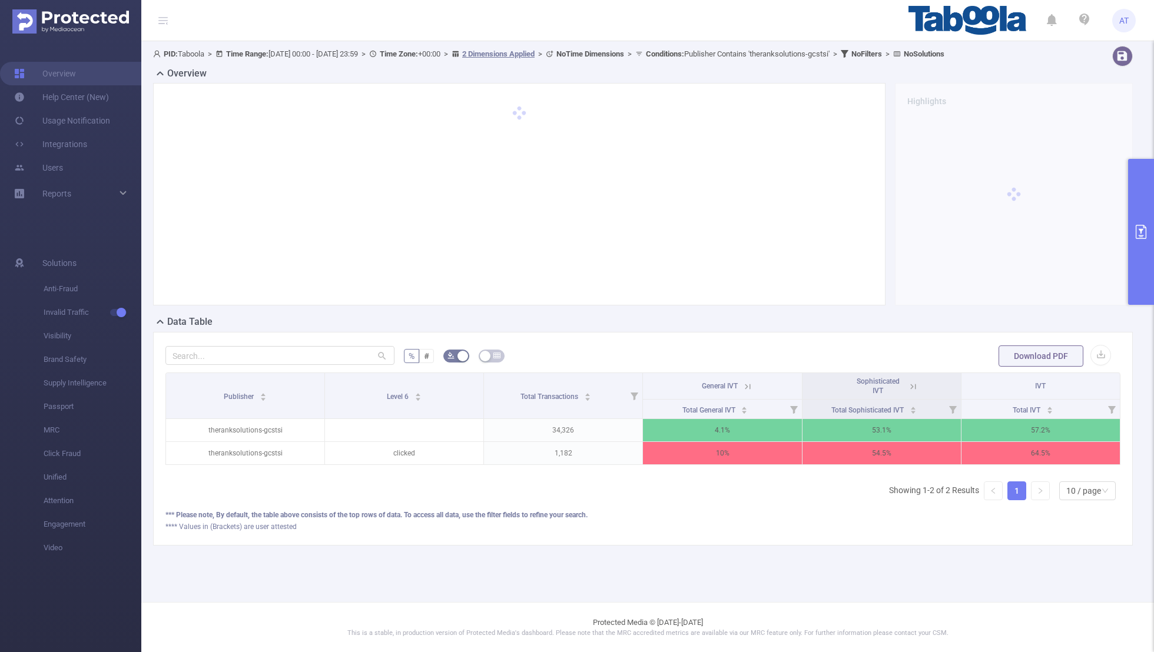
click at [747, 386] on icon at bounding box center [747, 386] width 5 height 5
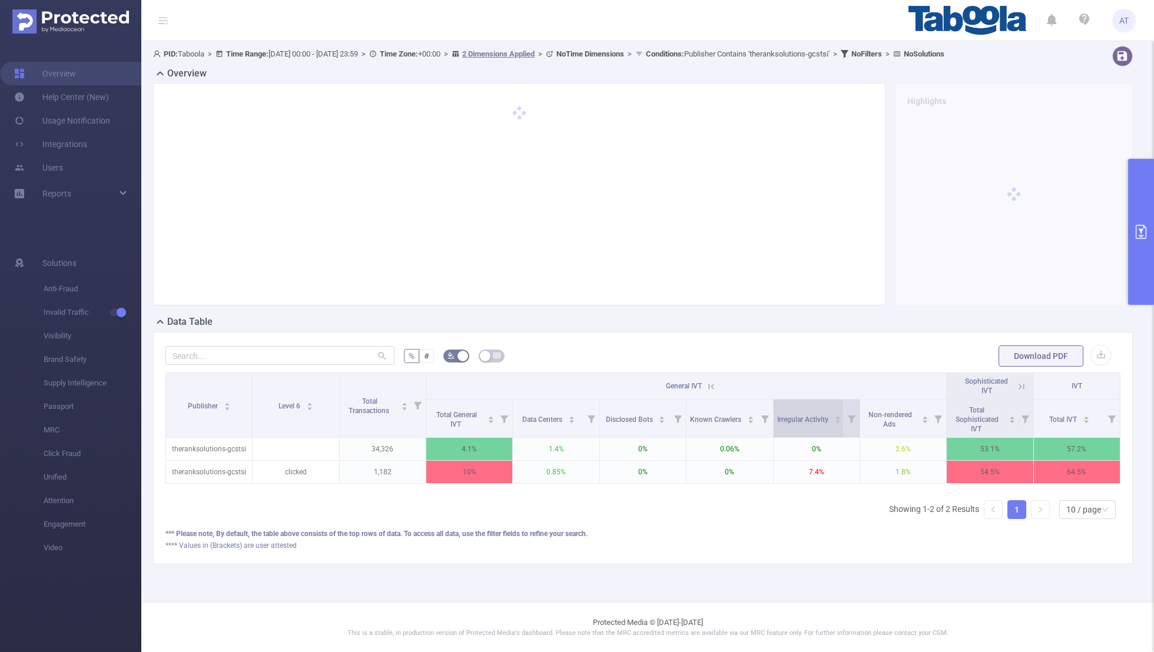
scroll to position [0, 2]
click at [786, 387] on icon at bounding box center [1019, 386] width 11 height 11
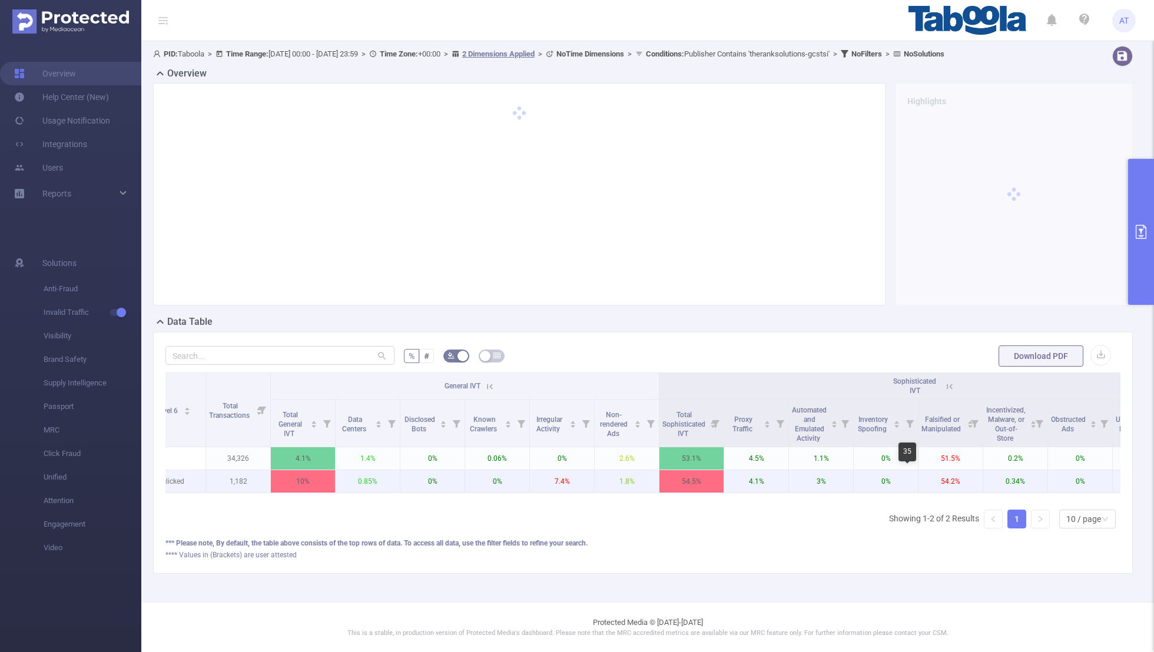
scroll to position [0, 213]
